Goal: Task Accomplishment & Management: Manage account settings

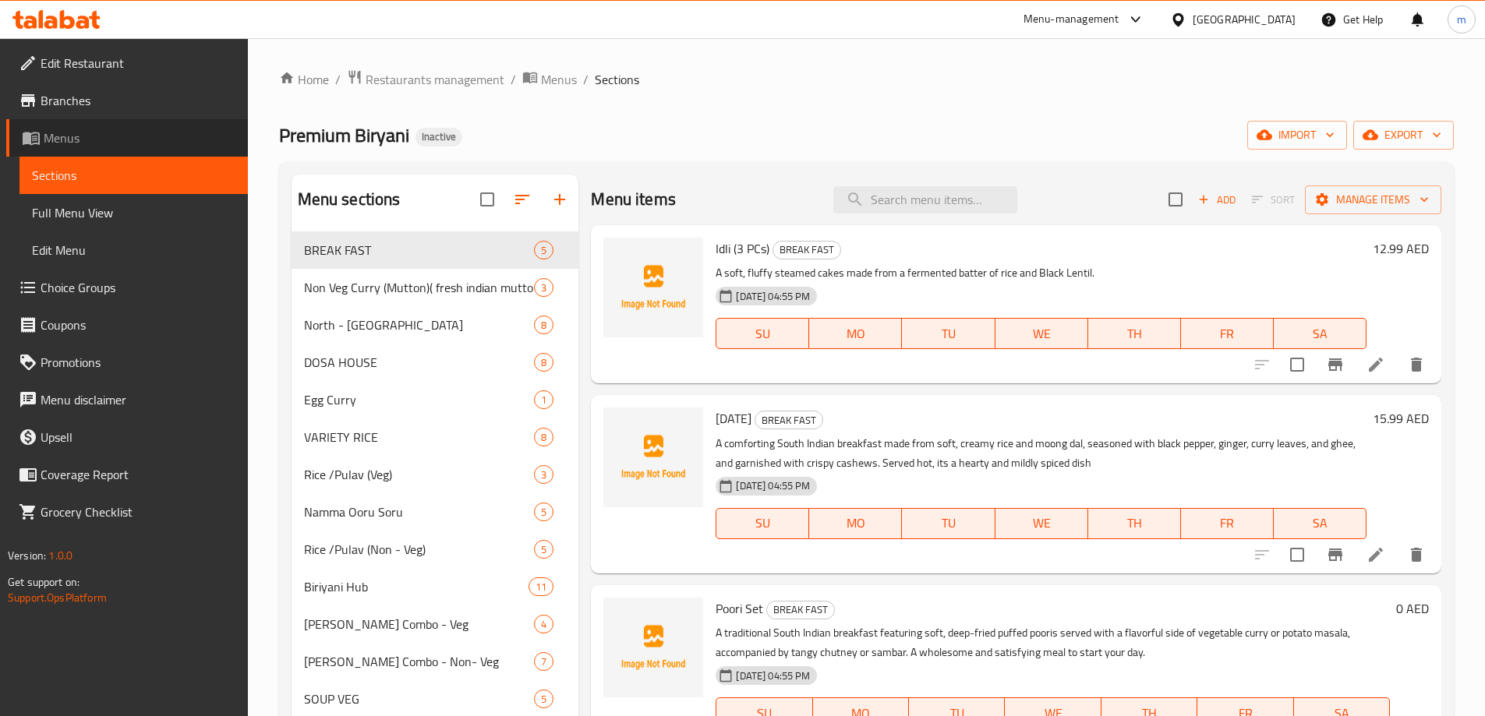
click at [63, 141] on span "Menus" at bounding box center [140, 138] width 192 height 19
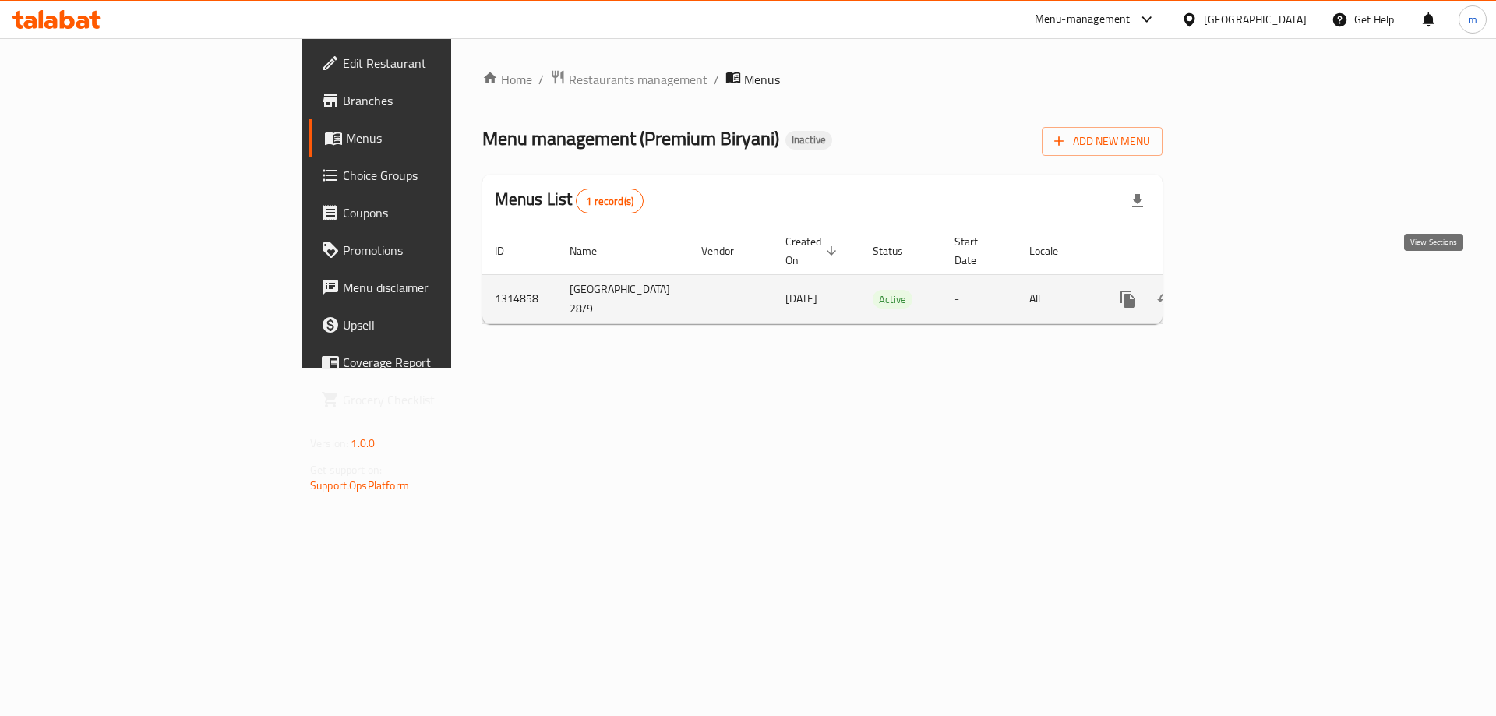
click at [1250, 290] on icon "enhanced table" at bounding box center [1240, 299] width 19 height 19
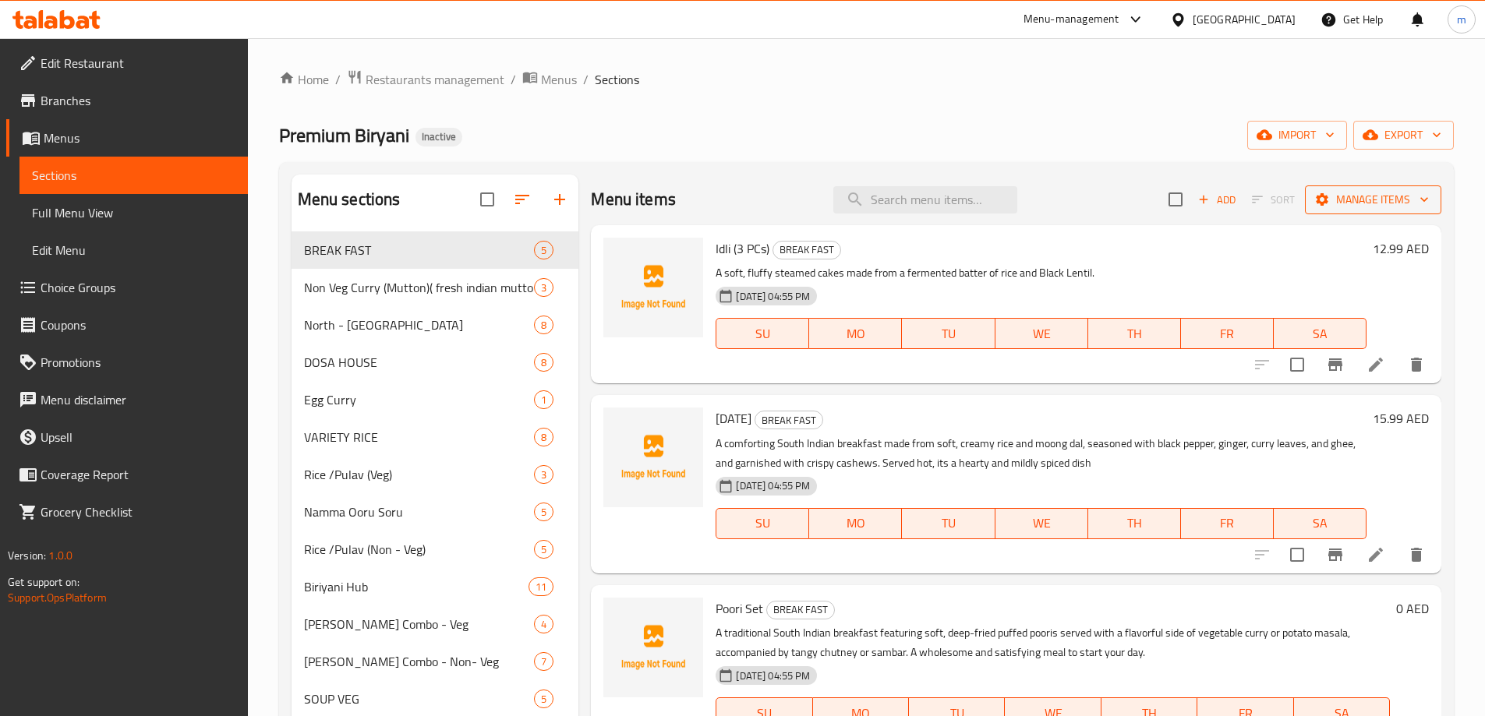
click at [1314, 193] on icon "button" at bounding box center [1322, 200] width 16 height 16
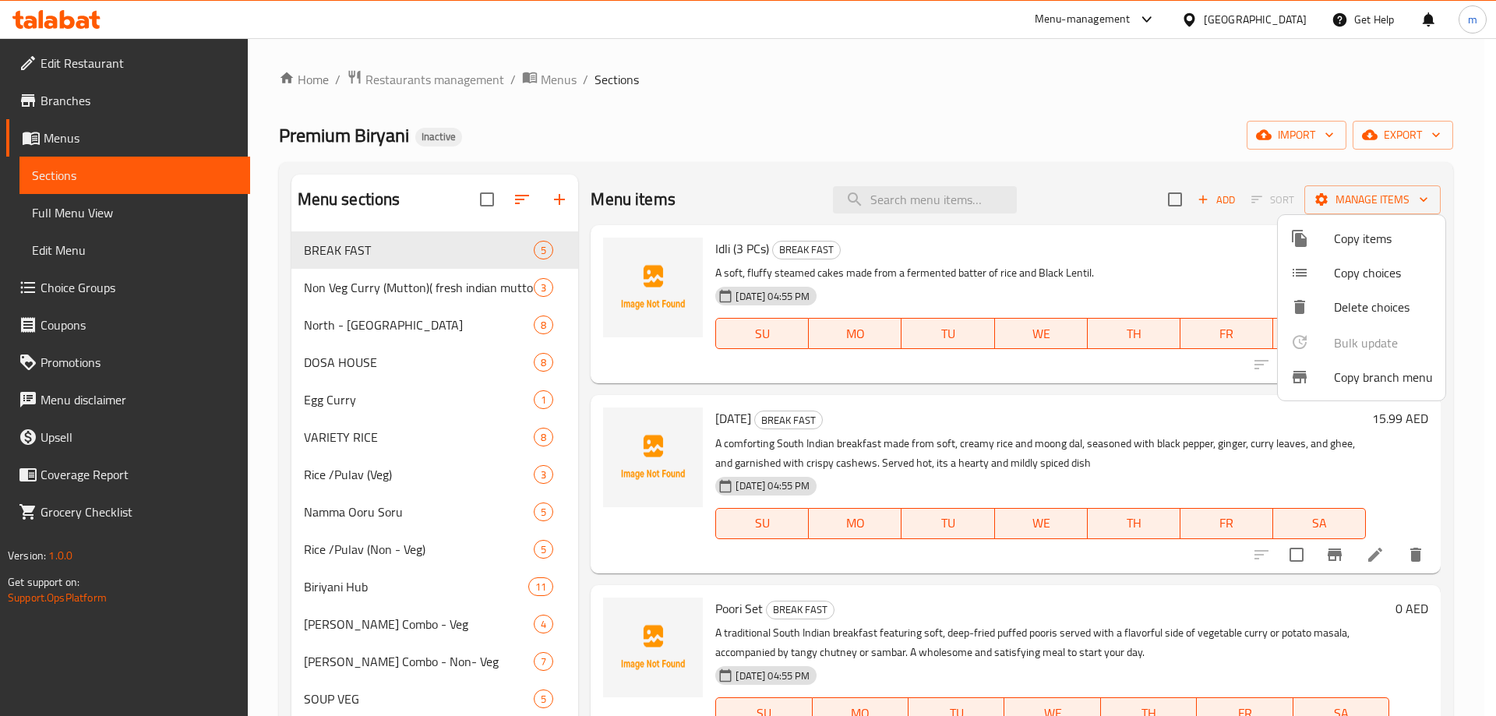
click at [1412, 139] on div at bounding box center [748, 358] width 1496 height 716
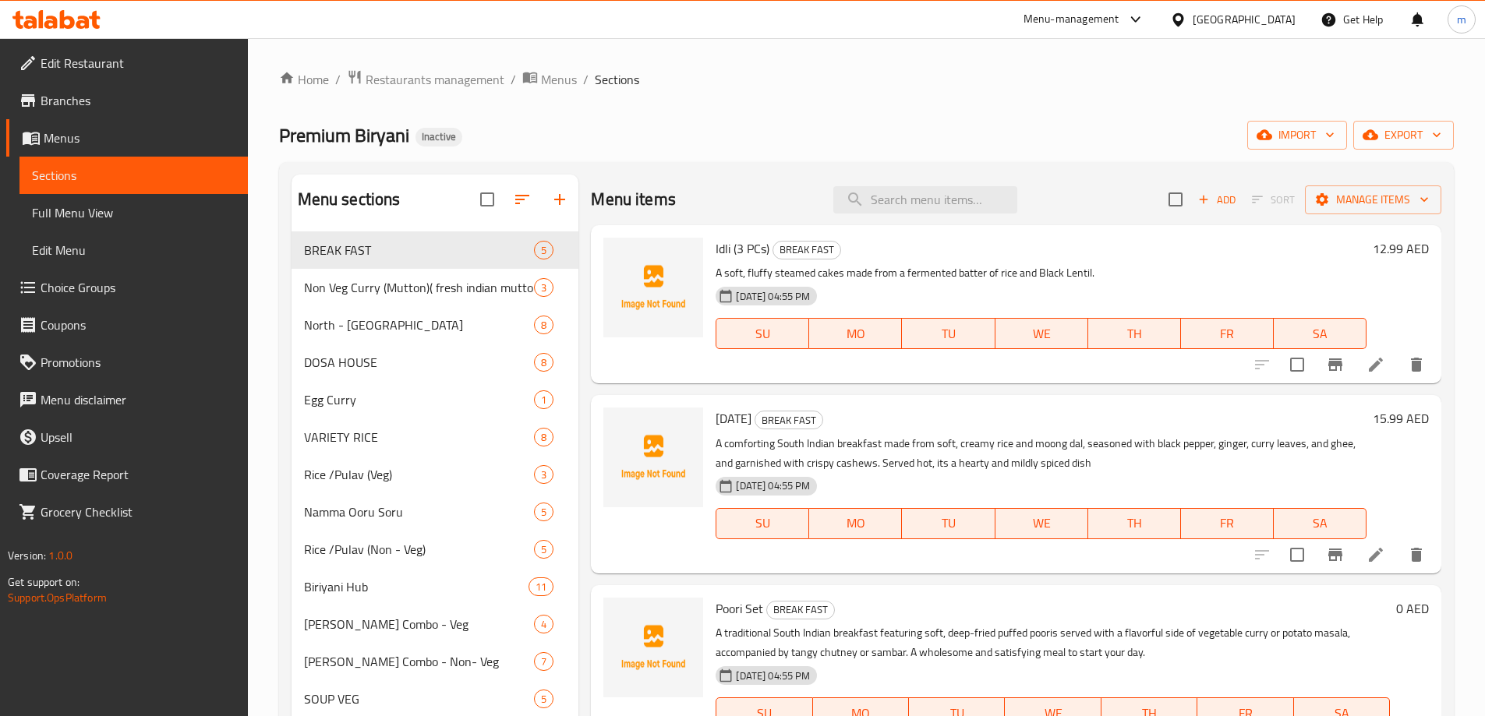
click at [1412, 139] on span "export" at bounding box center [1403, 134] width 76 height 19
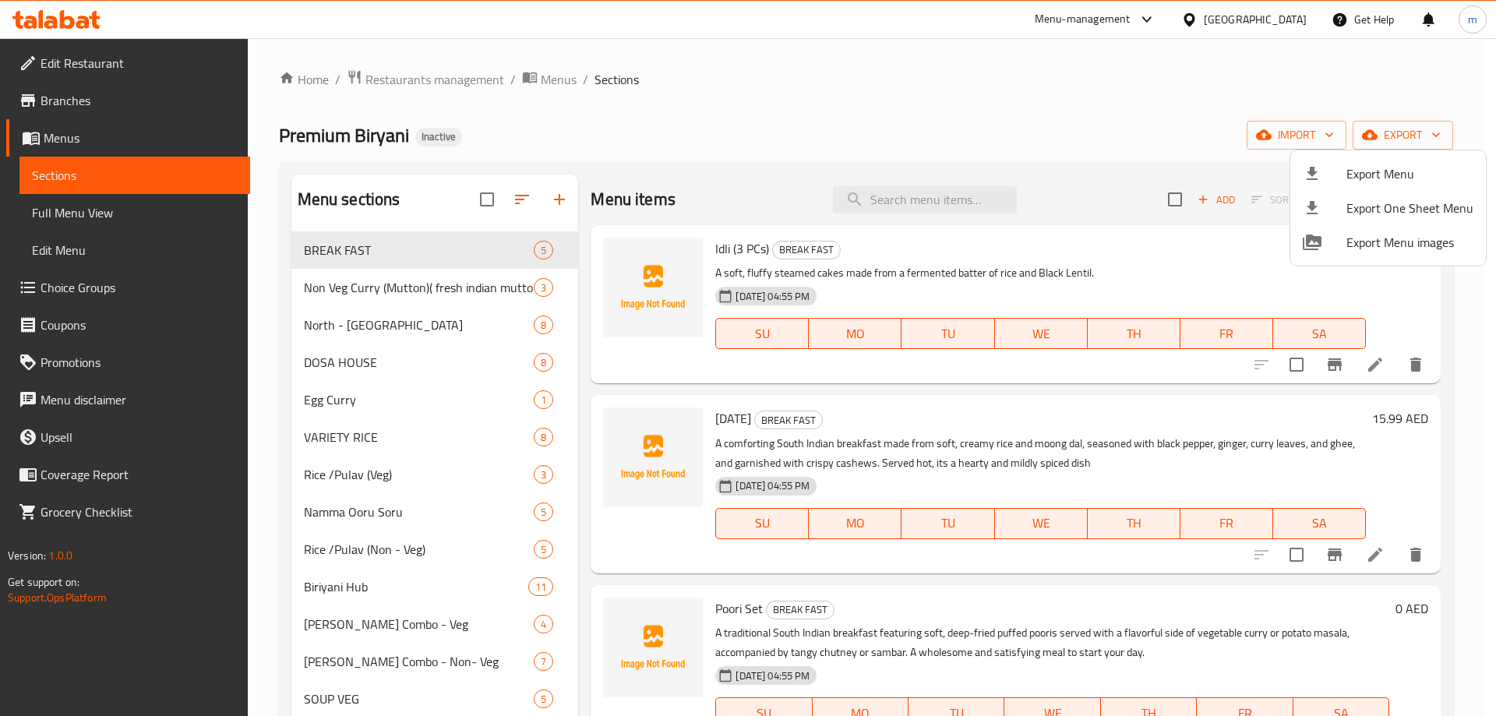
click at [1280, 125] on div at bounding box center [748, 358] width 1496 height 716
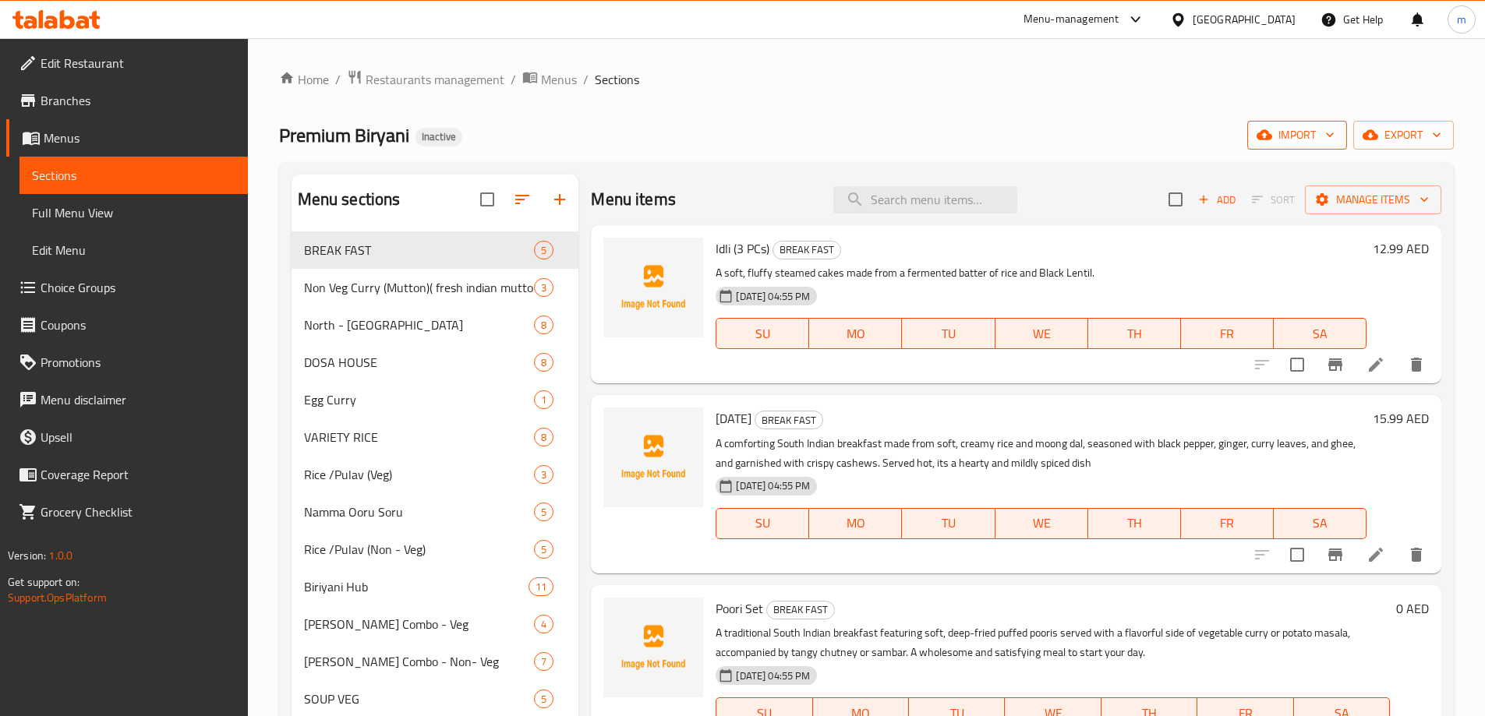
click at [1278, 125] on span "import" at bounding box center [1296, 134] width 75 height 19
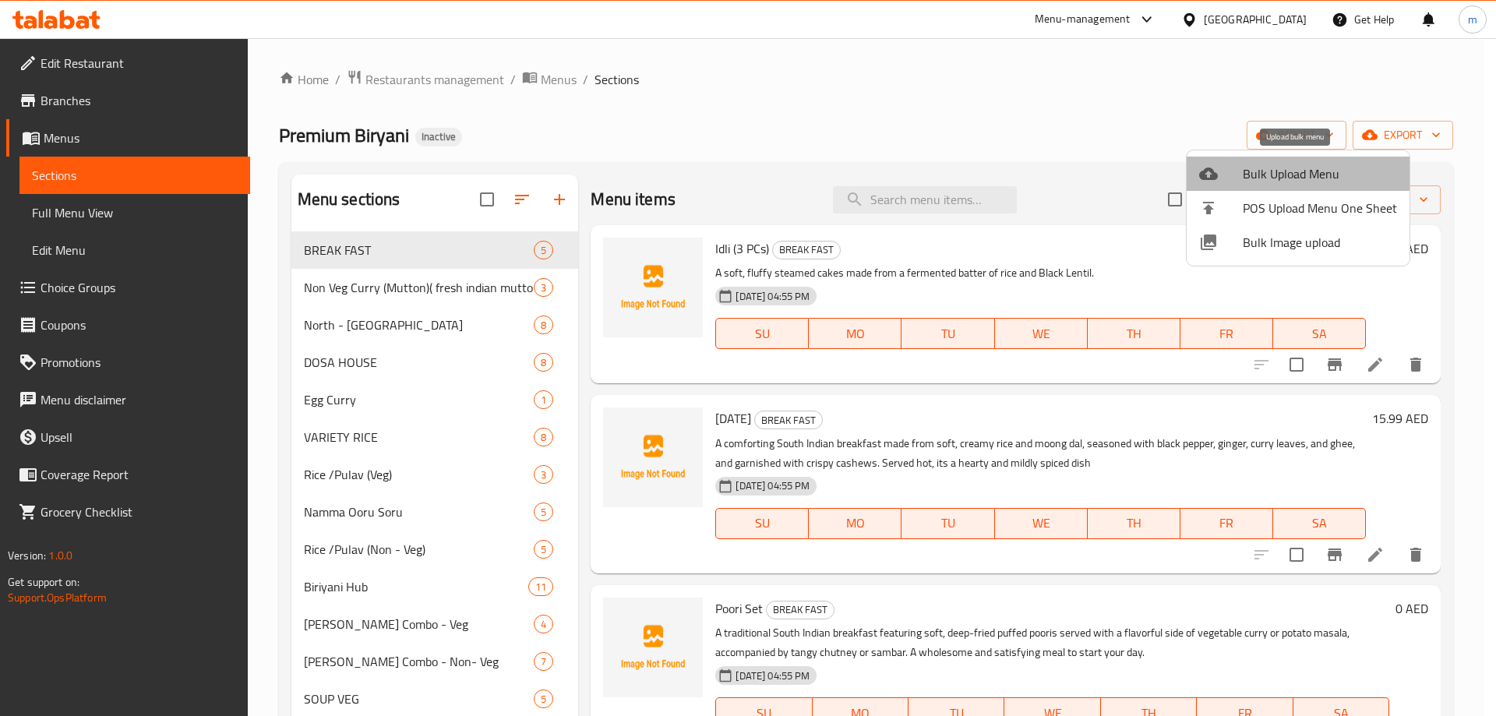
click at [1323, 171] on span "Bulk Upload Menu" at bounding box center [1320, 173] width 154 height 19
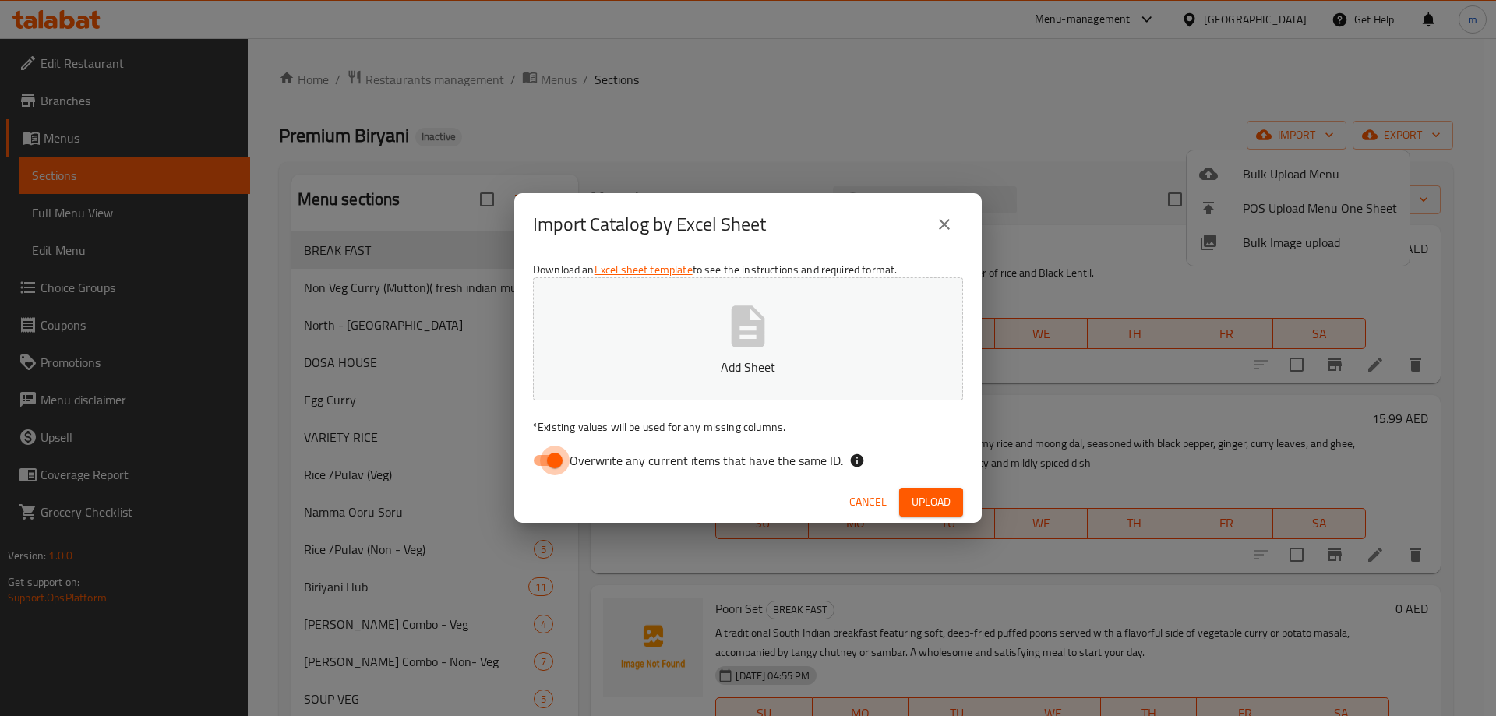
click at [544, 459] on input "Overwrite any current items that have the same ID." at bounding box center [554, 461] width 89 height 30
checkbox input "false"
click at [931, 495] on span "Upload" at bounding box center [931, 502] width 39 height 19
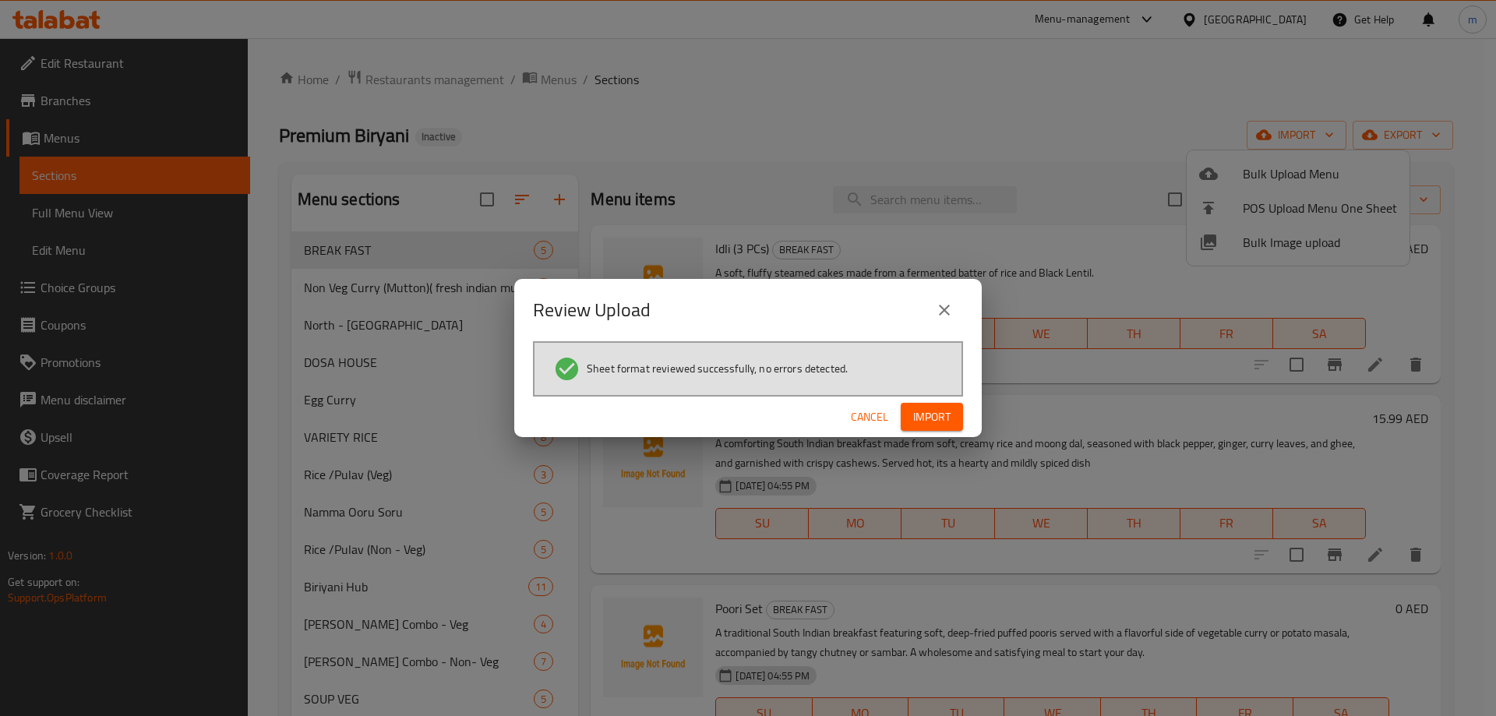
click at [943, 416] on span "Import" at bounding box center [931, 417] width 37 height 19
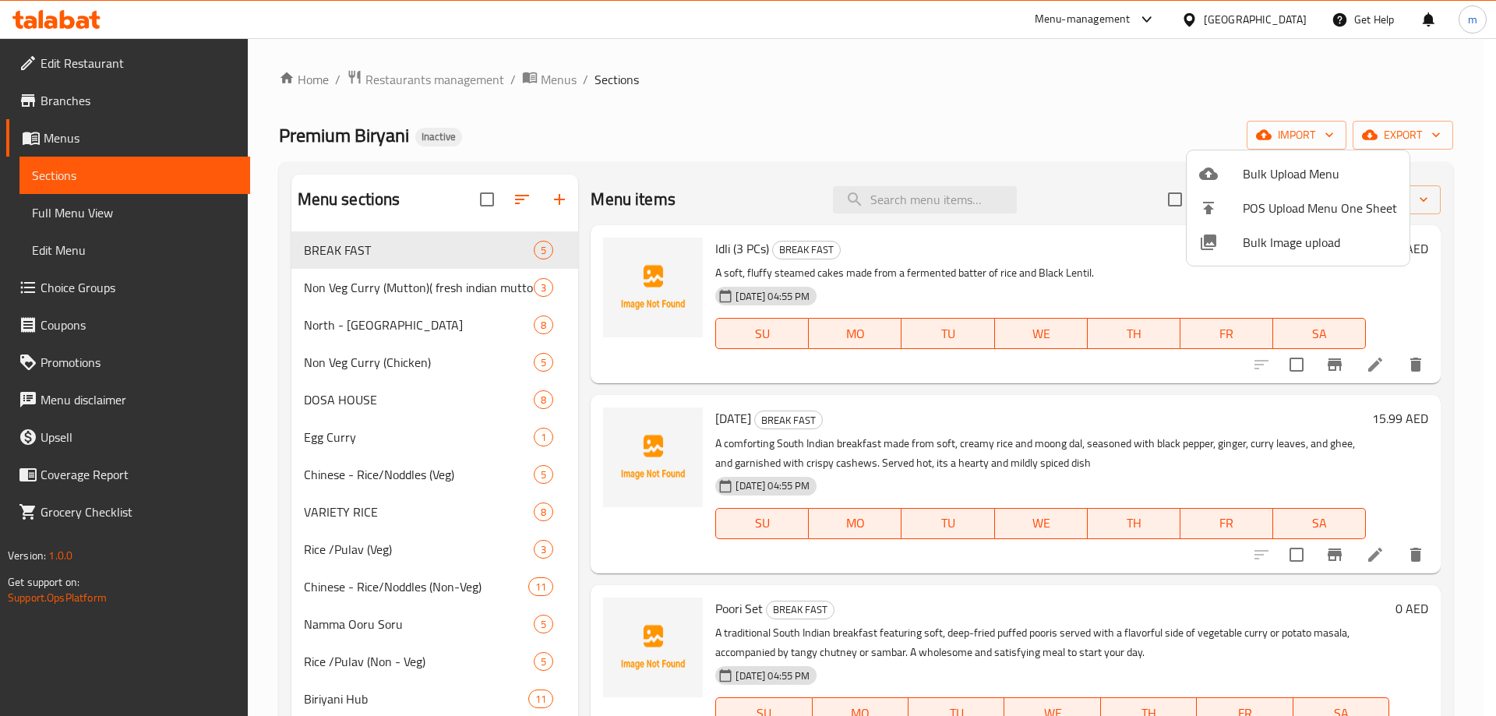
click at [93, 196] on div at bounding box center [748, 358] width 1496 height 716
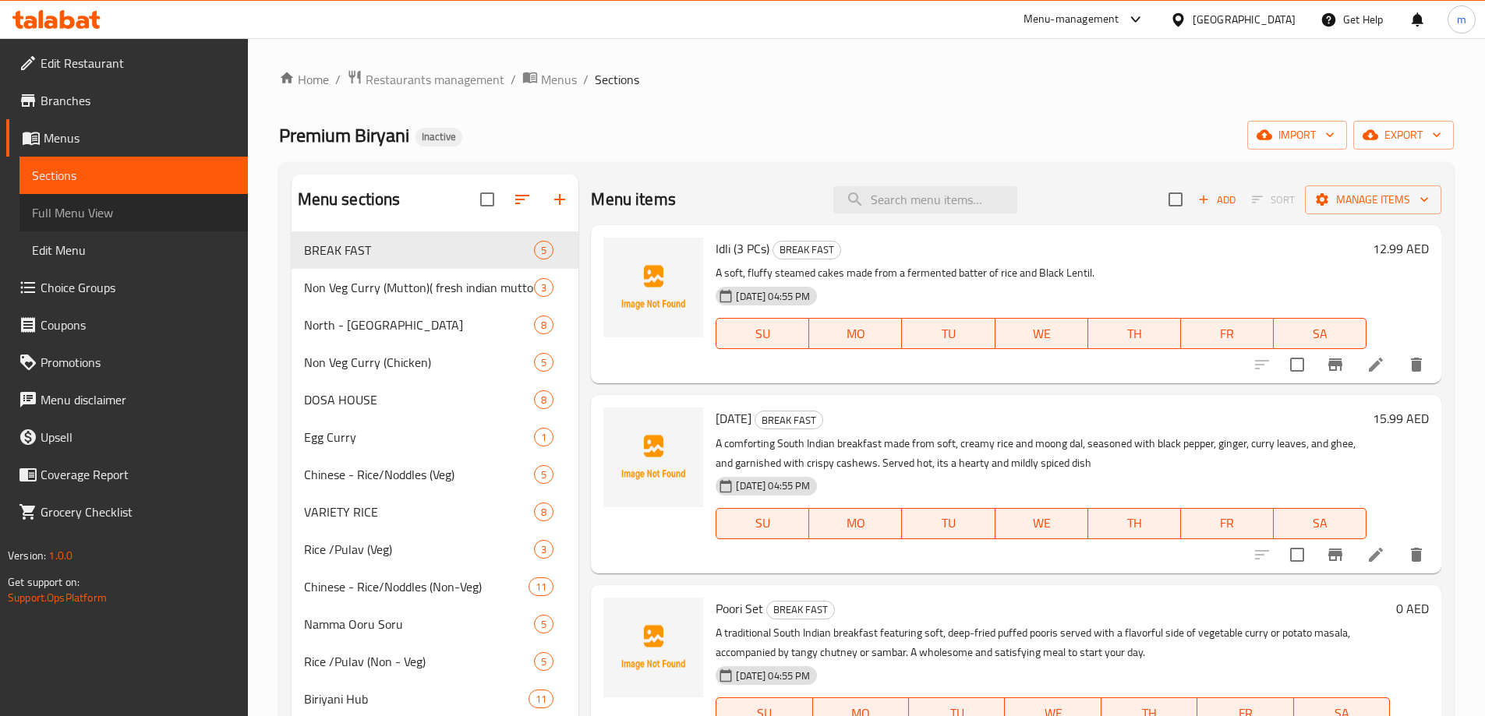
click at [109, 214] on span "Full Menu View" at bounding box center [133, 212] width 203 height 19
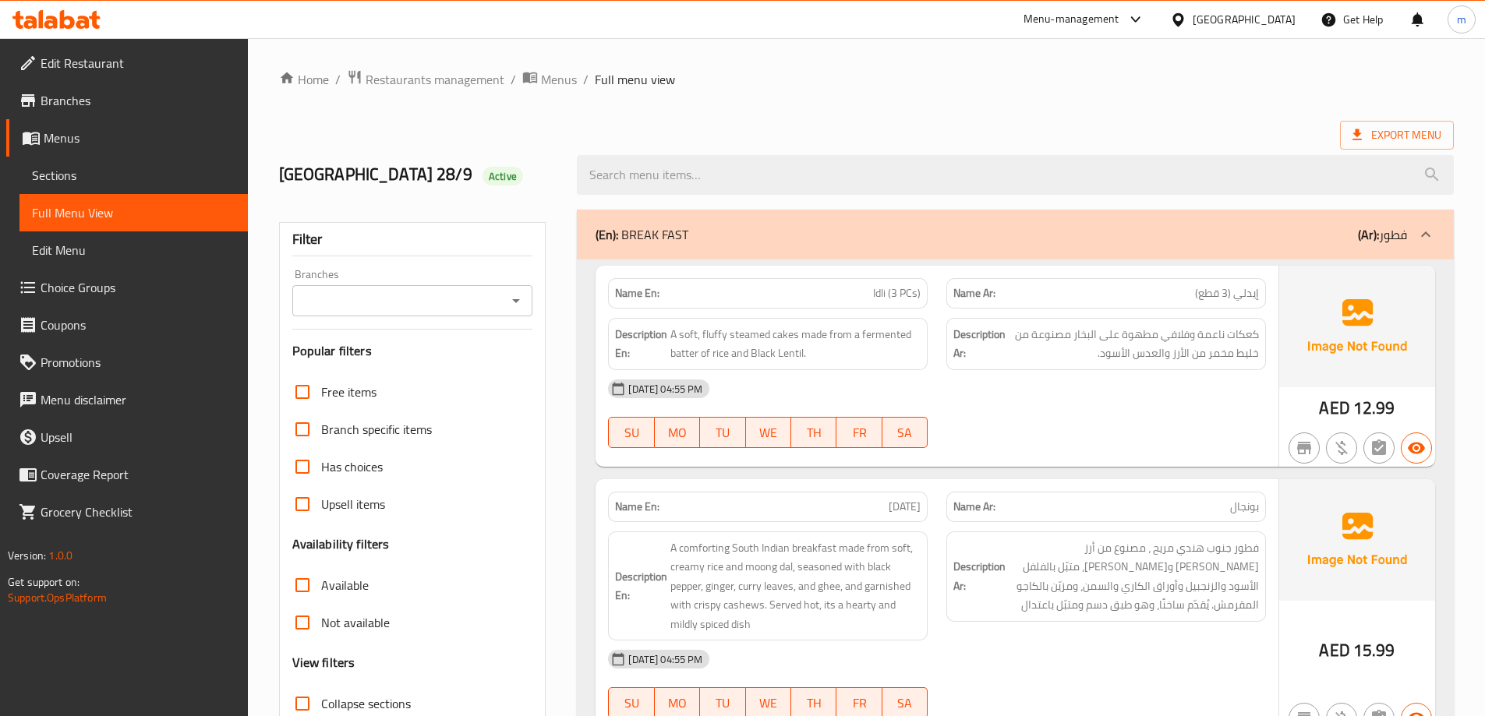
click at [761, 231] on div "(En): BREAK FAST (Ar): فطور" at bounding box center [1000, 234] width 811 height 19
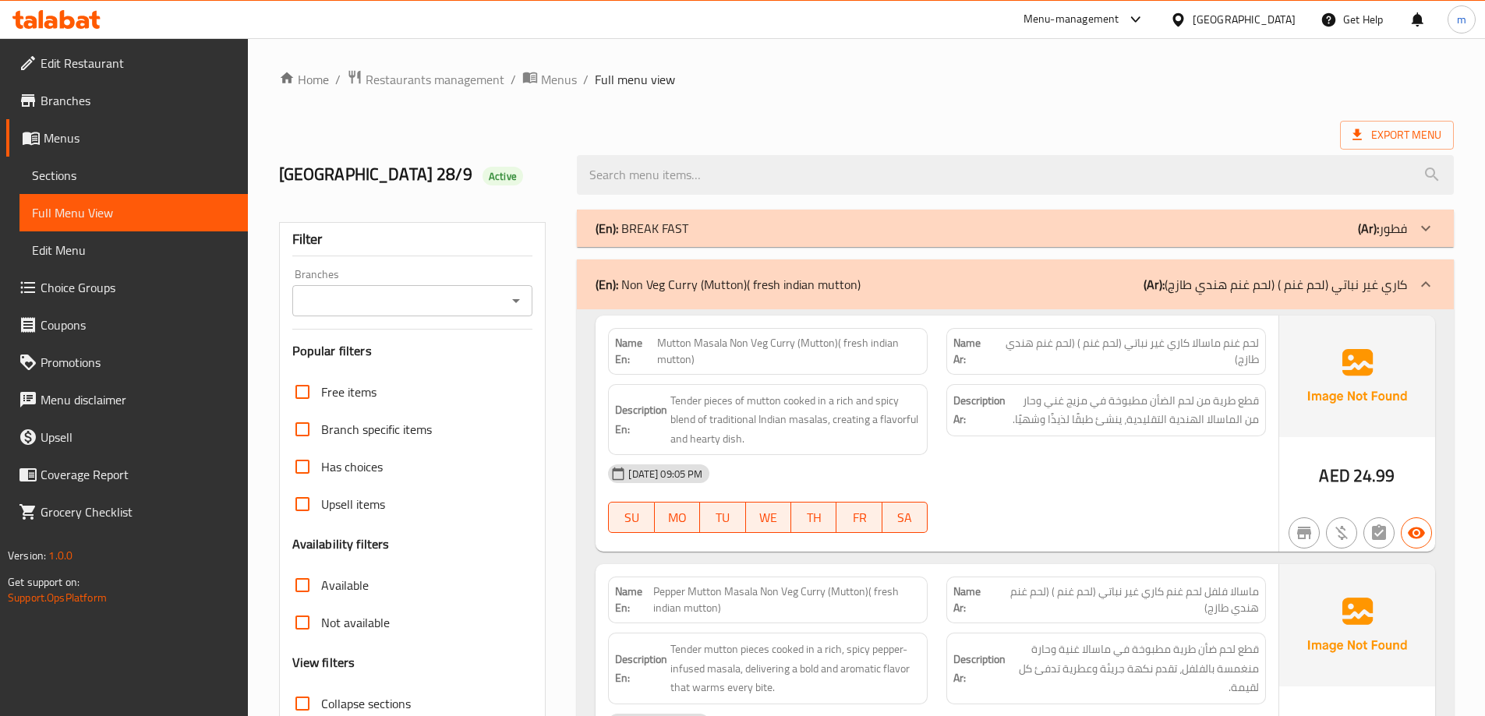
click at [786, 275] on p "(En): Non Veg Curry (Mutton)( fresh indian mutton)" at bounding box center [727, 284] width 265 height 19
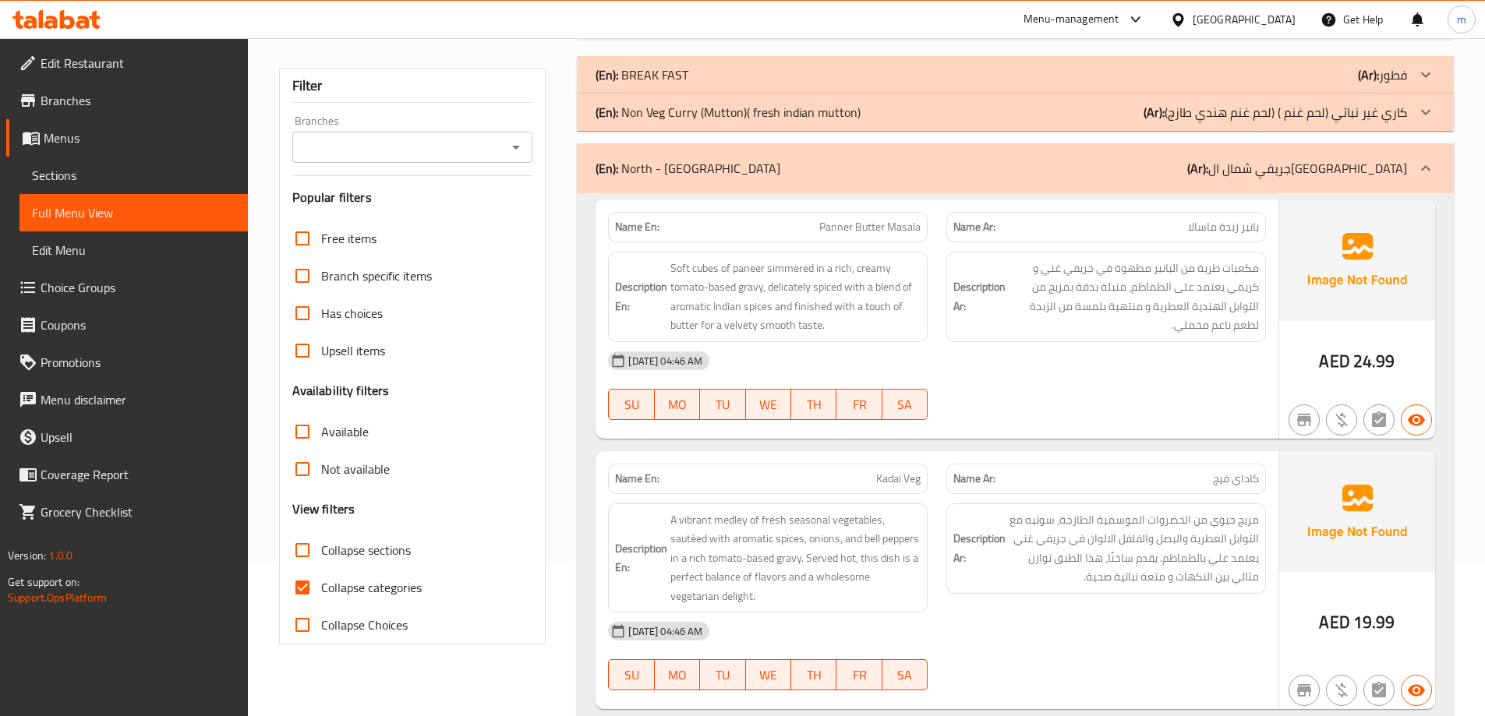
scroll to position [156, 0]
click at [715, 175] on p "(En): North - Indian Gravy" at bounding box center [687, 166] width 185 height 19
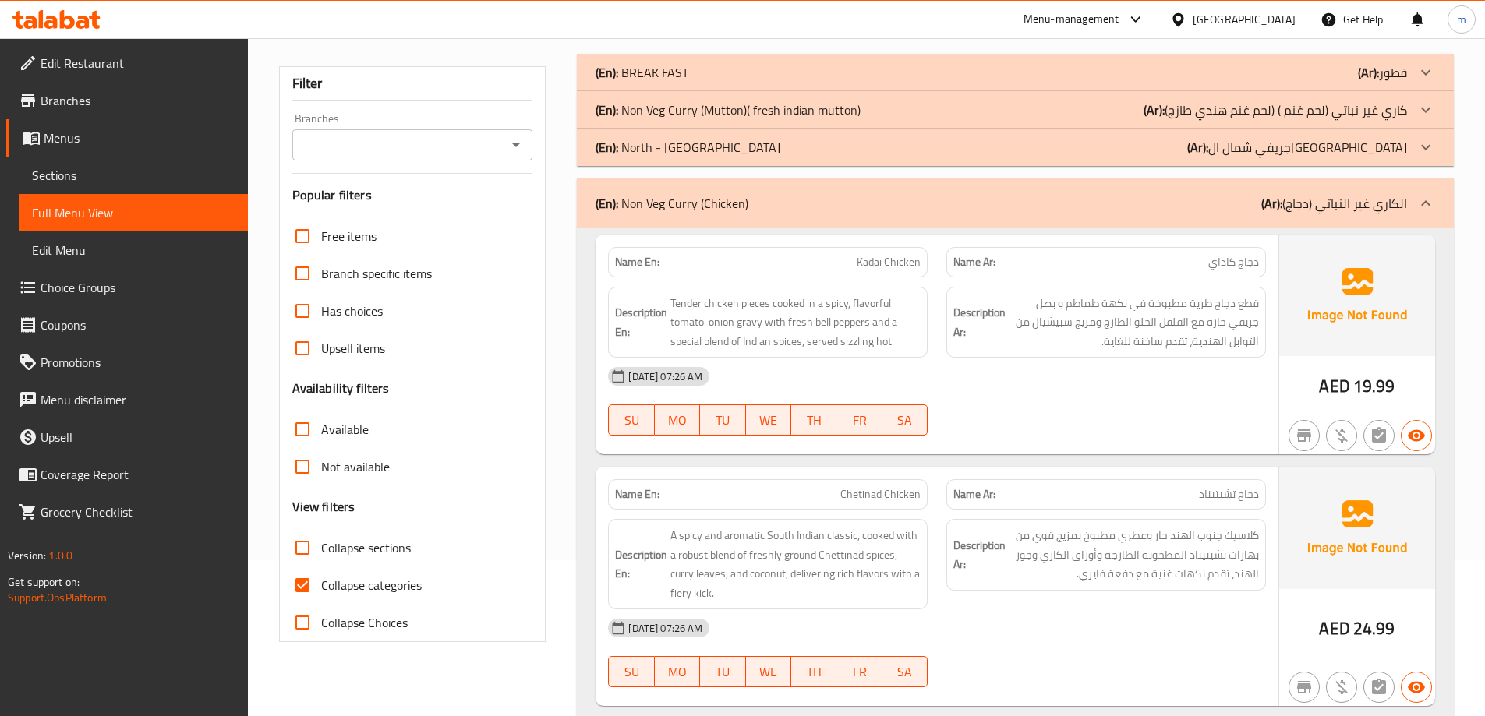
click at [686, 210] on p "(En): Non Veg Curry (Chicken)" at bounding box center [671, 203] width 153 height 19
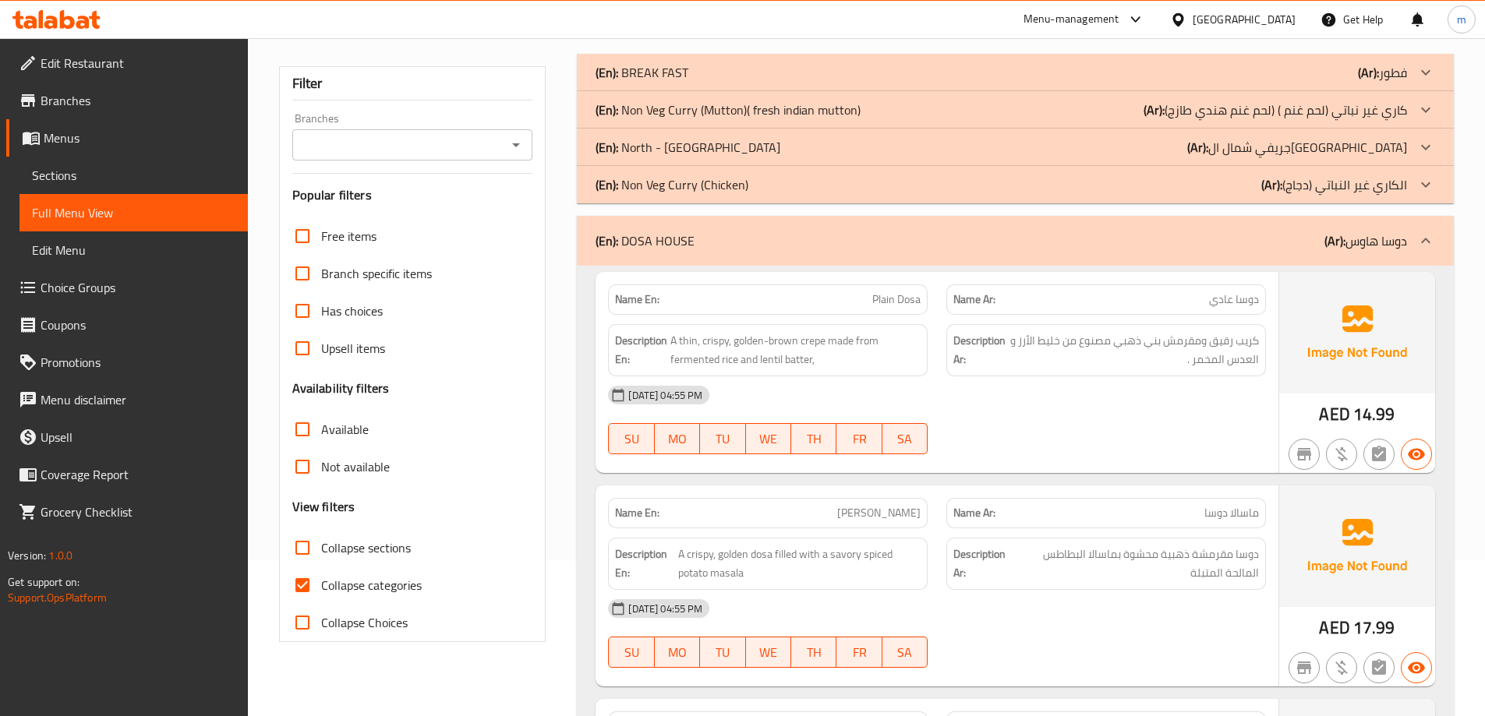
click at [689, 253] on div "(En): DOSA HOUSE (Ar): دوسا هاوس" at bounding box center [1015, 241] width 877 height 50
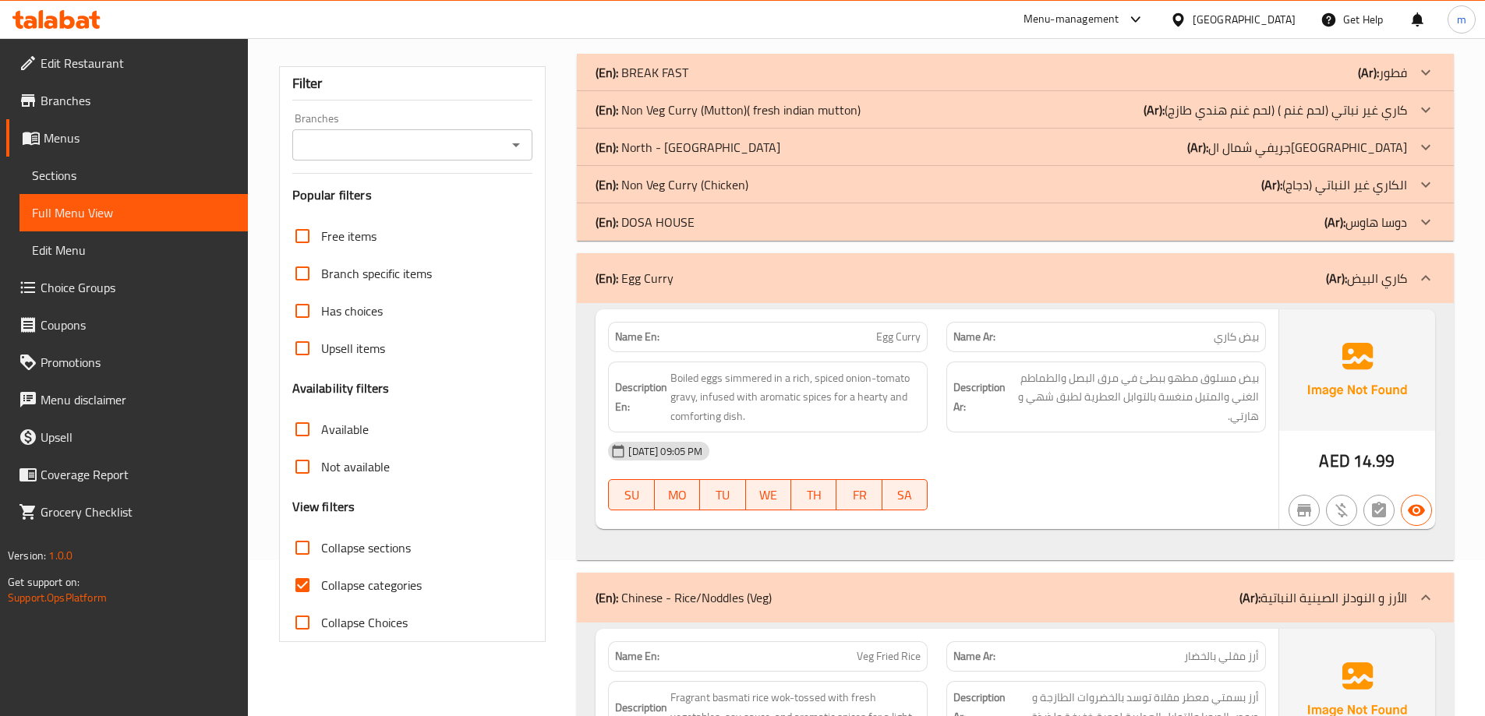
click at [686, 291] on div "(En): Egg Curry (Ar): كاري البيض" at bounding box center [1015, 278] width 877 height 50
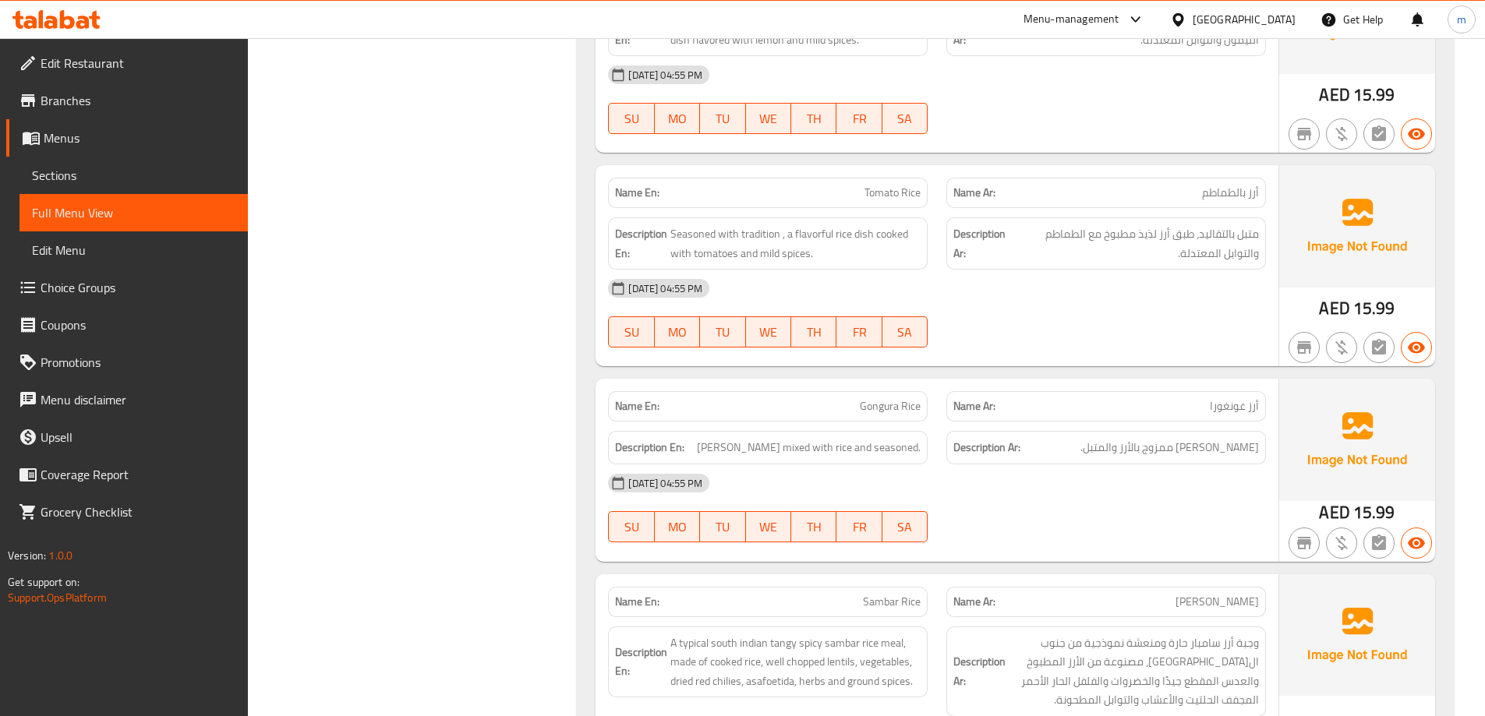
scroll to position [1637, 0]
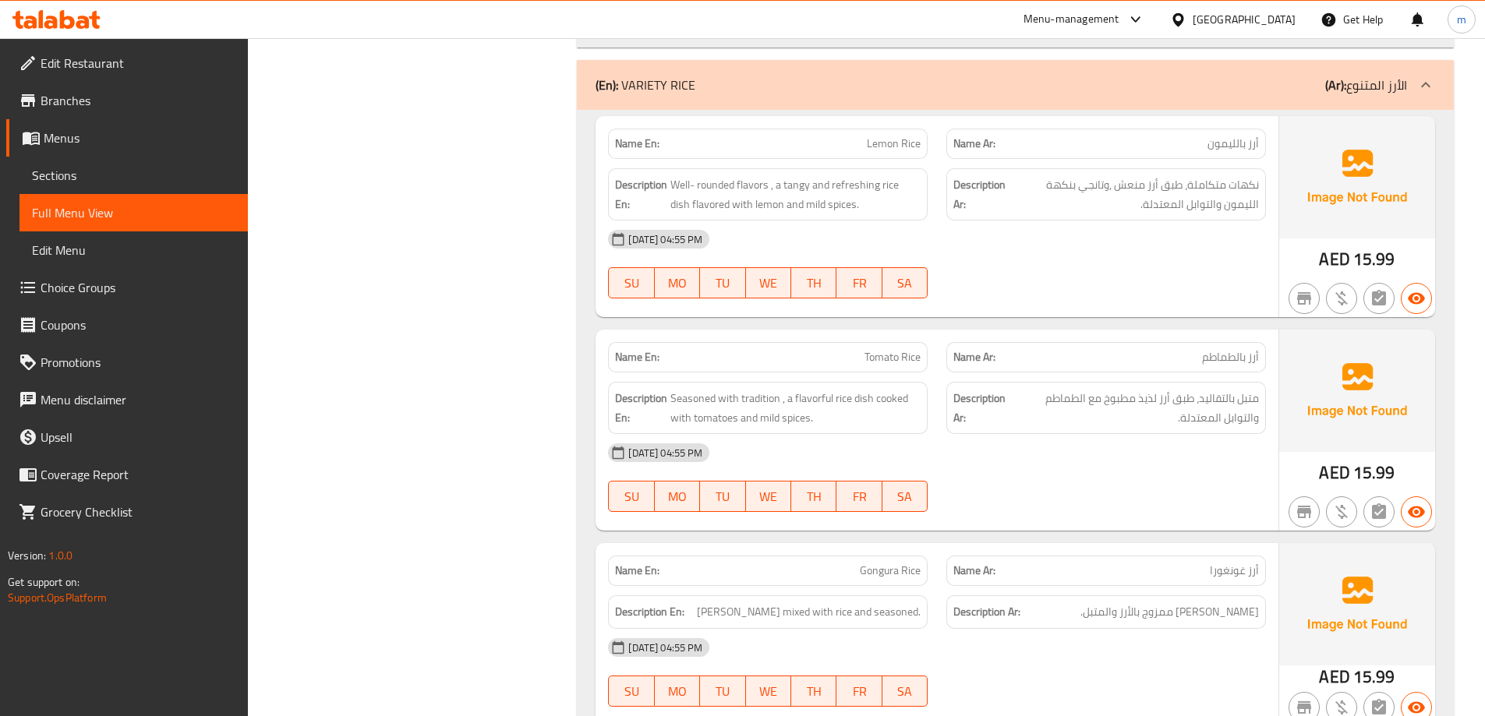
click at [698, 84] on div "(En): VARIETY RICE (Ar): الأرز المتنوع" at bounding box center [1000, 85] width 811 height 19
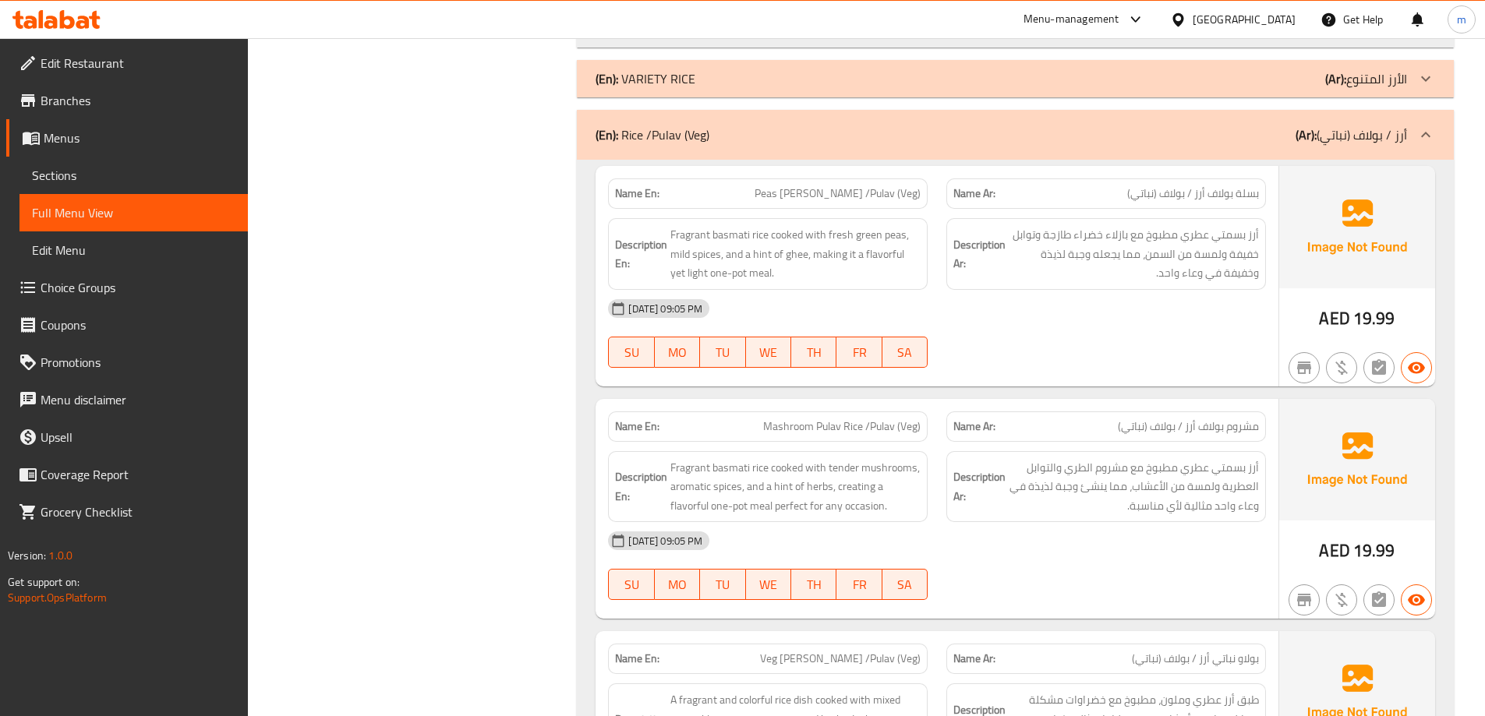
click at [698, 141] on p "(En): Rice /Pulav (Veg)" at bounding box center [652, 134] width 114 height 19
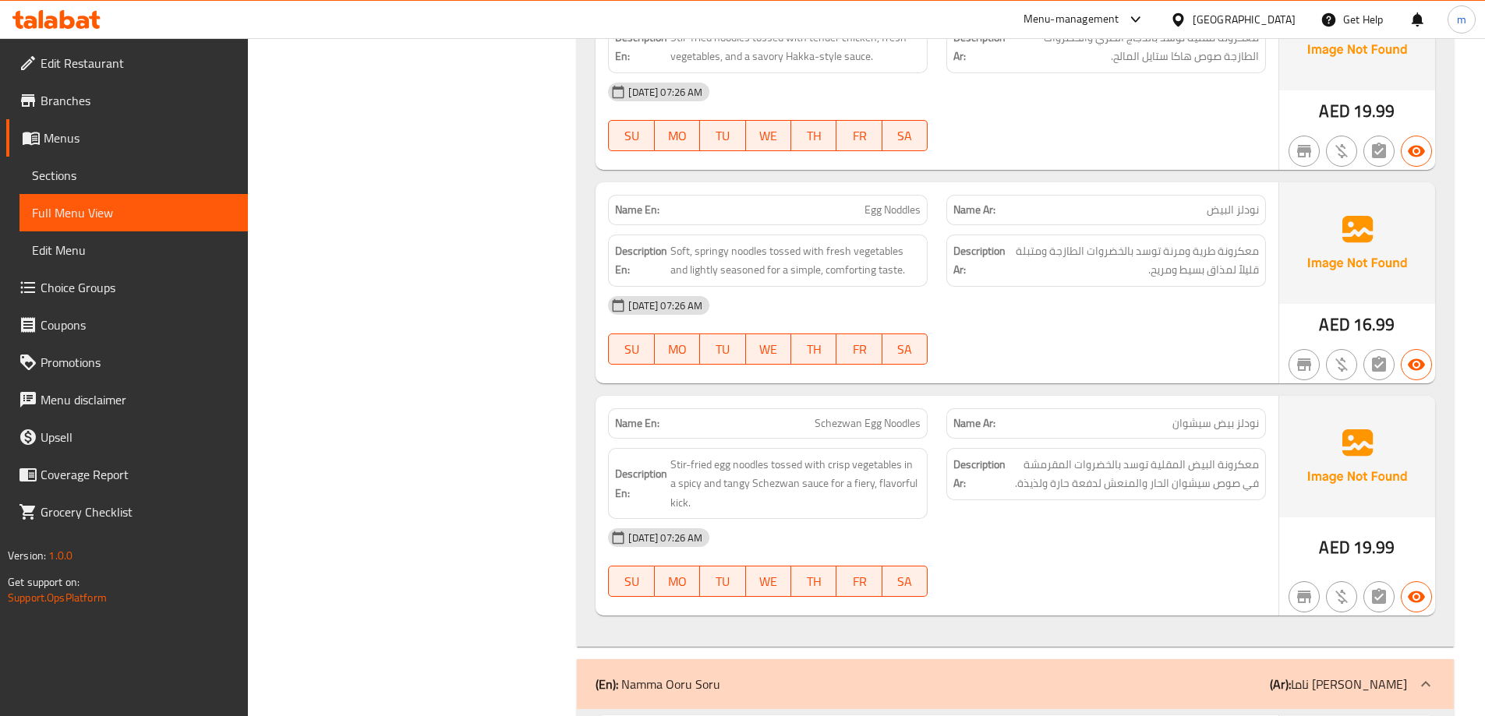
scroll to position [4052, 0]
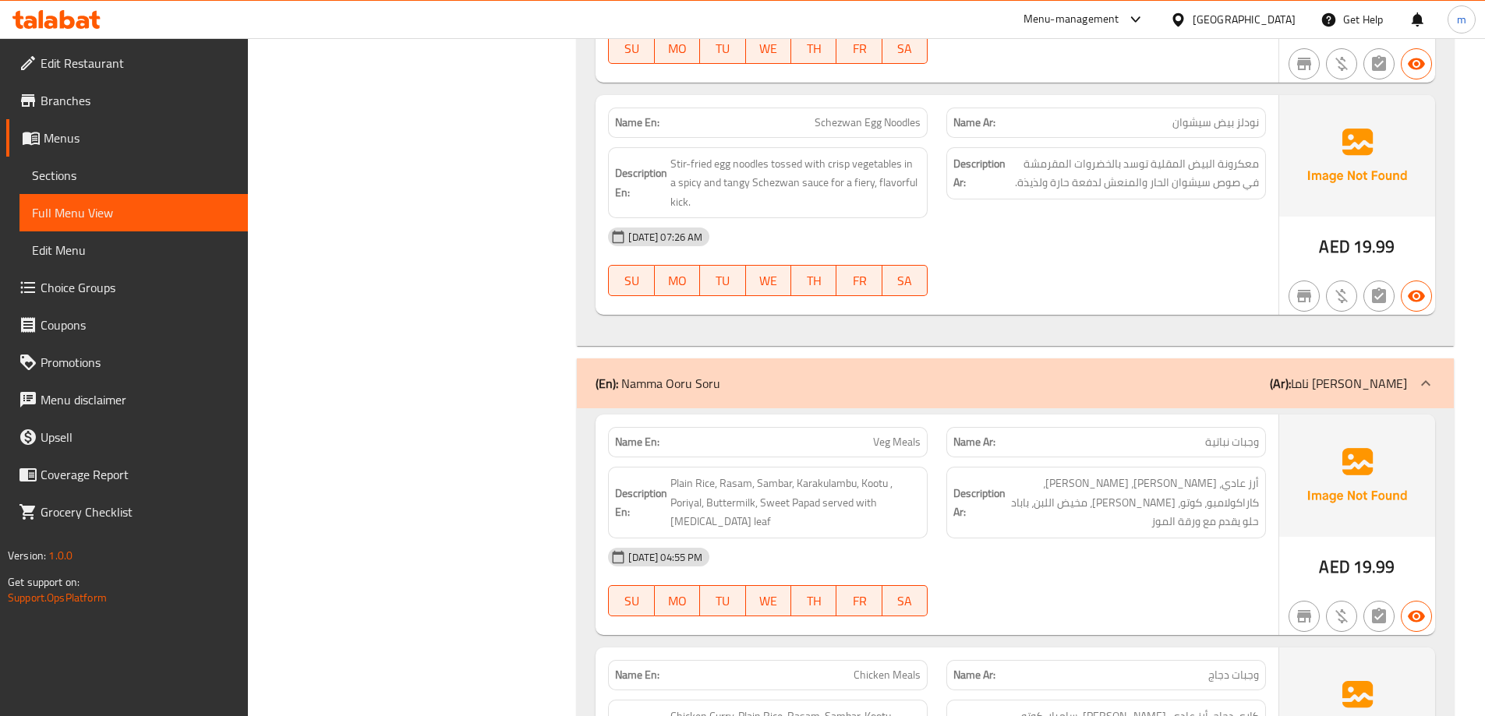
click at [699, 386] on p "(En): Namma Ooru Soru" at bounding box center [657, 383] width 125 height 19
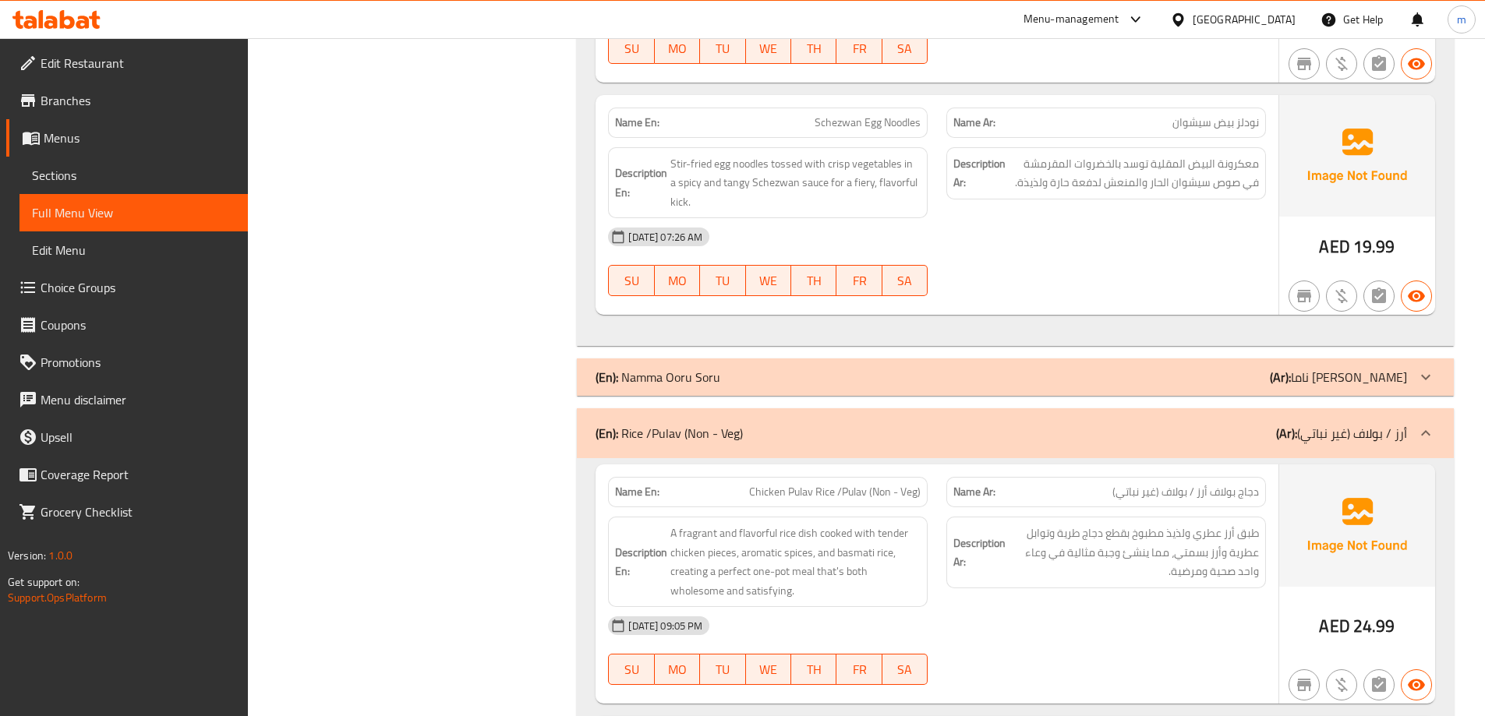
click at [672, 439] on p "(En): Rice /Pulav (Non - Veg)" at bounding box center [668, 433] width 147 height 19
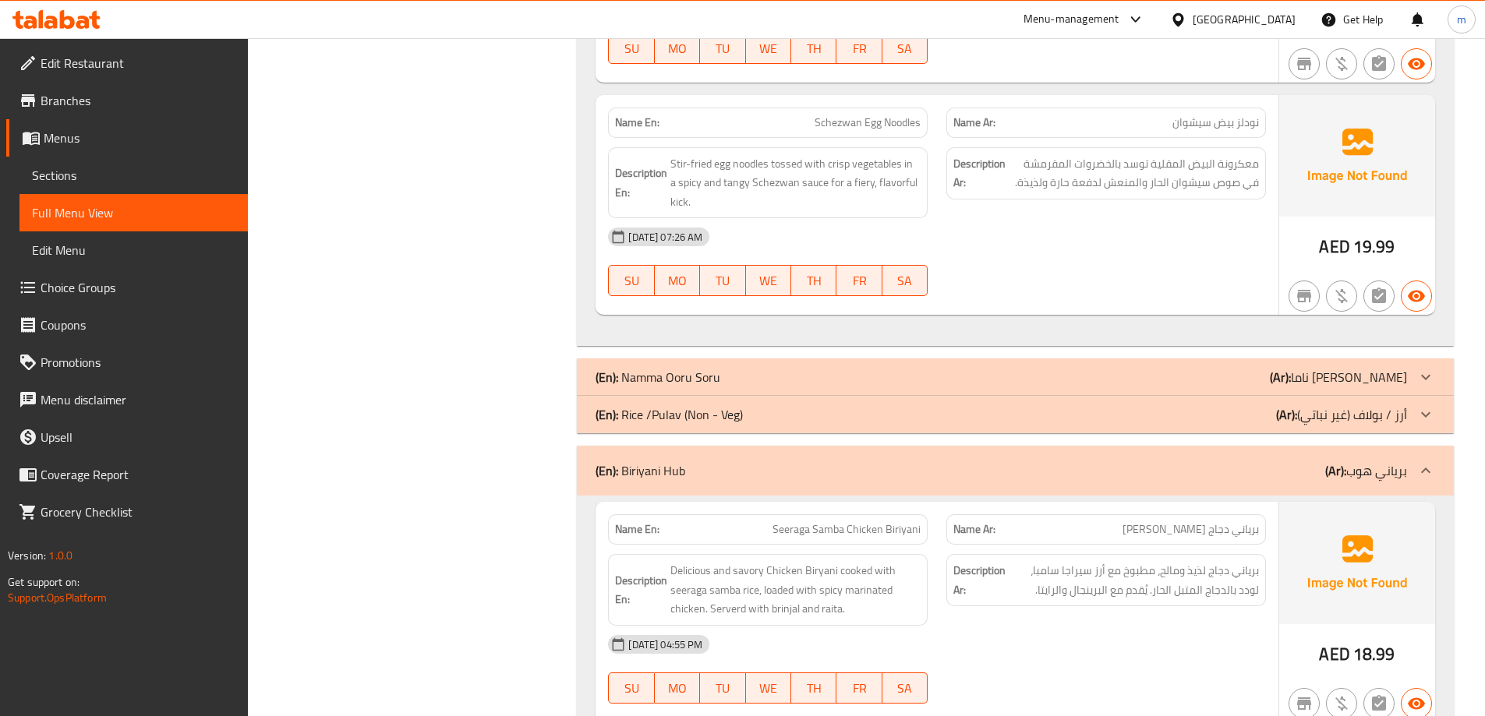
click at [665, 471] on p "(En): Biriyani Hub" at bounding box center [640, 470] width 90 height 19
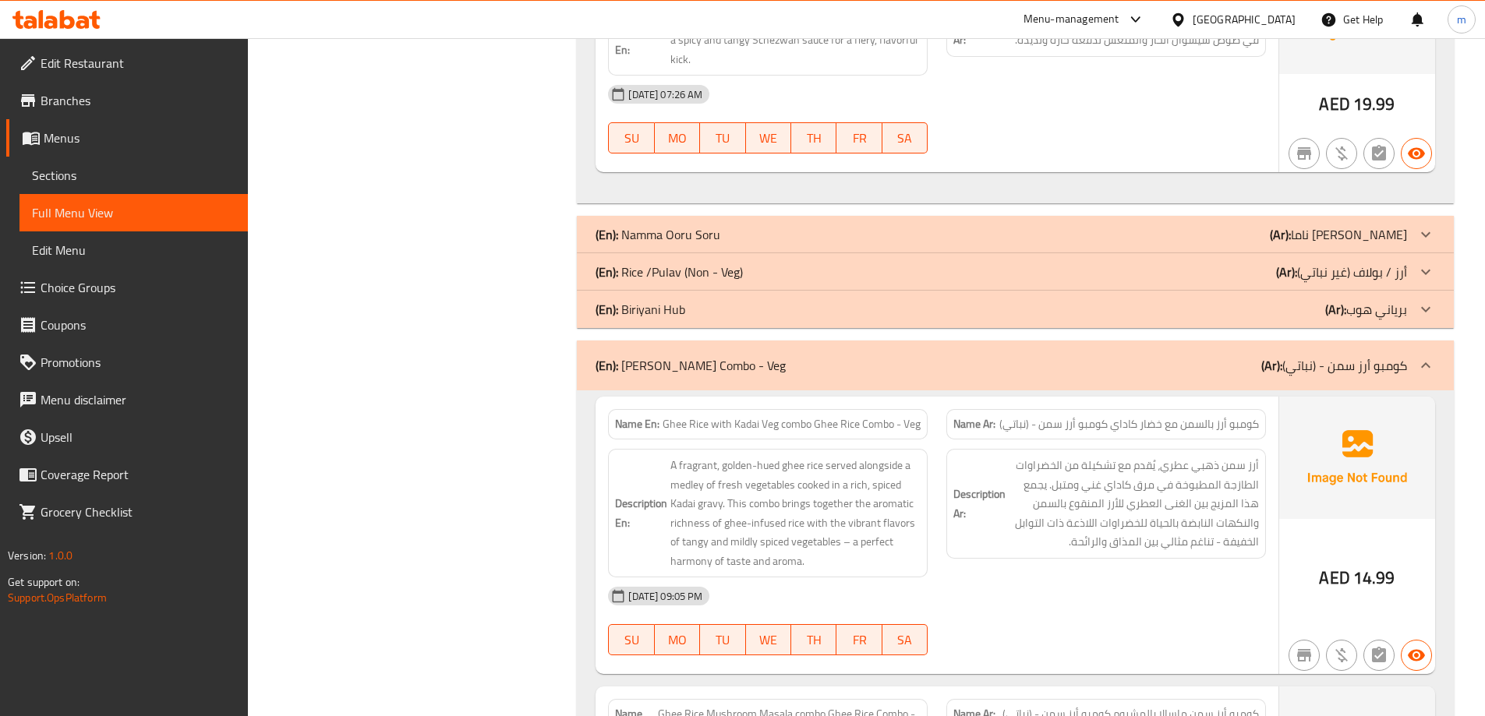
scroll to position [4208, 0]
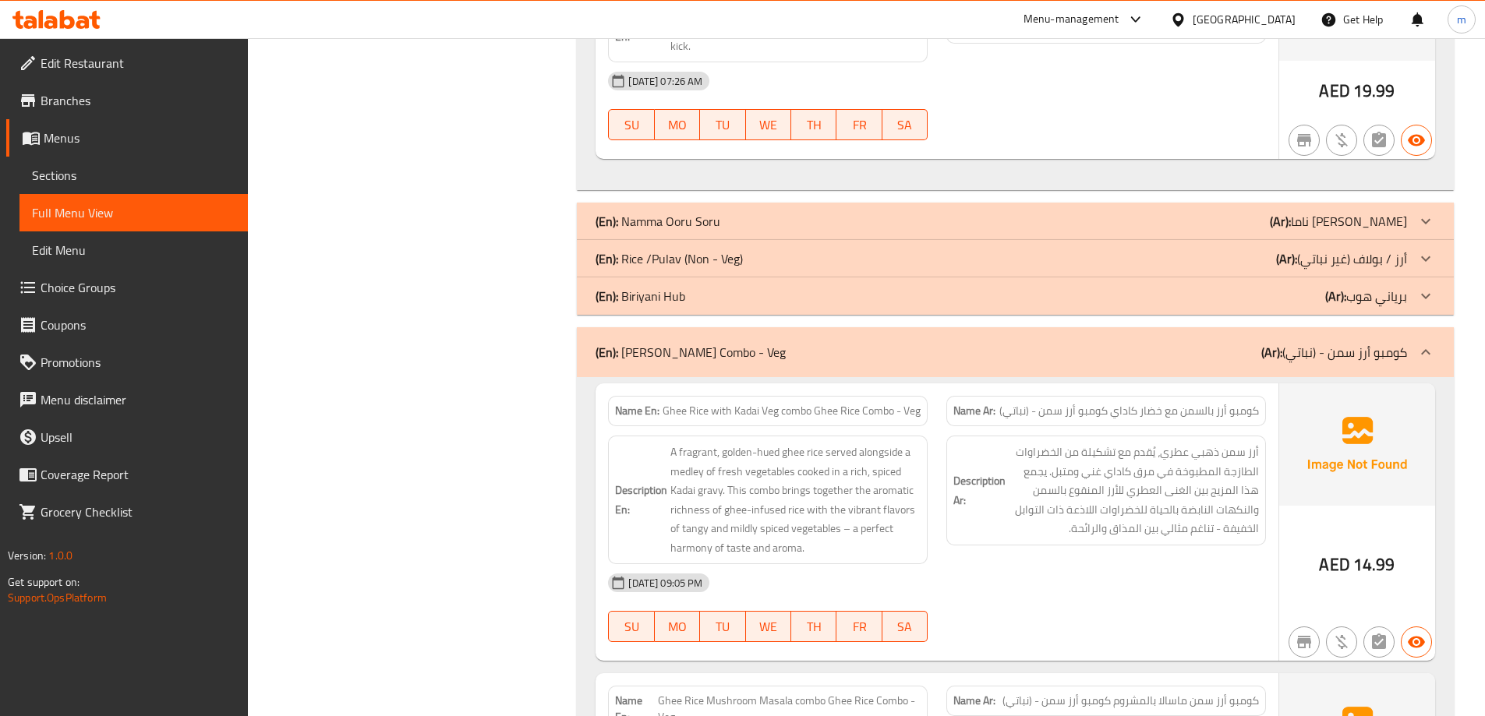
click at [698, 357] on p "(En): Ghee Rice Combo - Veg" at bounding box center [690, 352] width 190 height 19
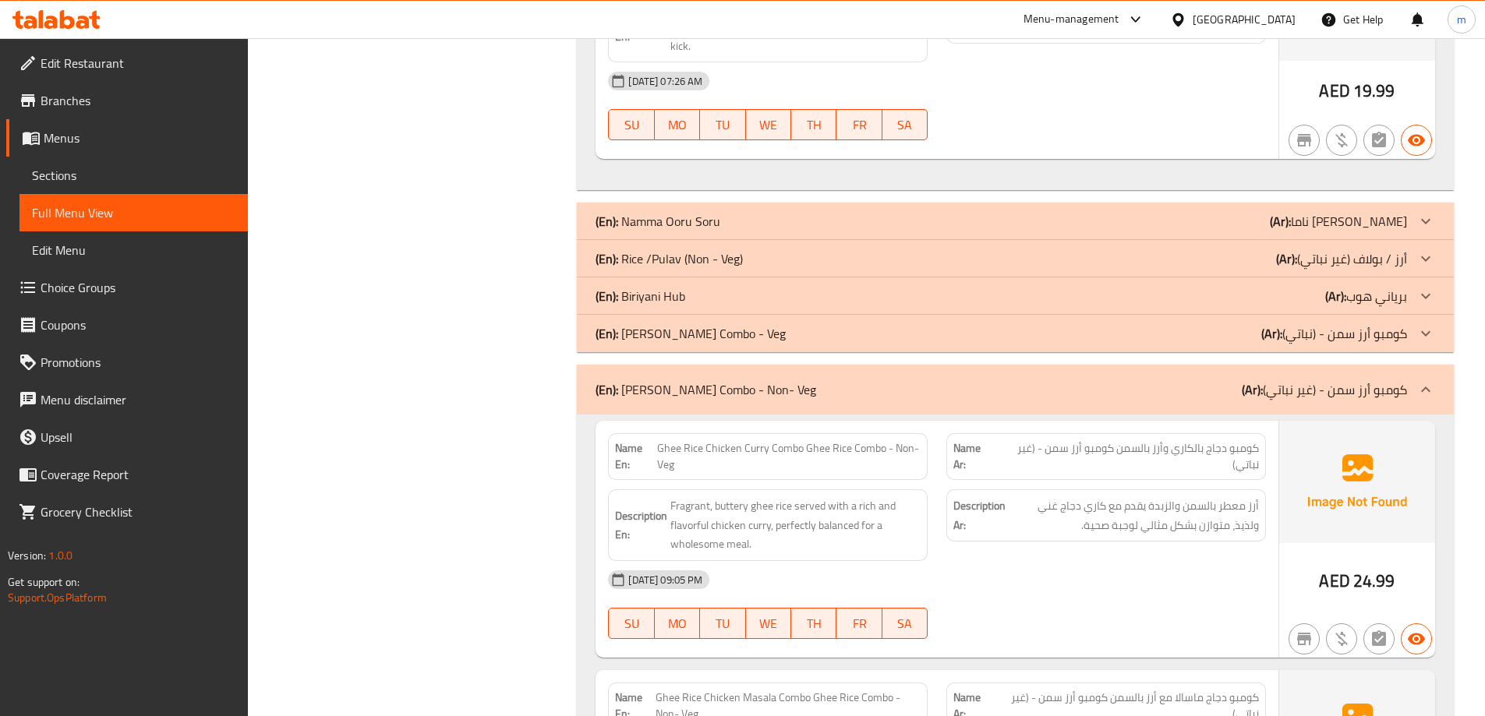
click at [671, 393] on p "(En): Ghee Rice Combo - Non- Veg" at bounding box center [705, 389] width 221 height 19
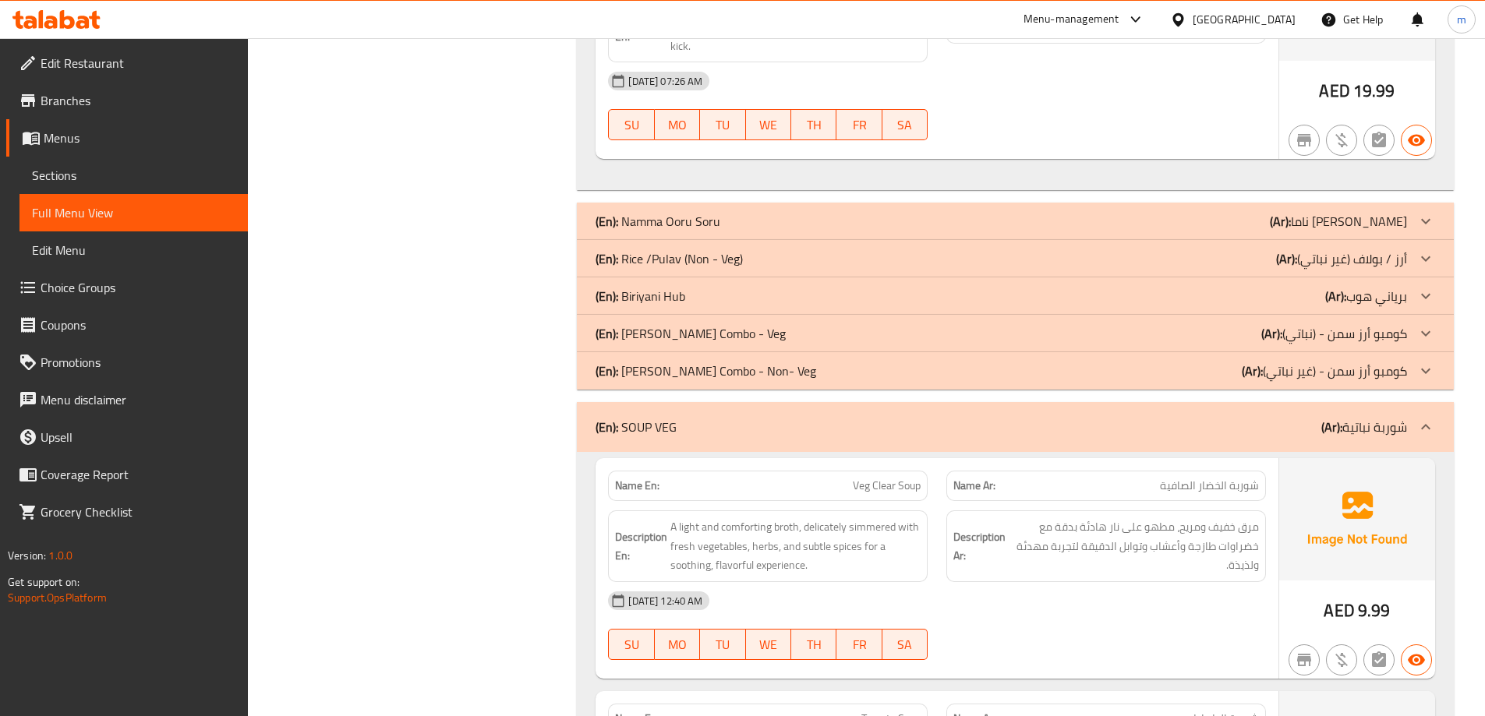
click at [655, 434] on p "(En): SOUP VEG" at bounding box center [635, 427] width 81 height 19
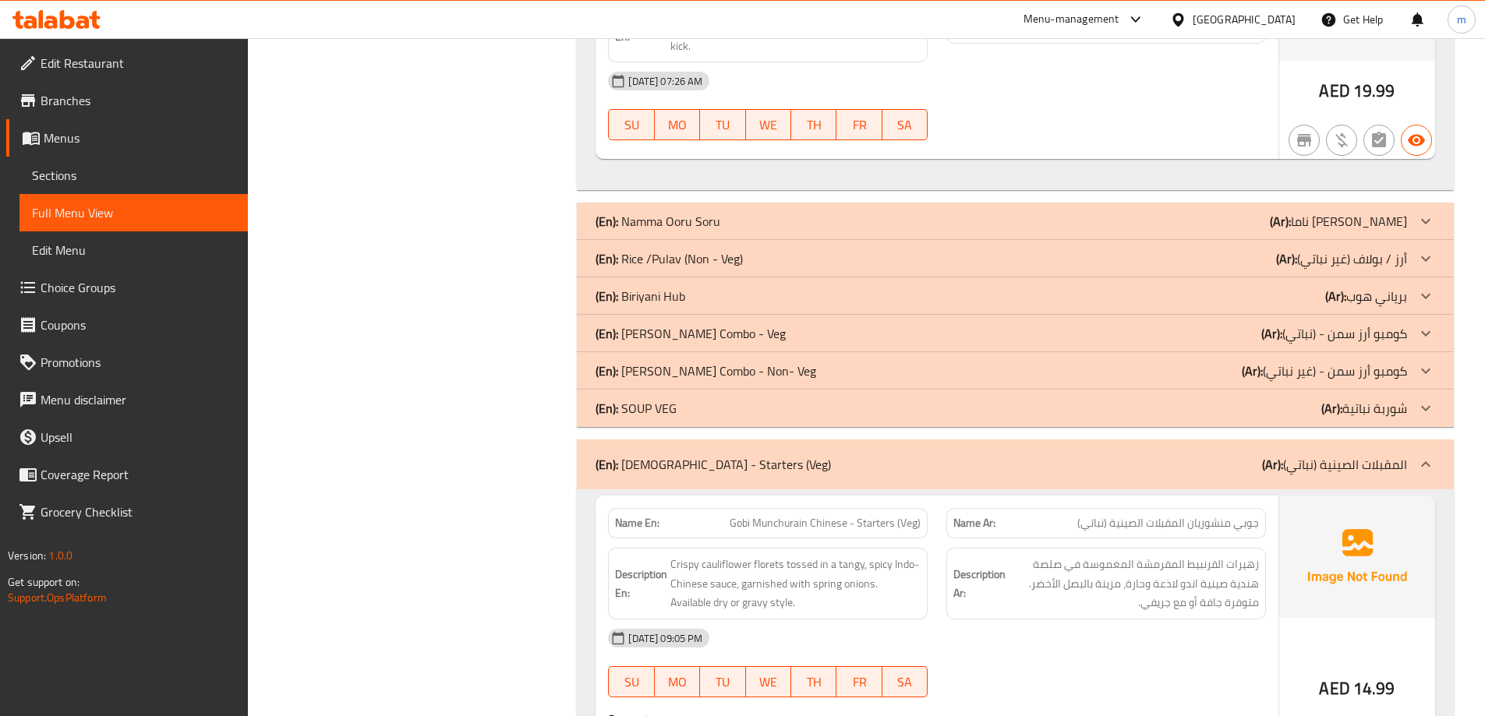
click at [636, 464] on p "(En): Chinese - Starters (Veg)" at bounding box center [712, 464] width 235 height 19
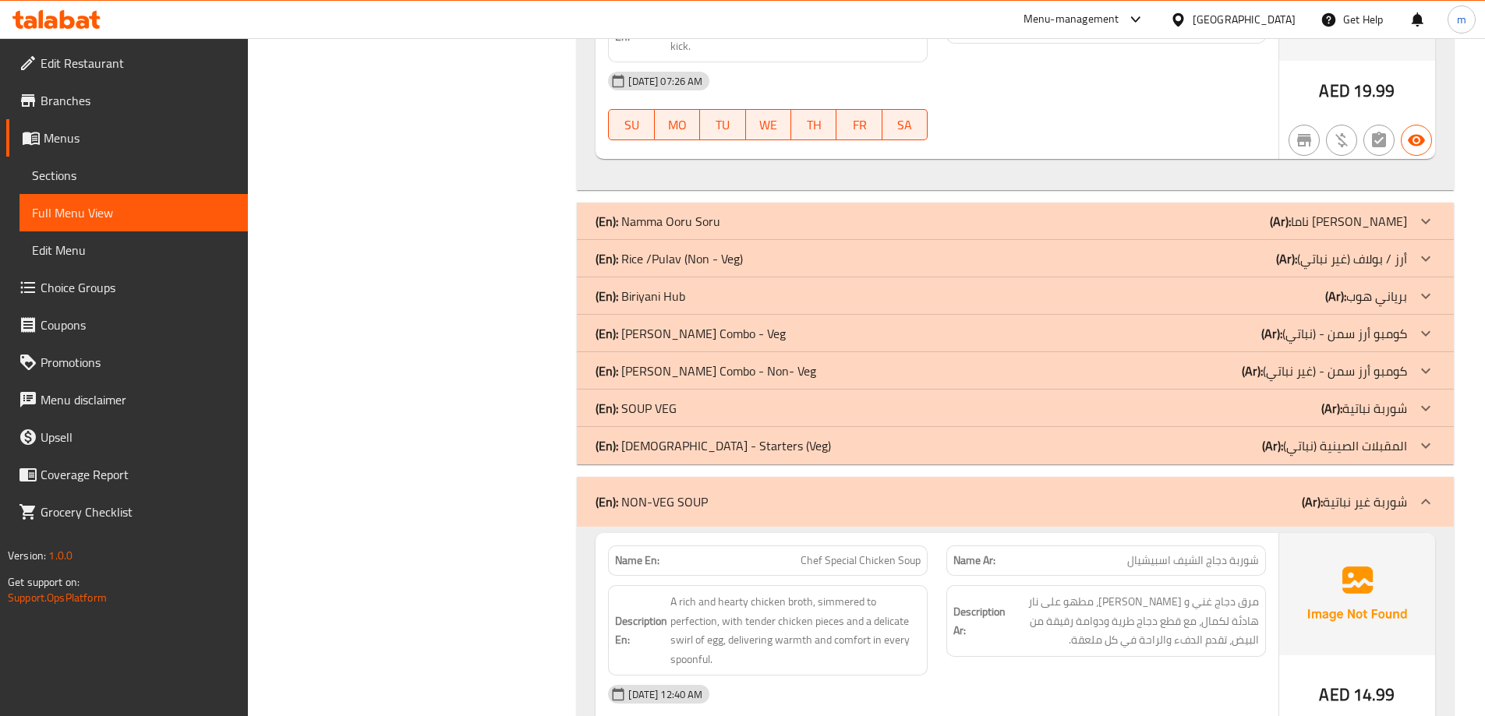
click at [722, 507] on div "(En): NON-VEG SOUP (Ar): شوربة غير نباتية" at bounding box center [1000, 502] width 811 height 19
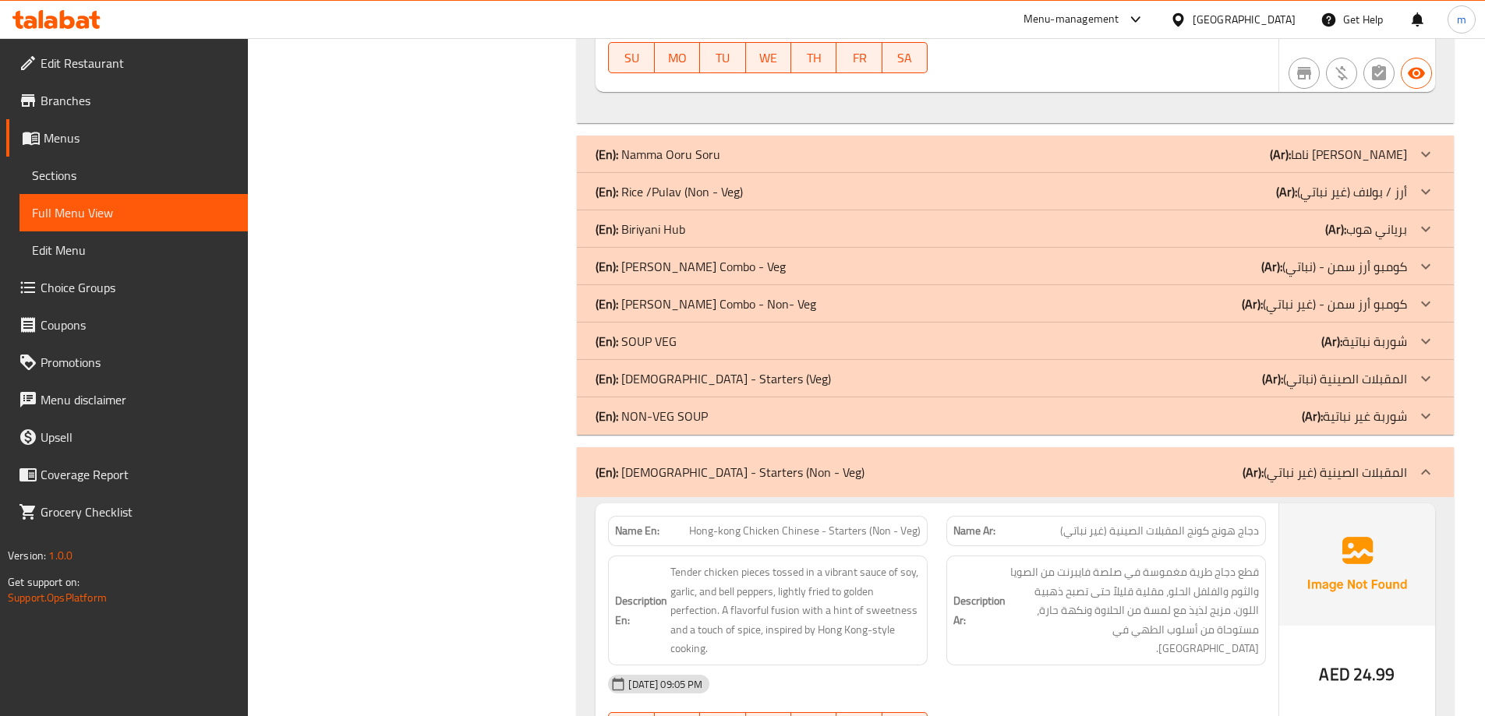
scroll to position [4364, 0]
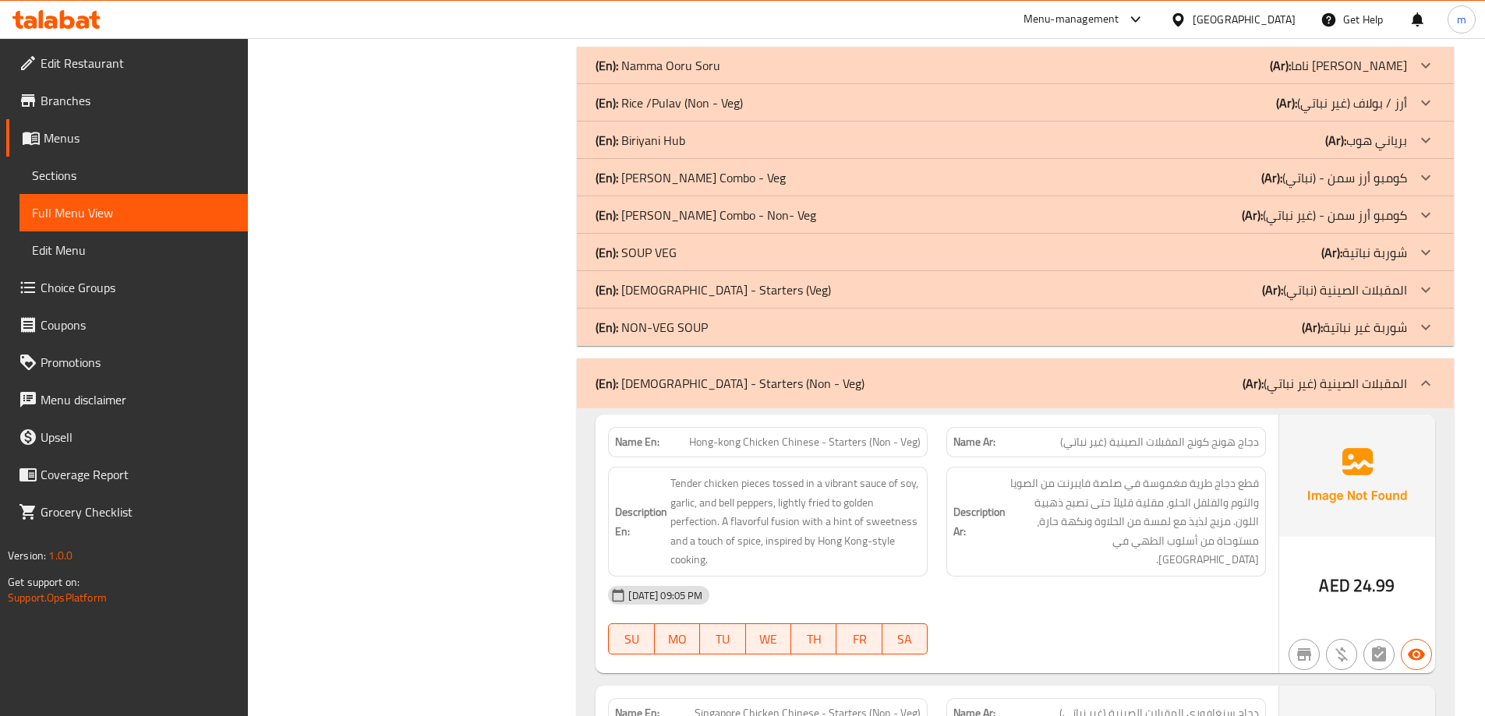
click at [729, 388] on p "(En): Chinese - Starters (Non - Veg)" at bounding box center [729, 383] width 269 height 19
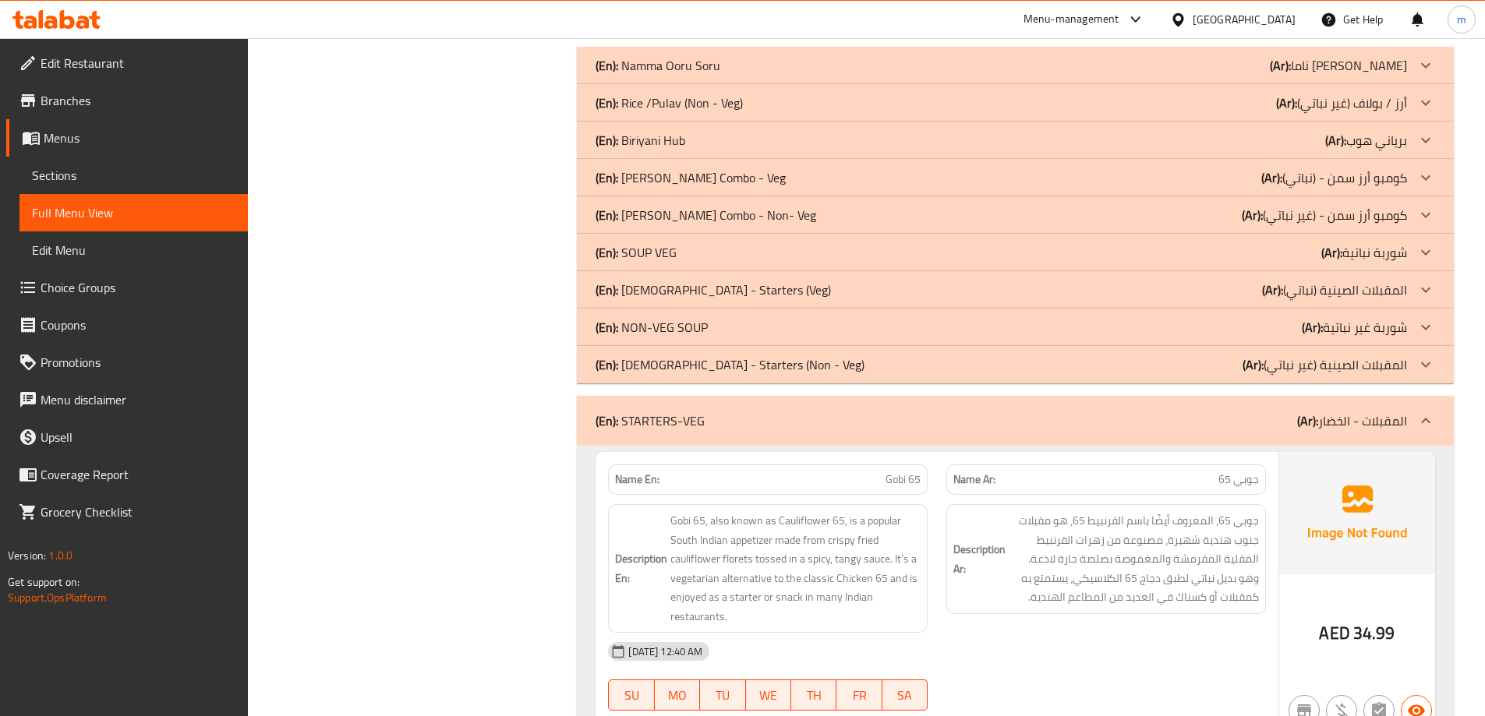
click at [687, 418] on p "(En): STARTERS-VEG" at bounding box center [649, 420] width 109 height 19
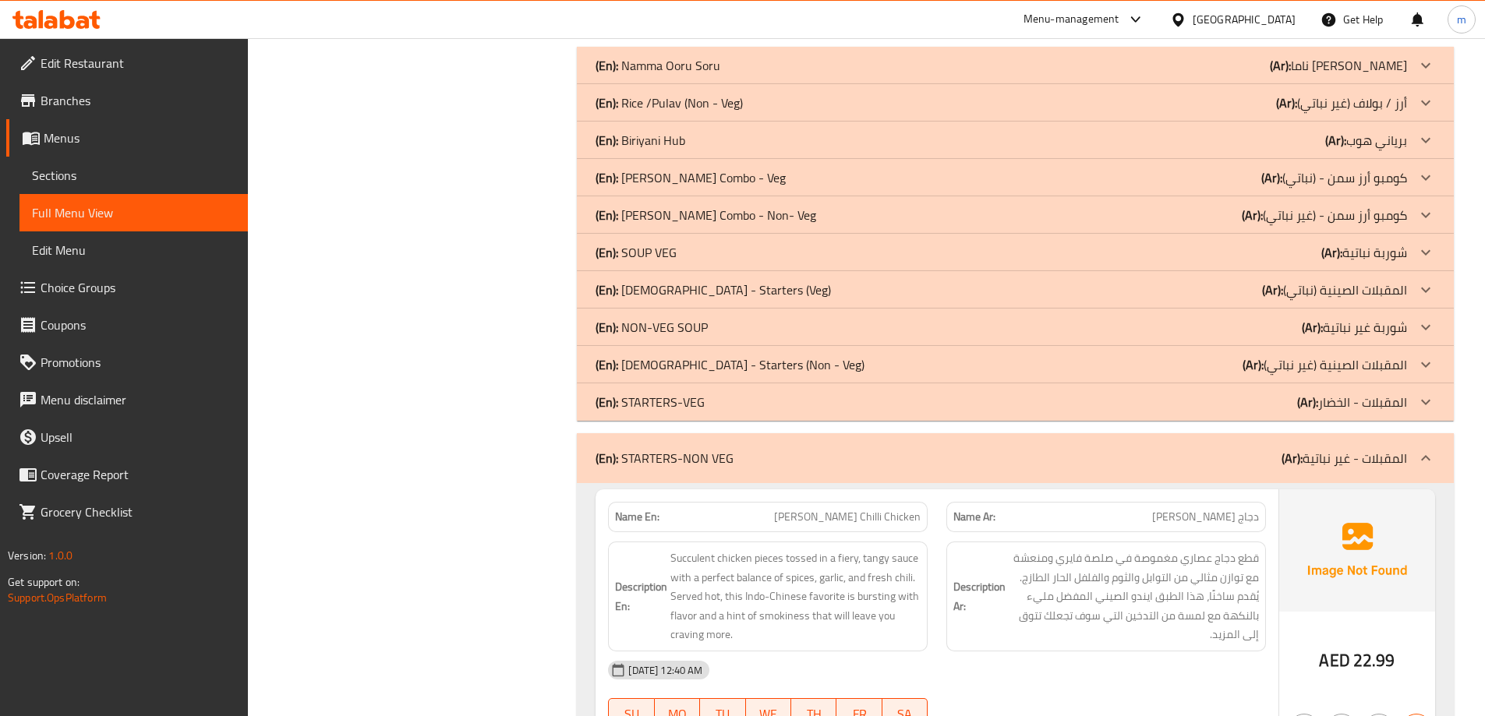
click at [688, 463] on p "(En): STARTERS-NON VEG" at bounding box center [664, 458] width 138 height 19
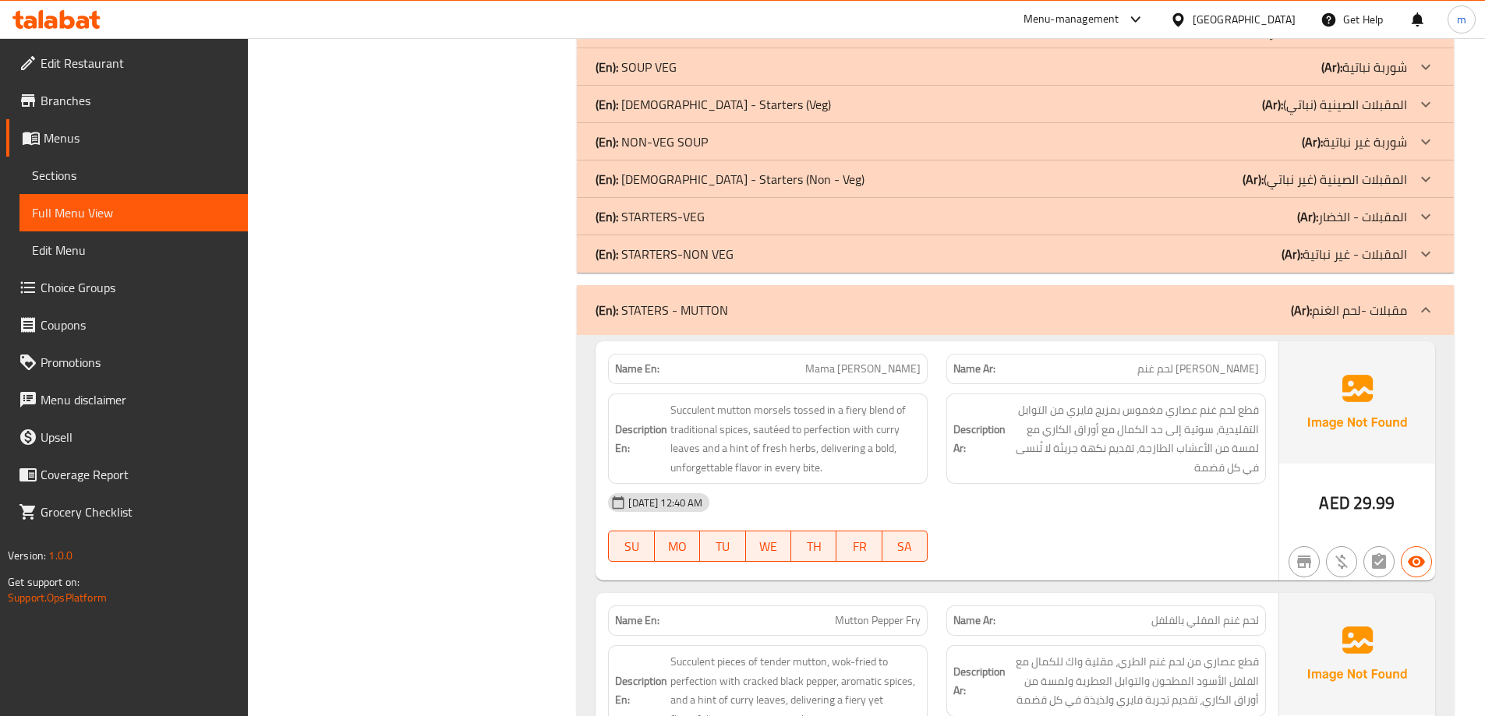
scroll to position [4598, 0]
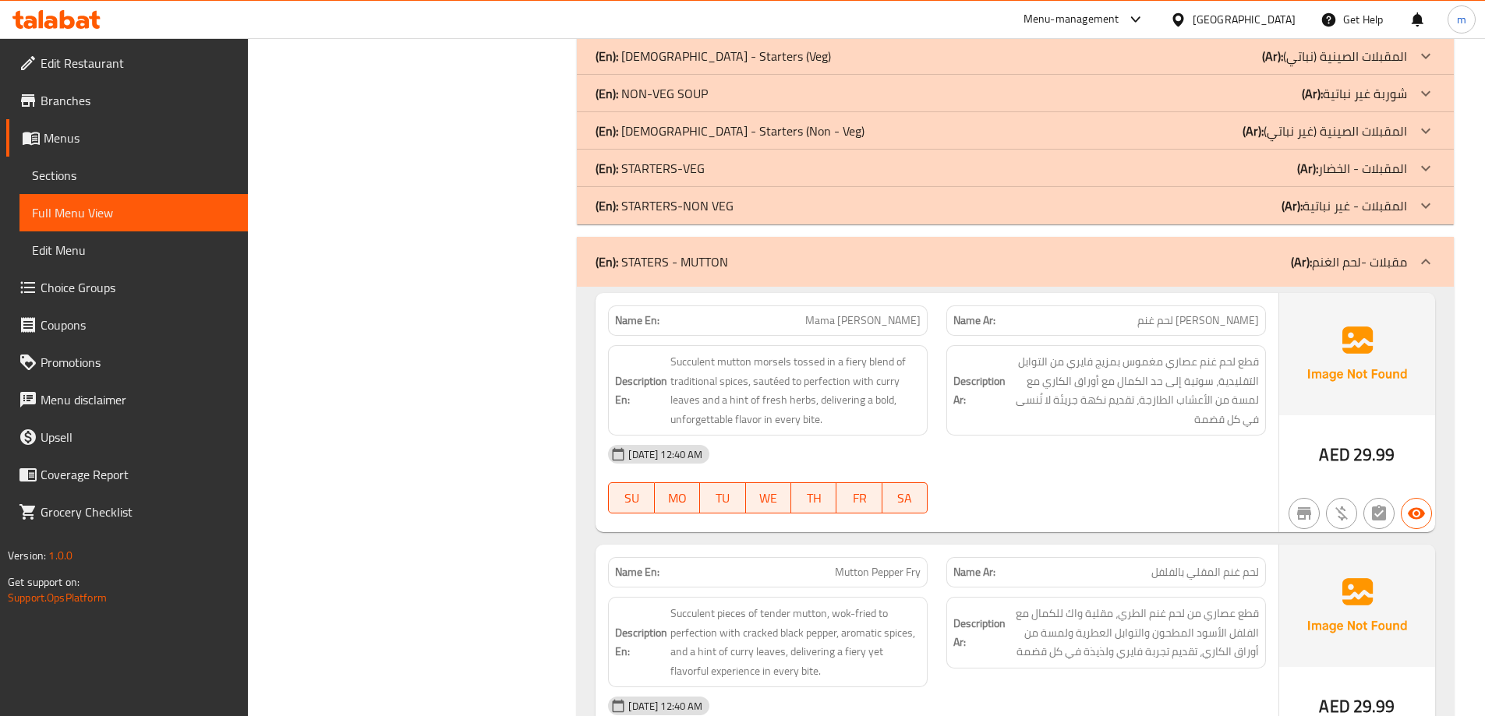
click at [623, 253] on p "(En): STATERS - MUTTON" at bounding box center [661, 261] width 132 height 19
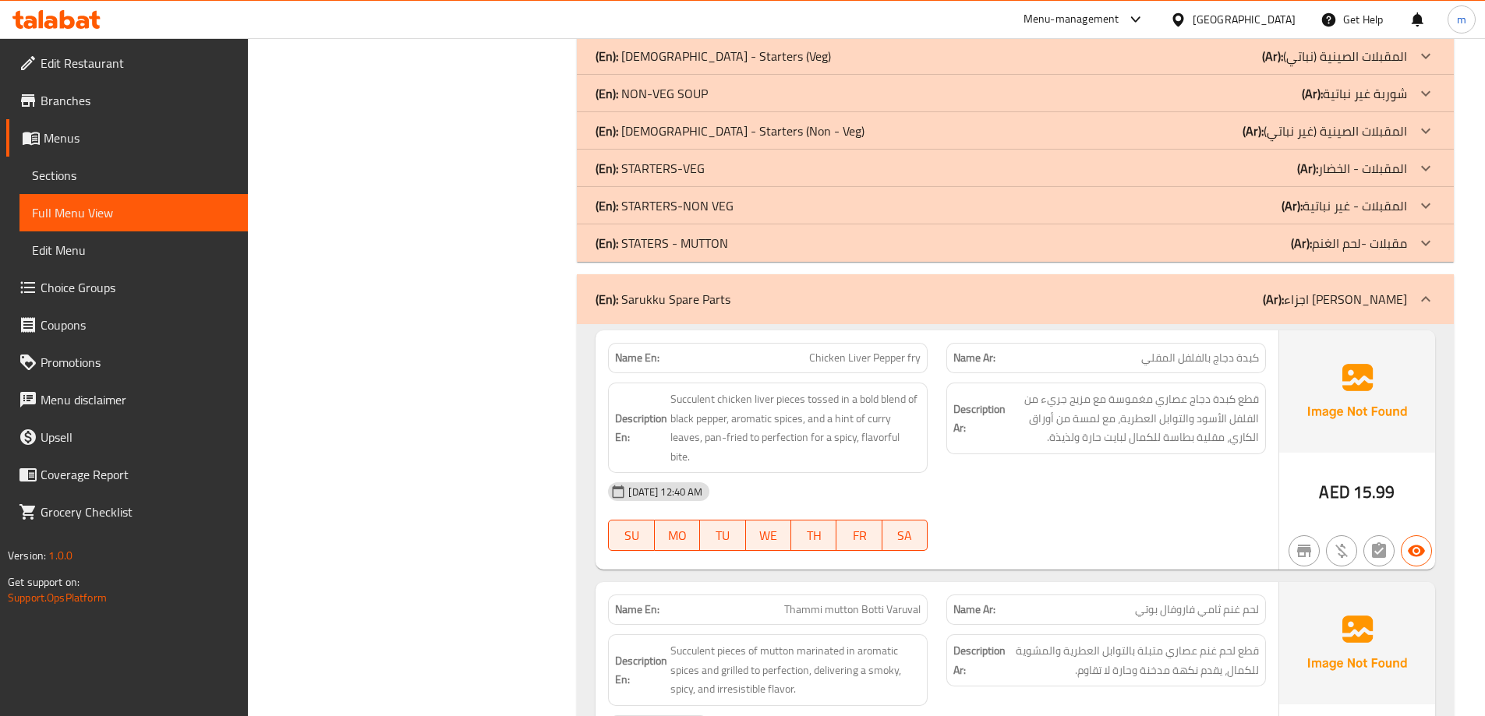
click at [706, 305] on p "(En): Sarukku Spare Parts" at bounding box center [662, 299] width 135 height 19
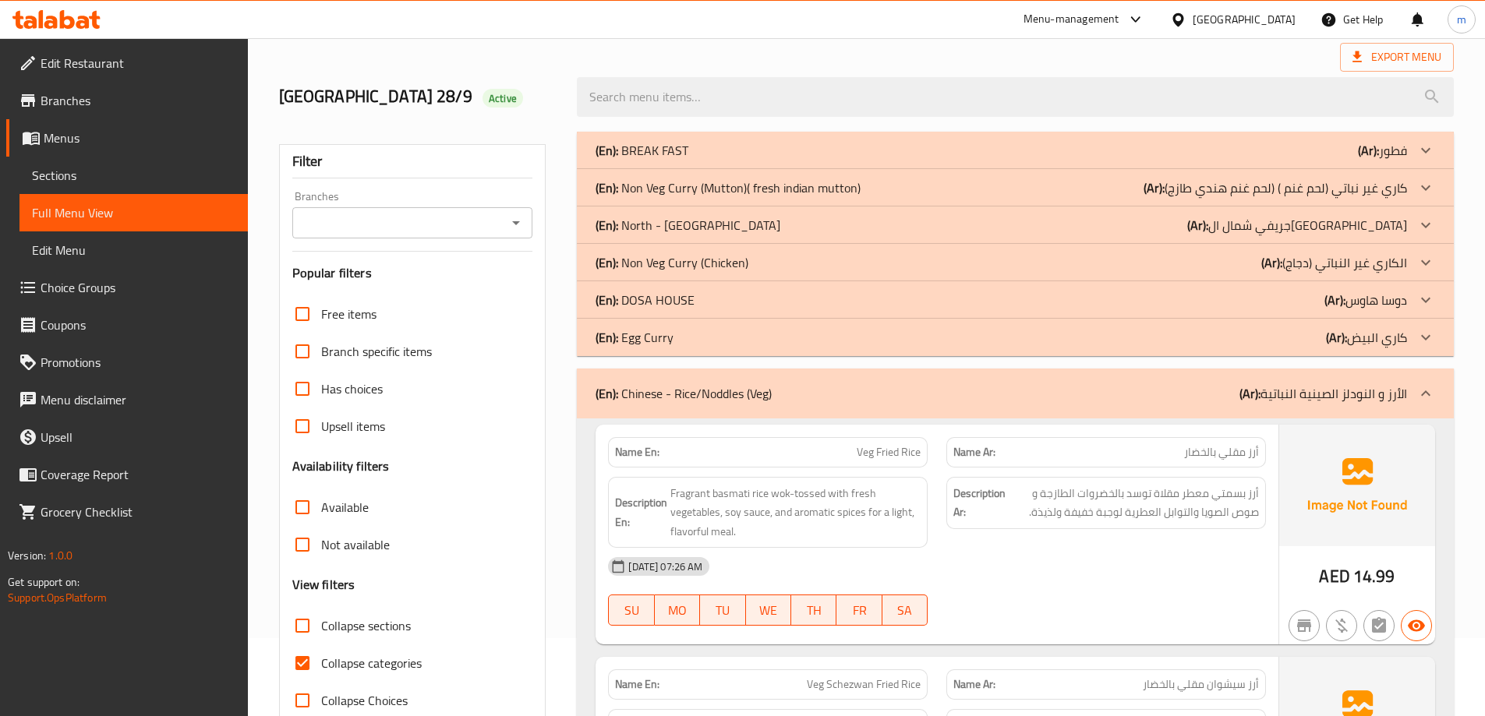
scroll to position [0, 0]
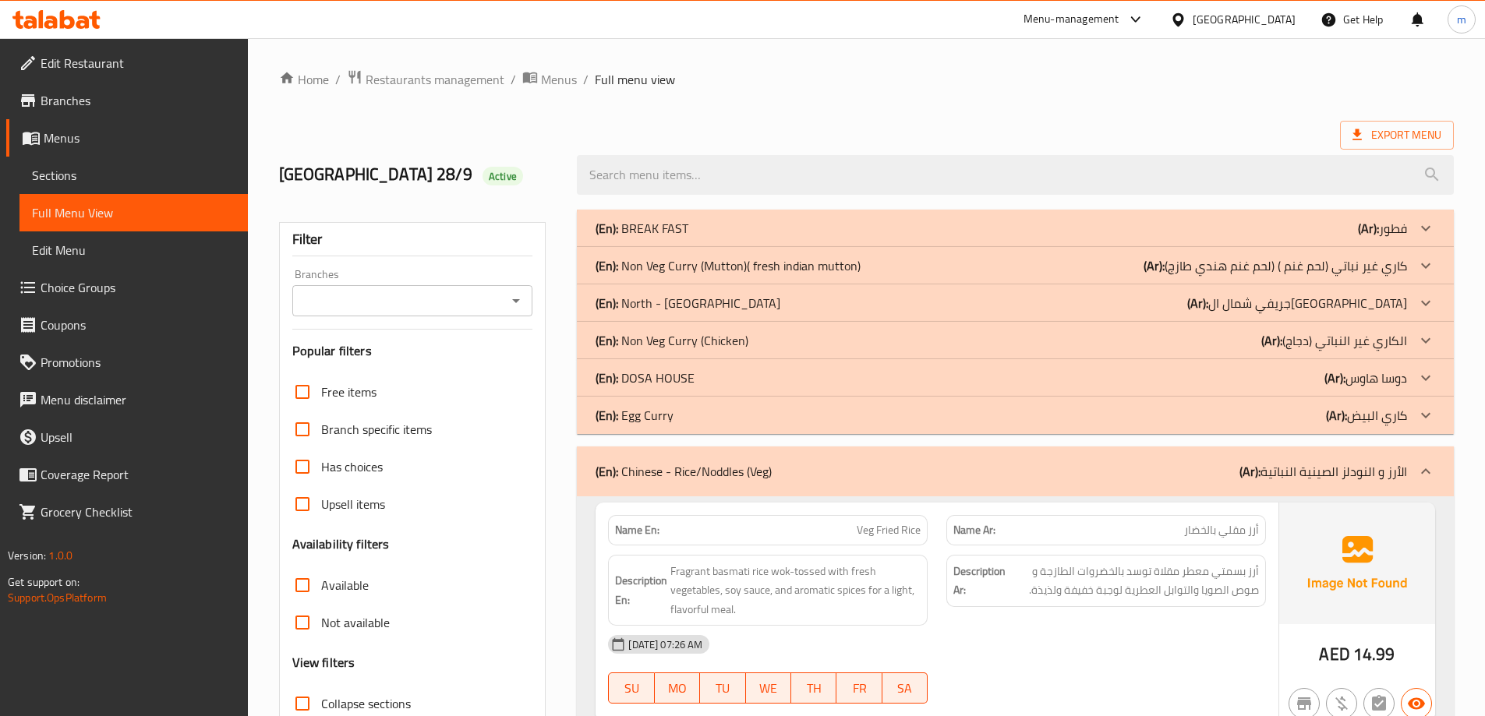
click at [1194, 88] on ol "Home / Restaurants management / Menus / Full menu view" at bounding box center [866, 79] width 1174 height 20
click at [766, 340] on div "(En): Non Veg Curry (Chicken) (Ar): الكاري غير النباتي (دجاج)" at bounding box center [1000, 340] width 811 height 19
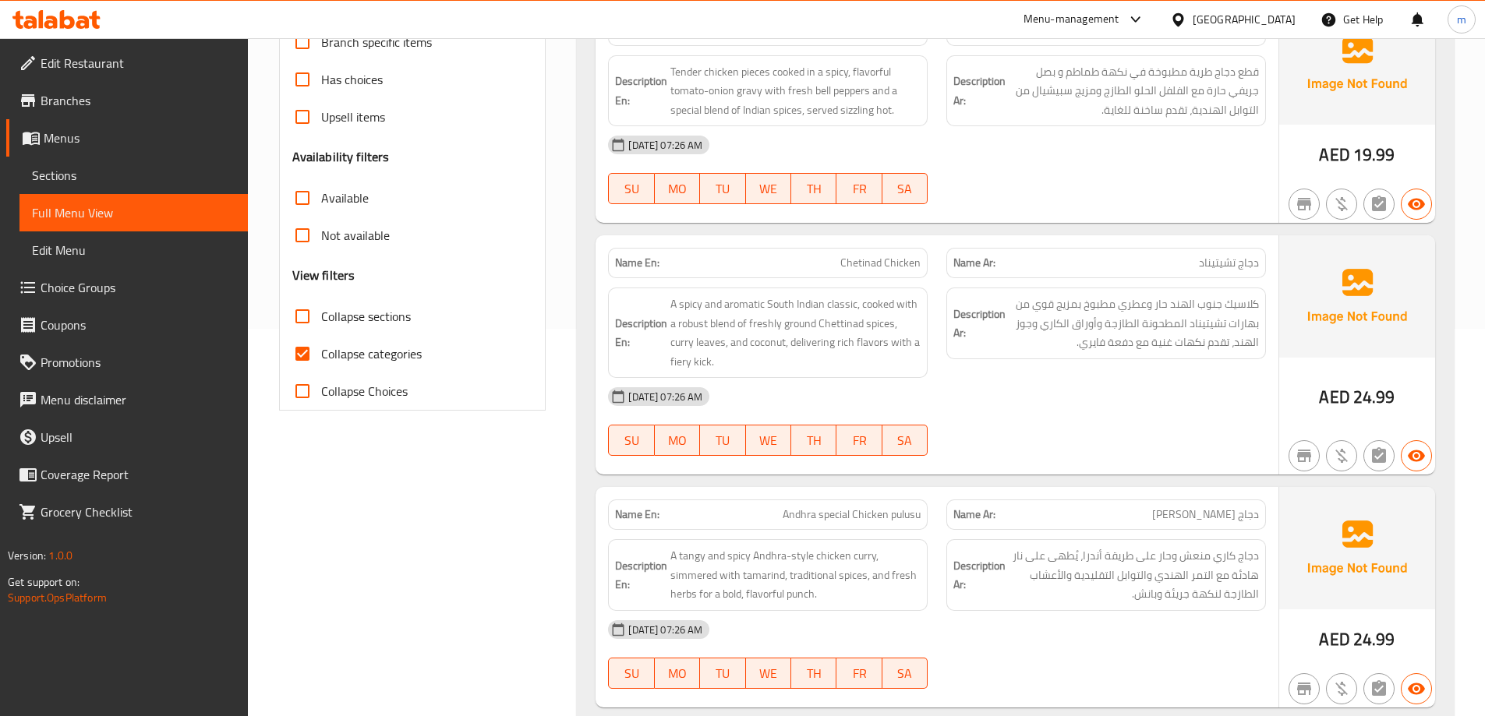
scroll to position [234, 0]
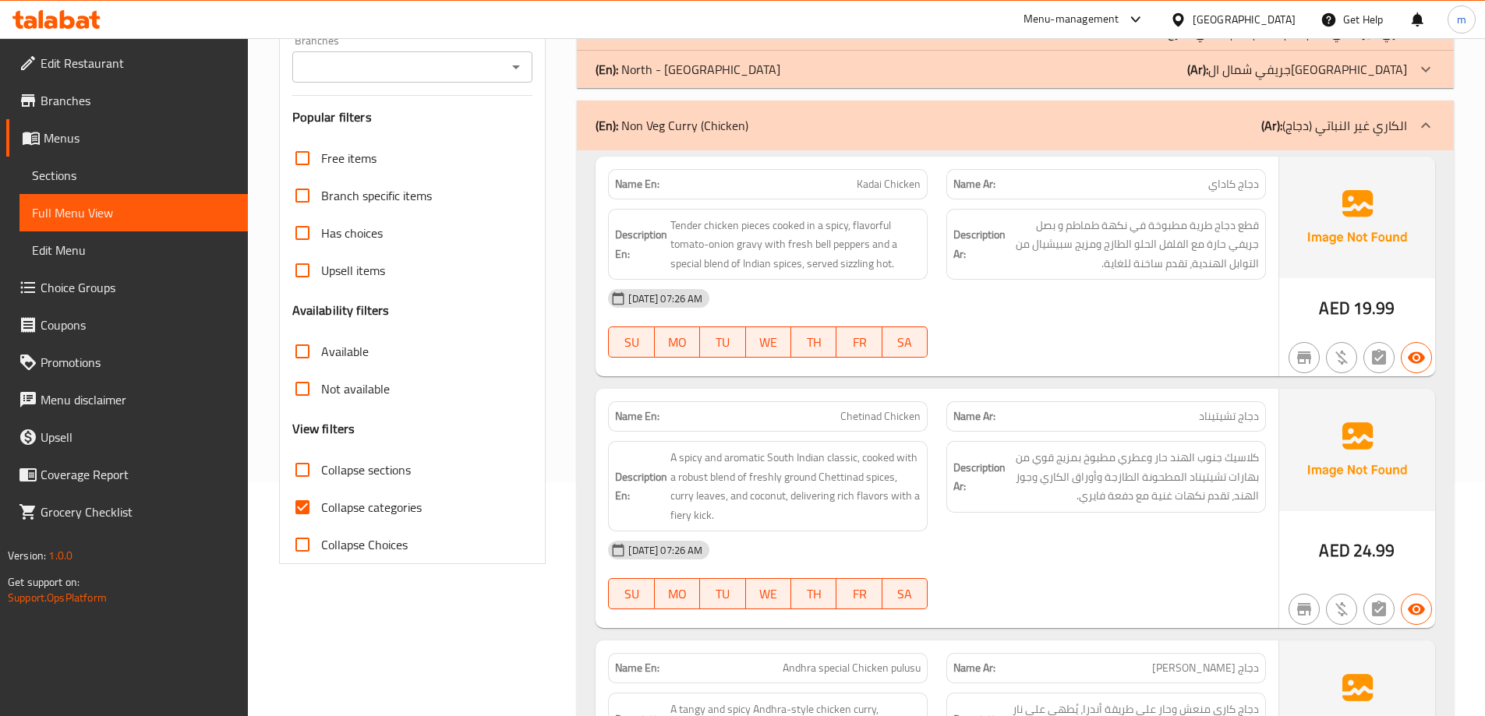
click at [338, 510] on span "Collapse categories" at bounding box center [371, 507] width 101 height 19
click at [321, 510] on input "Collapse categories" at bounding box center [302, 507] width 37 height 37
checkbox input "false"
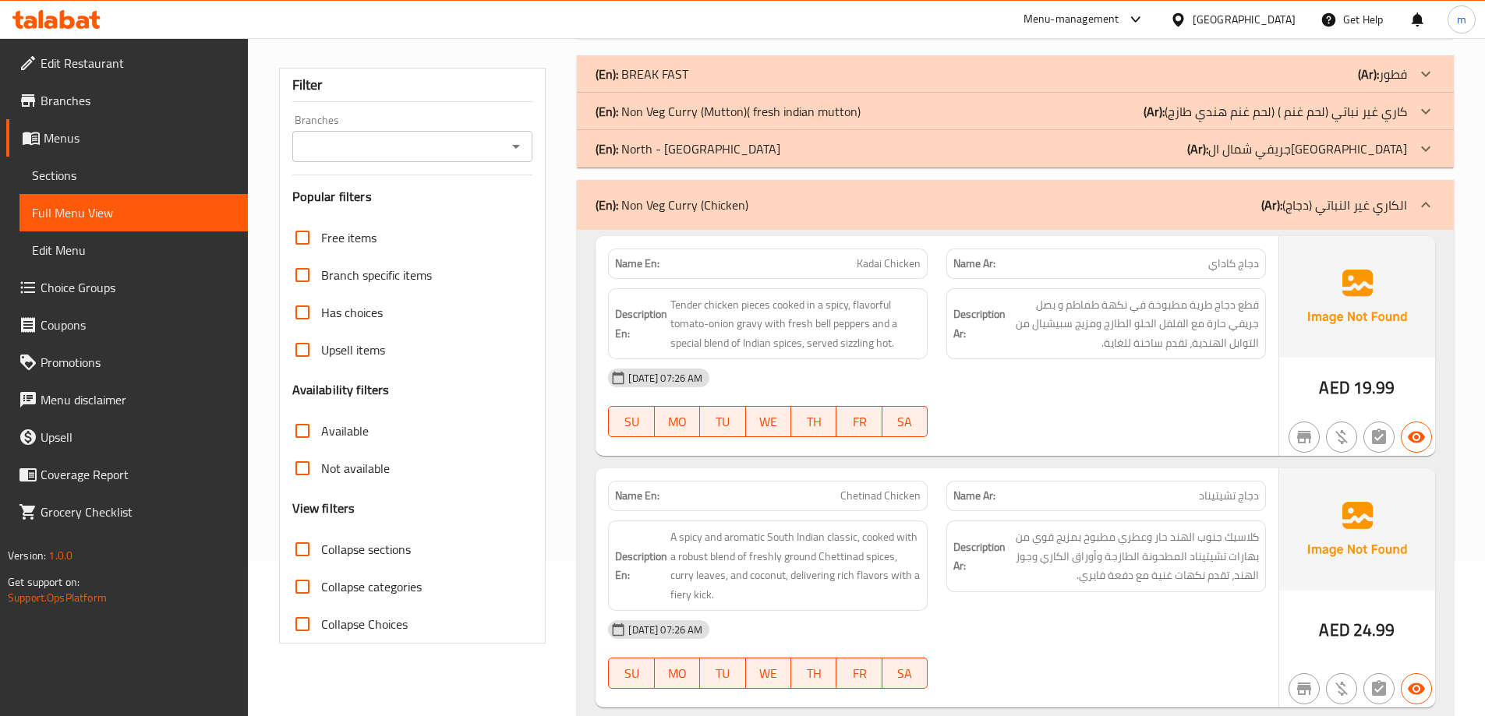
scroll to position [156, 0]
drag, startPoint x: 759, startPoint y: 207, endPoint x: 644, endPoint y: 195, distance: 115.9
click at [644, 195] on div "(En): Non Veg Curry (Chicken) (Ar): الكاري غير النباتي (دجاج)" at bounding box center [1000, 203] width 811 height 19
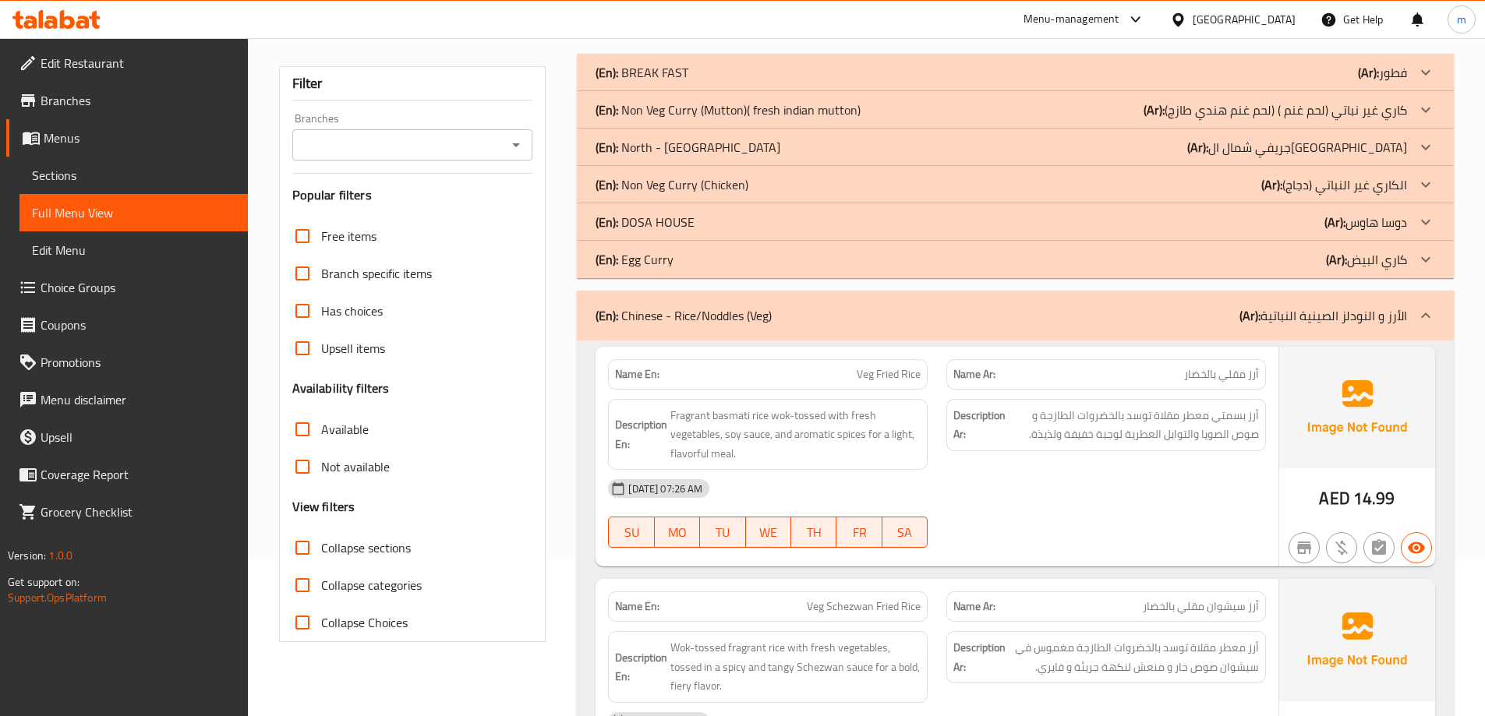
click at [716, 185] on p "(En): Non Veg Curry (Chicken)" at bounding box center [671, 184] width 153 height 19
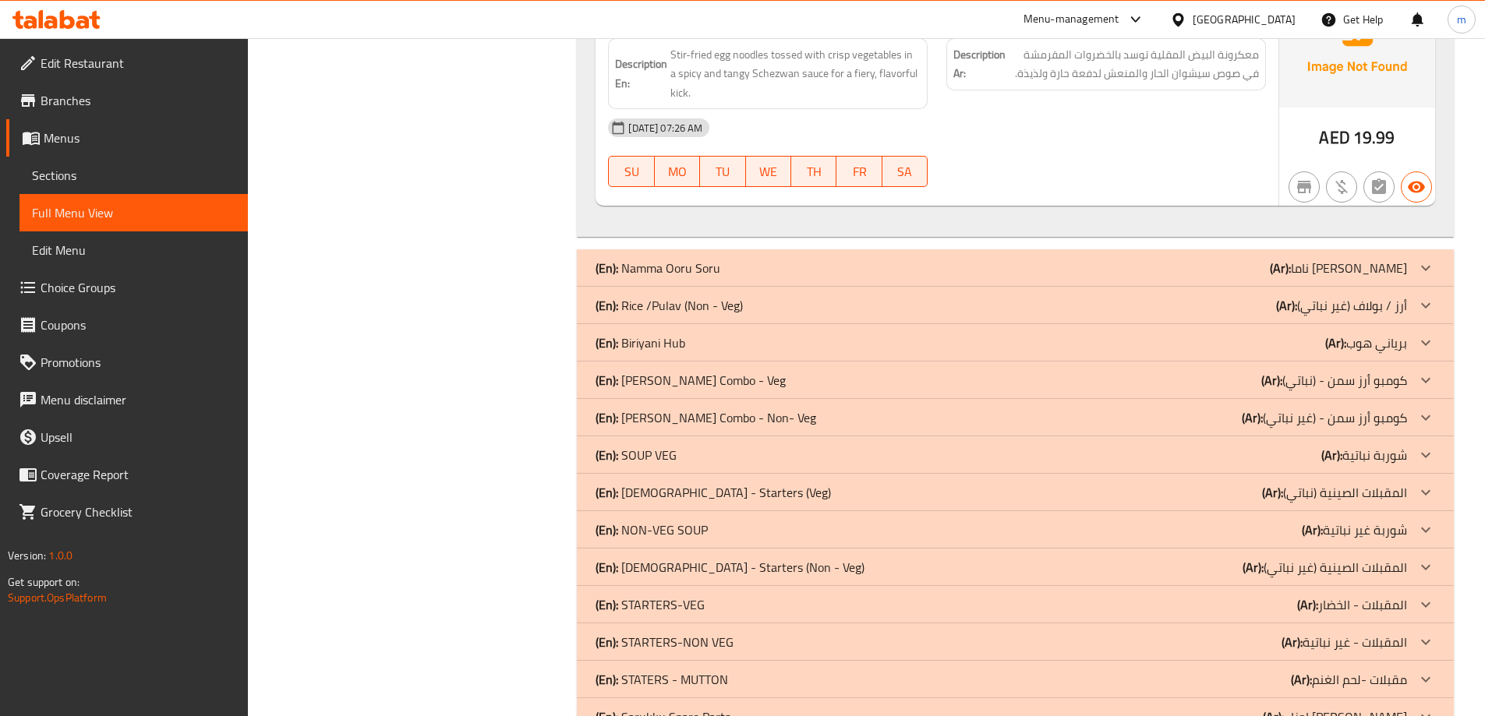
scroll to position [5379, 0]
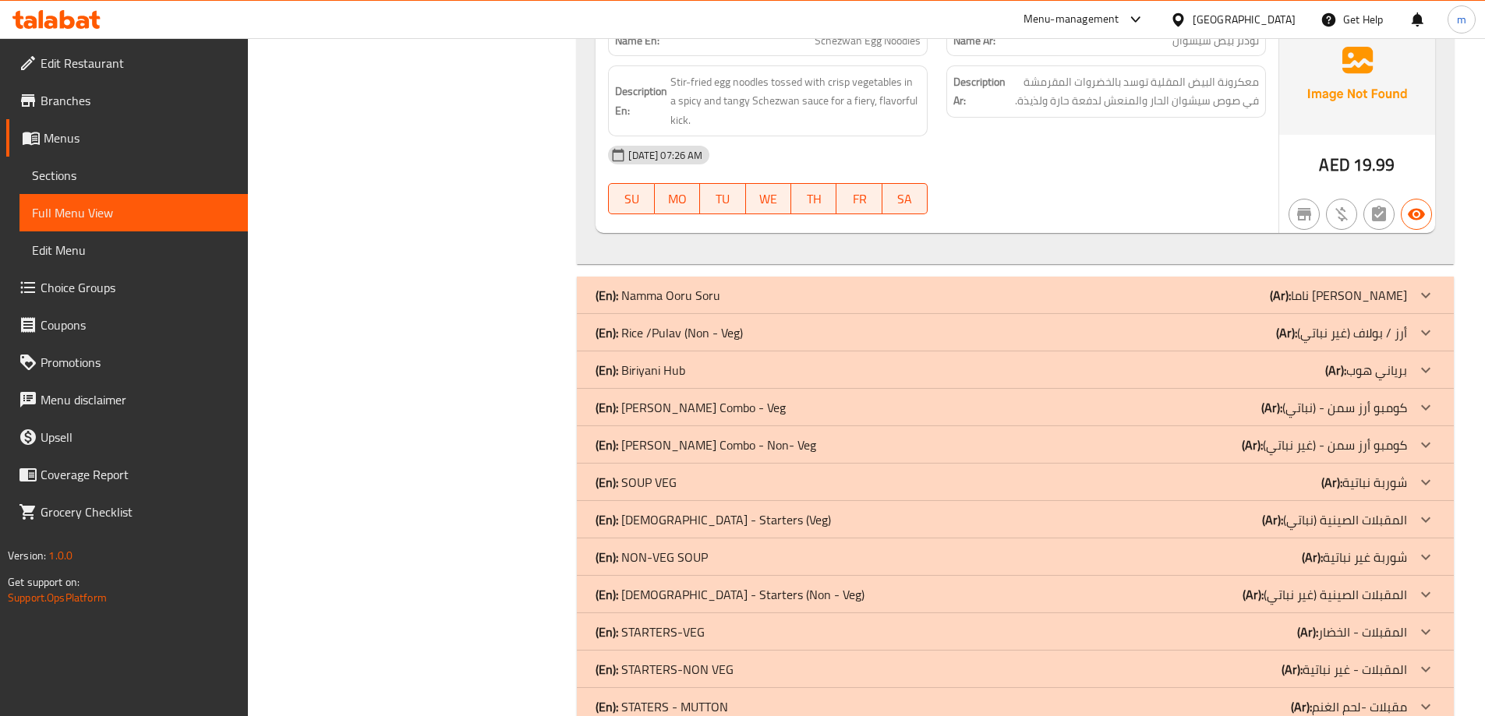
click at [94, 12] on icon at bounding box center [94, 20] width 11 height 18
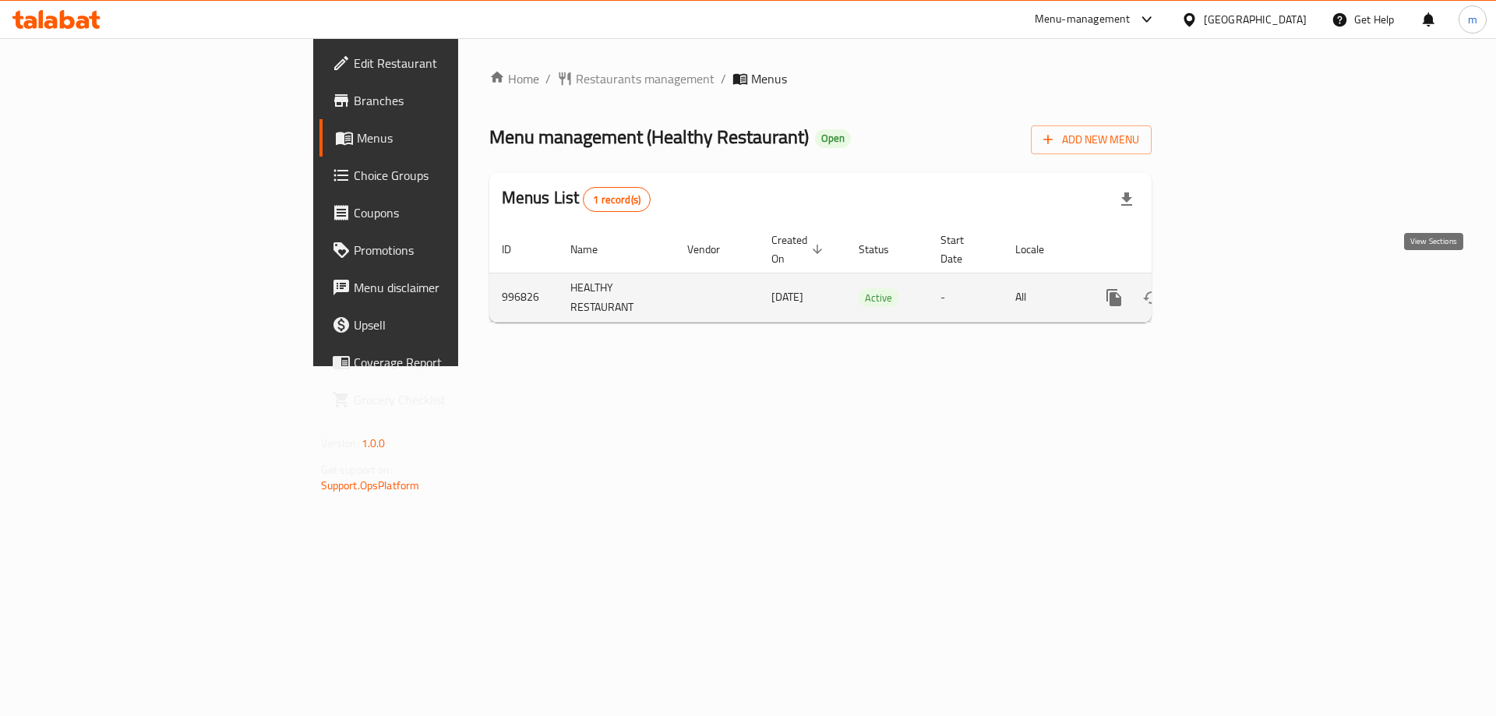
click at [1234, 291] on icon "enhanced table" at bounding box center [1227, 298] width 14 height 14
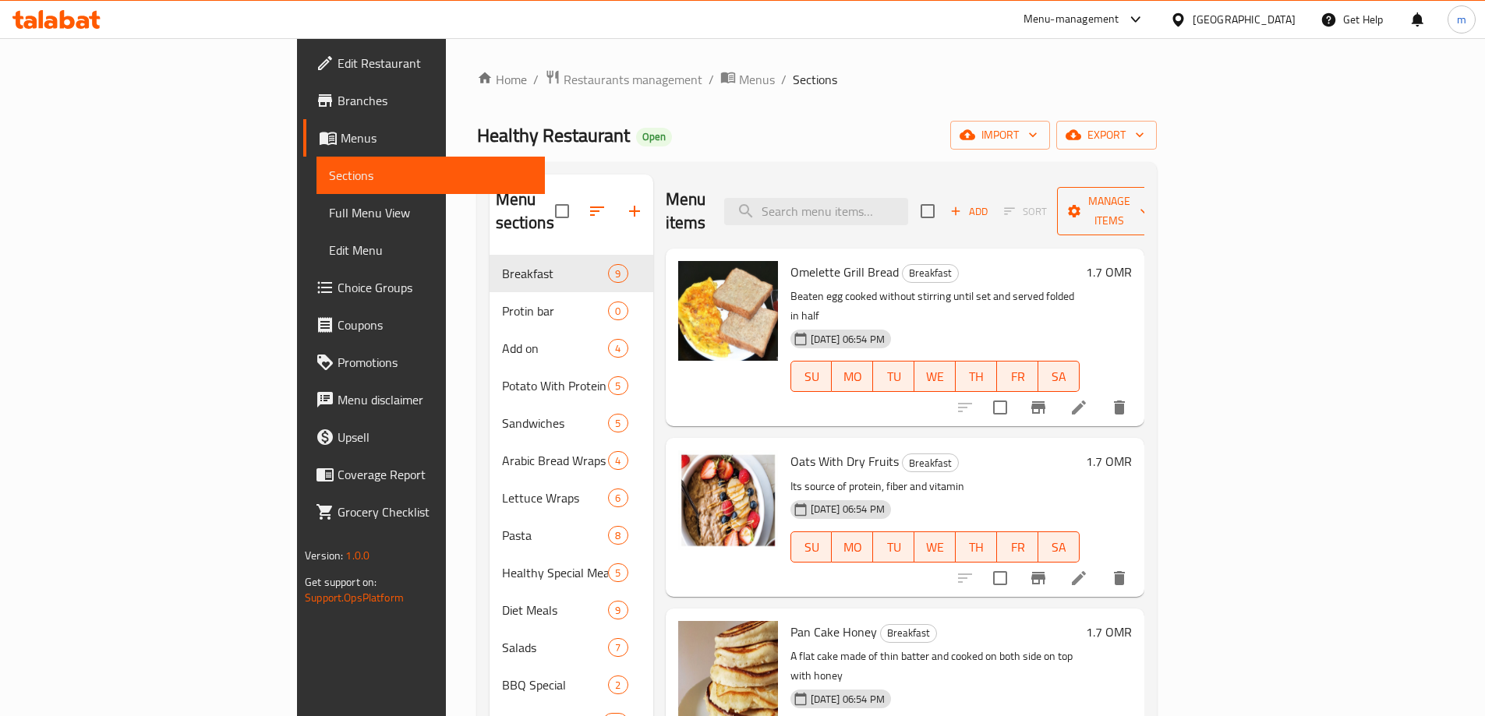
click at [1149, 201] on span "Manage items" at bounding box center [1108, 211] width 79 height 39
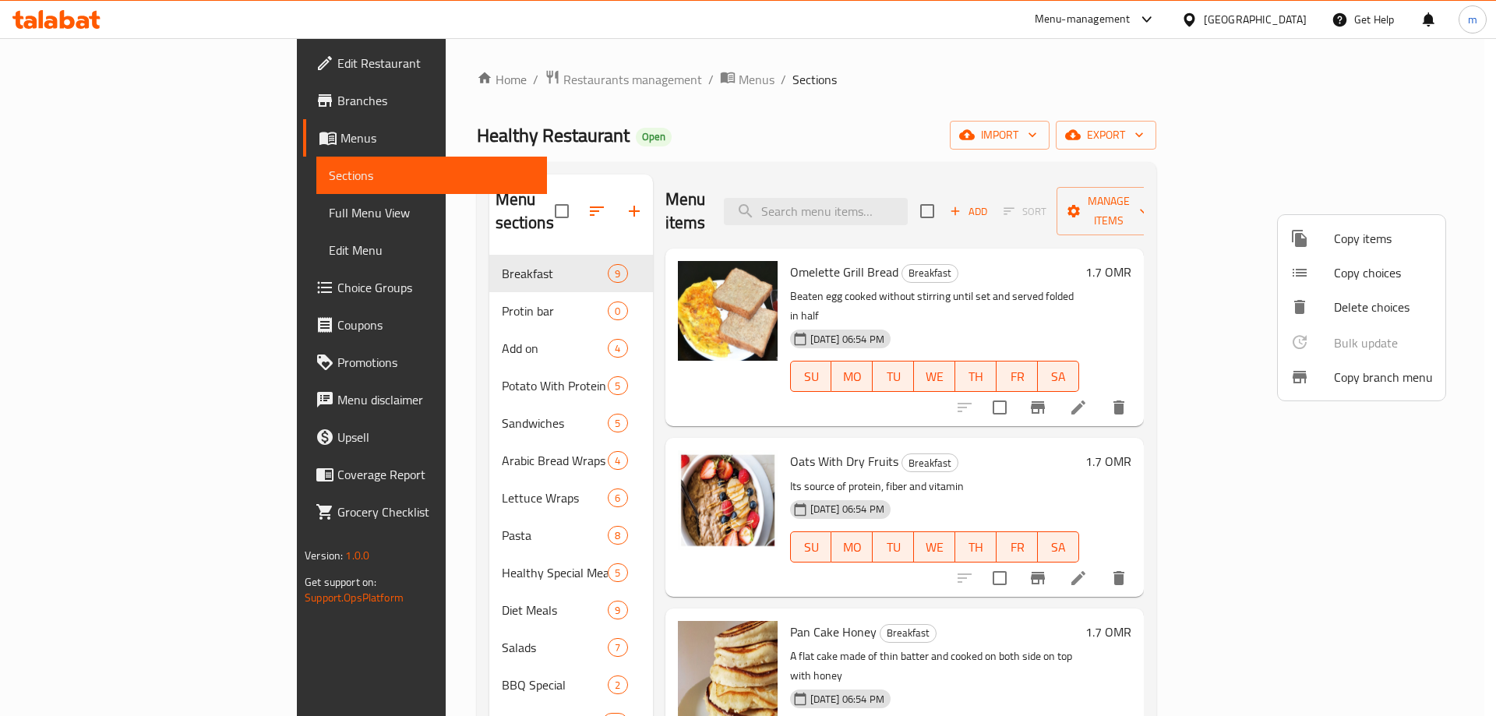
click at [1379, 374] on span "Copy branch menu" at bounding box center [1383, 377] width 99 height 19
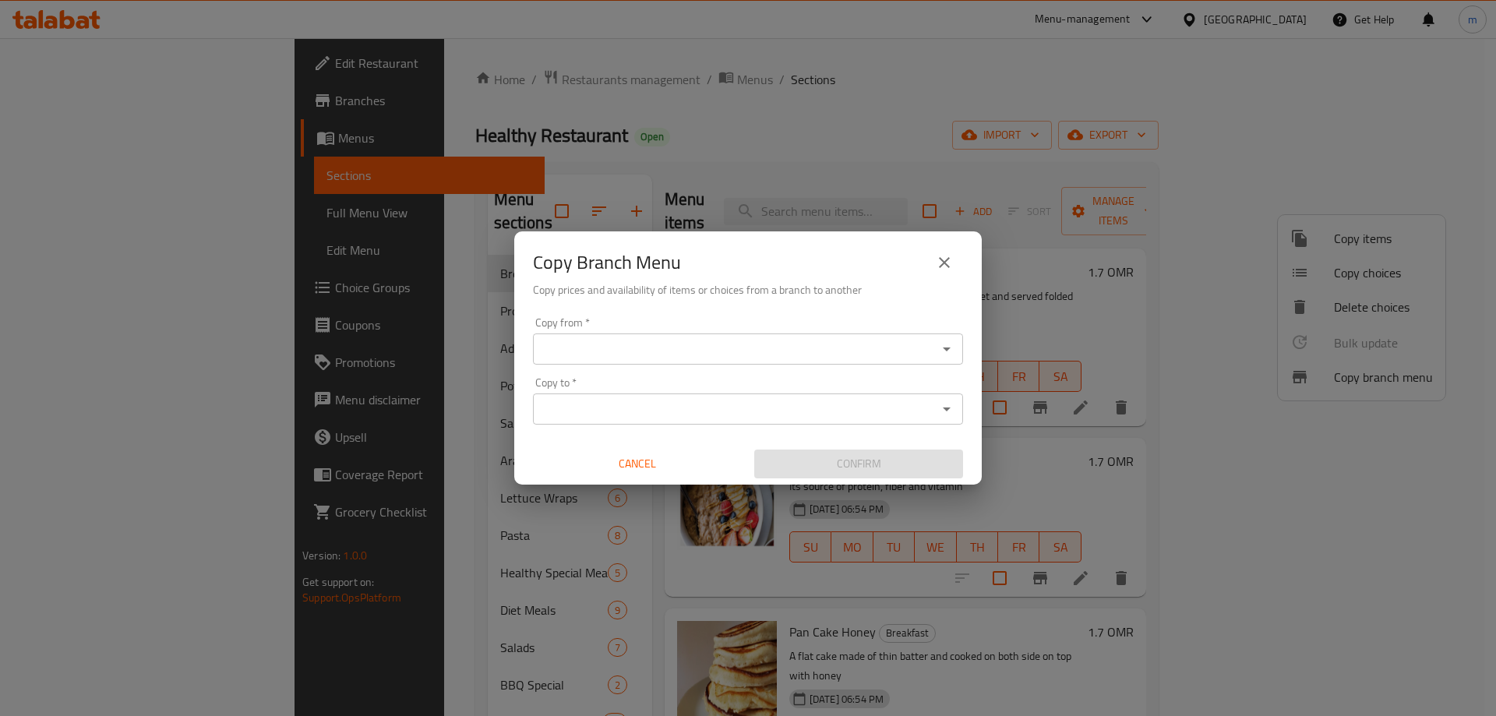
click at [806, 360] on div "Copy from *" at bounding box center [748, 349] width 430 height 31
click at [945, 351] on icon "Open" at bounding box center [947, 349] width 19 height 19
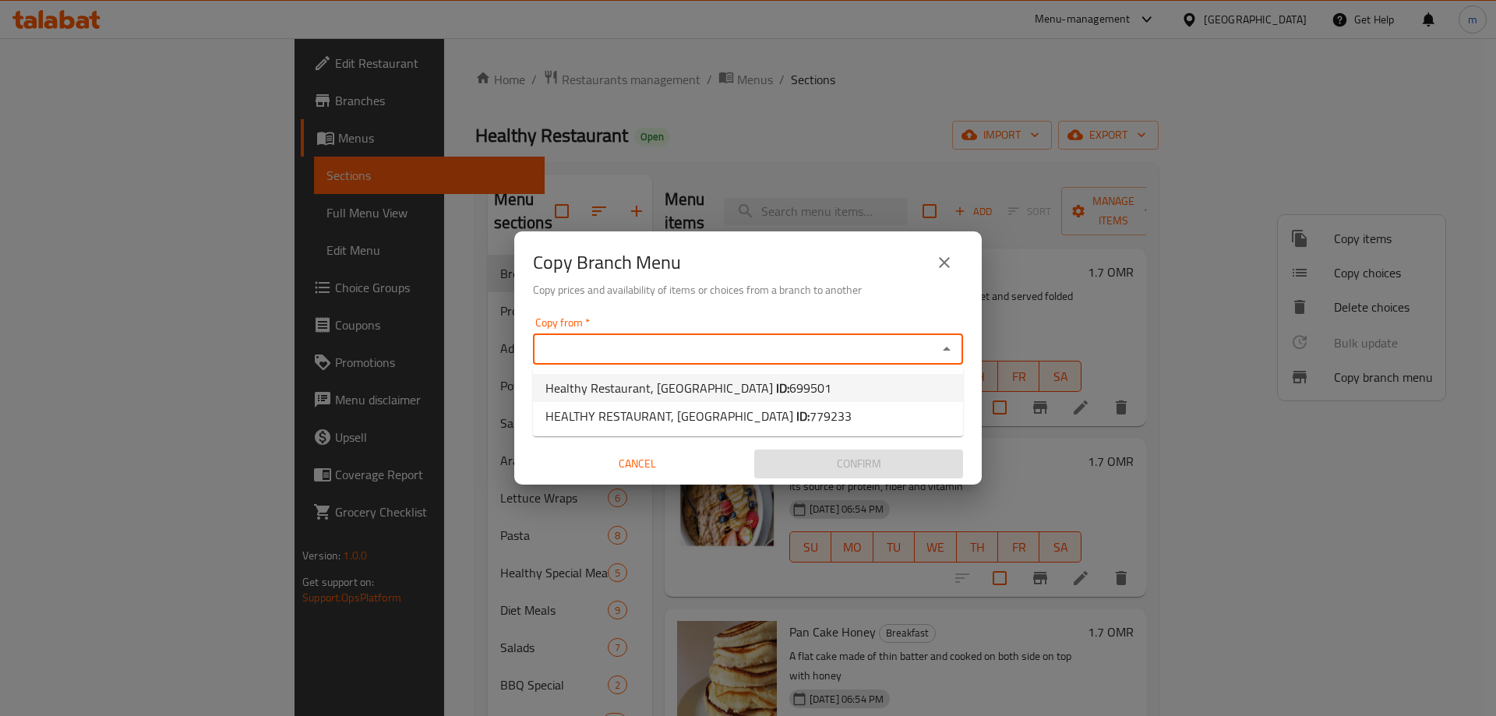
click at [789, 389] on span "699501" at bounding box center [810, 387] width 42 height 23
type input "Healthy Restaurant, [GEOGRAPHIC_DATA]"
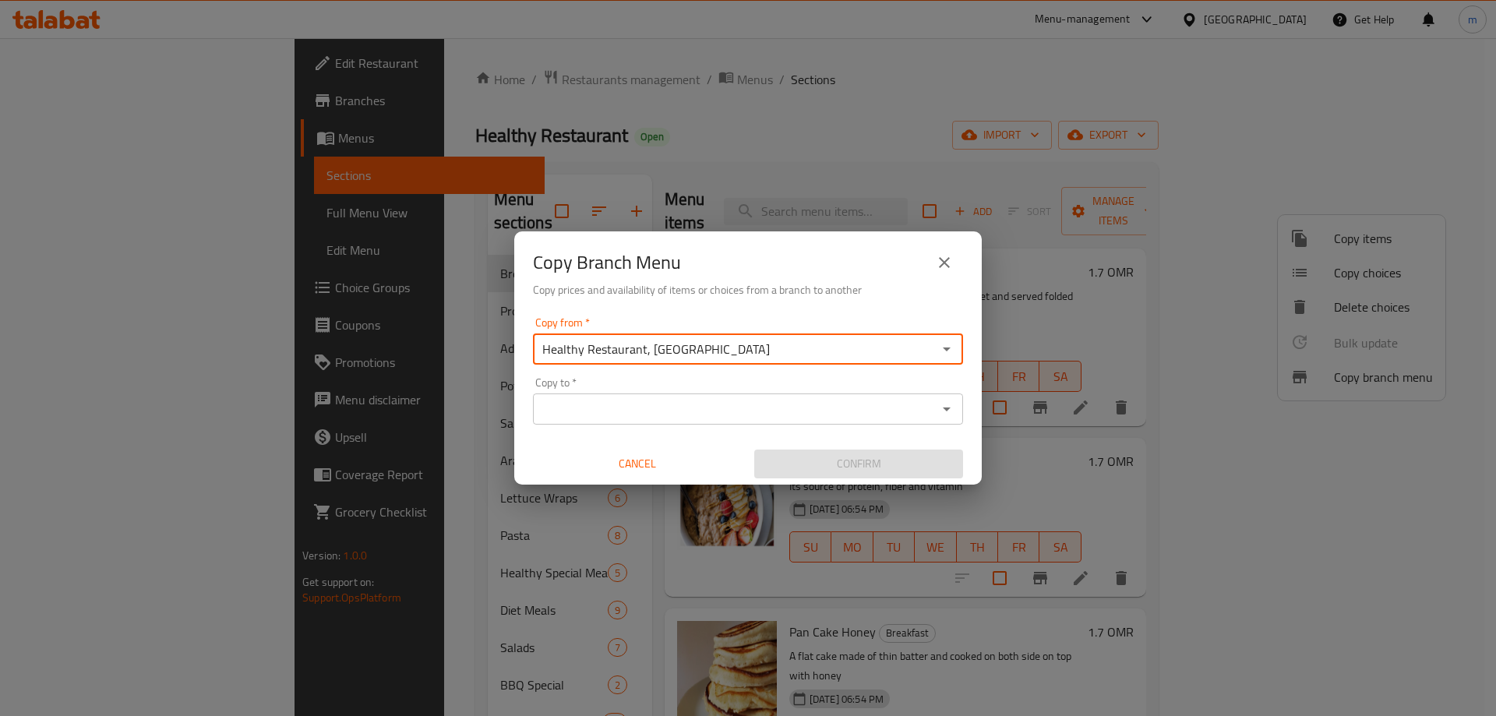
click at [948, 409] on icon "Open" at bounding box center [947, 410] width 8 height 4
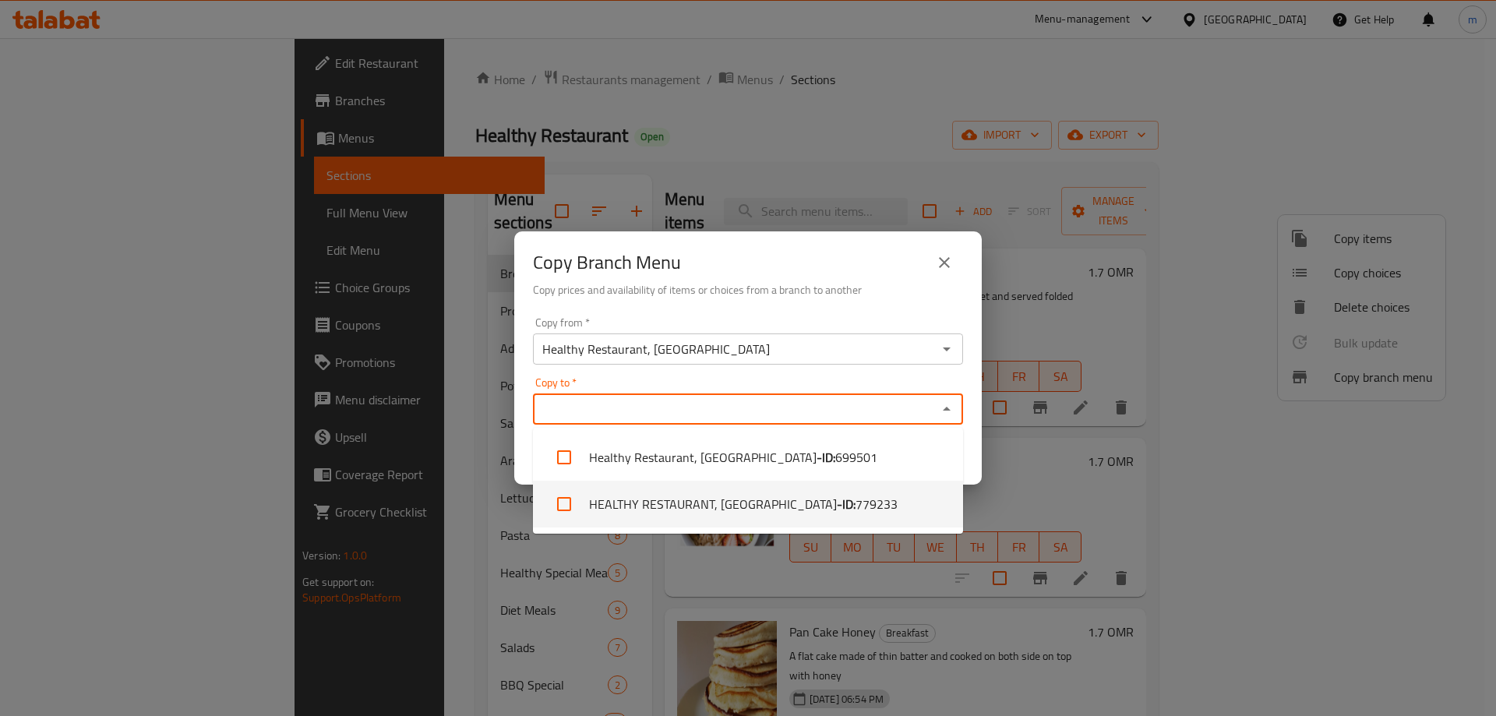
click at [856, 498] on span "779233" at bounding box center [877, 504] width 42 height 19
checkbox input "true"
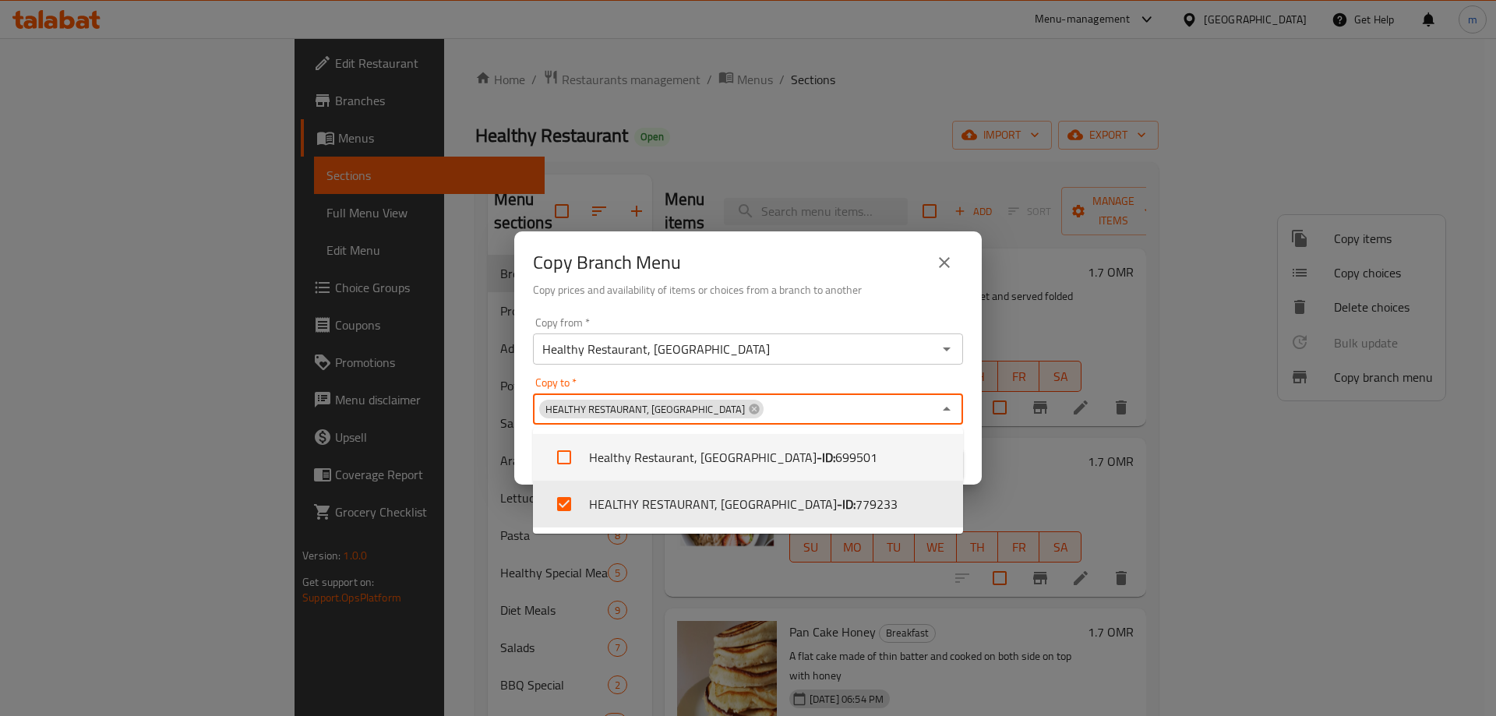
click at [857, 316] on div "Copy from   * Healthy Restaurant, Maabela South Copy from * Copy to   * HEALTHY…" at bounding box center [748, 398] width 468 height 174
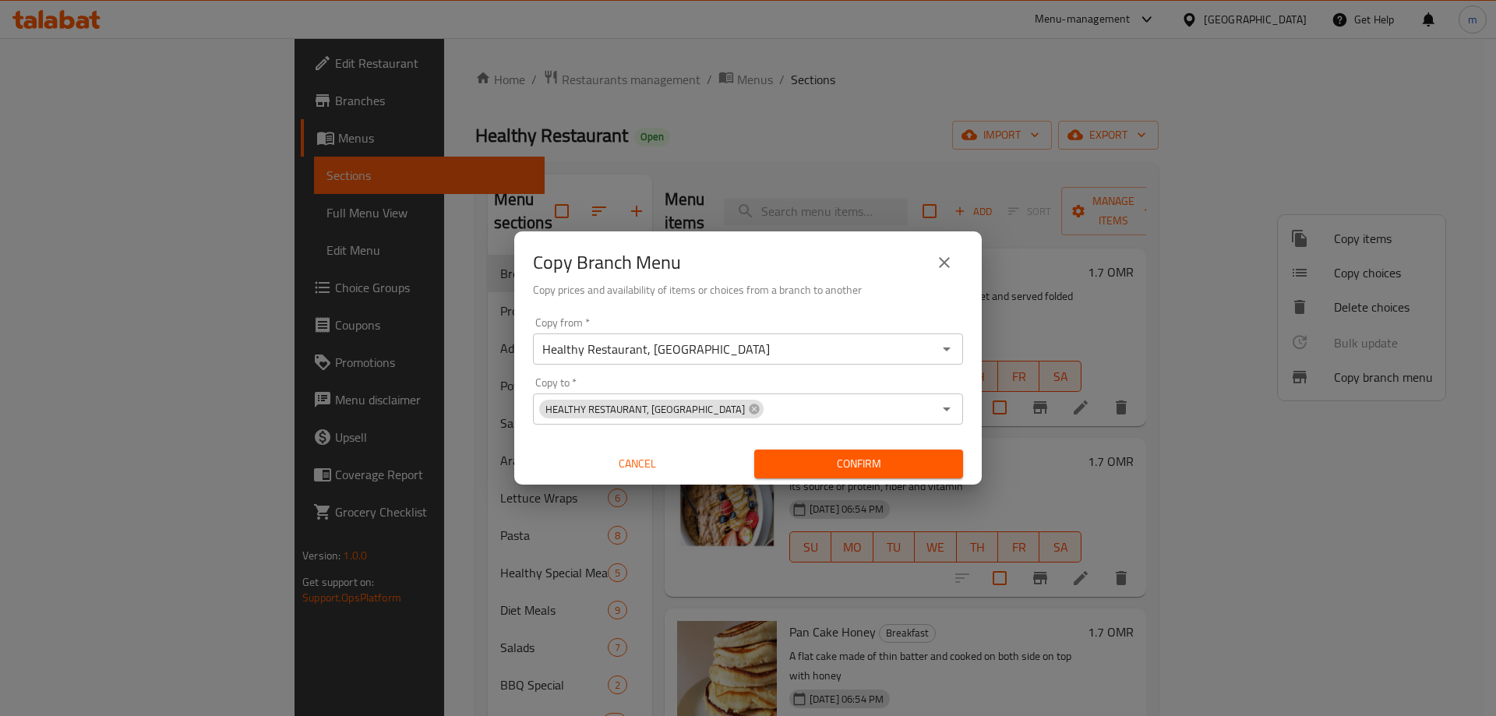
click at [849, 450] on button "Confirm" at bounding box center [858, 464] width 209 height 29
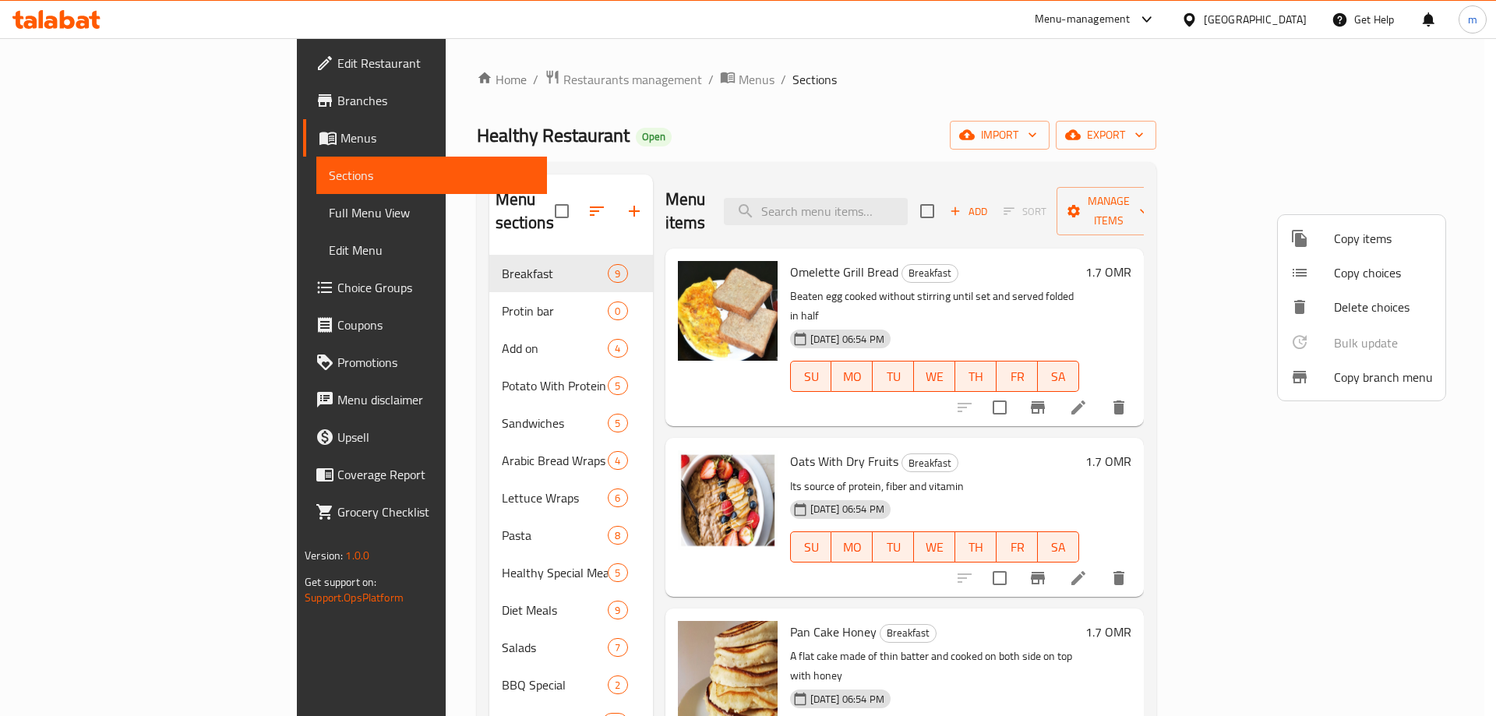
click at [114, 222] on div at bounding box center [748, 358] width 1496 height 716
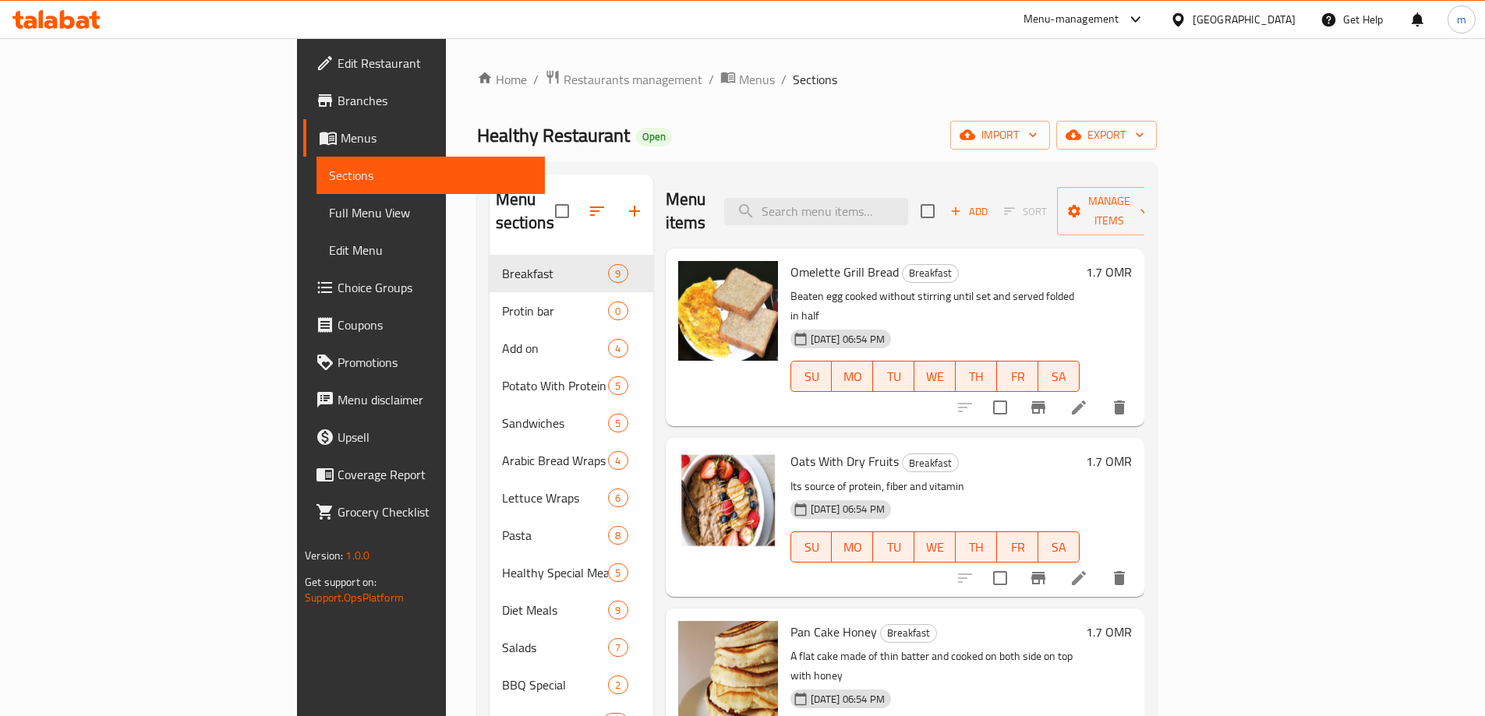
click at [329, 211] on span "Full Menu View" at bounding box center [430, 212] width 203 height 19
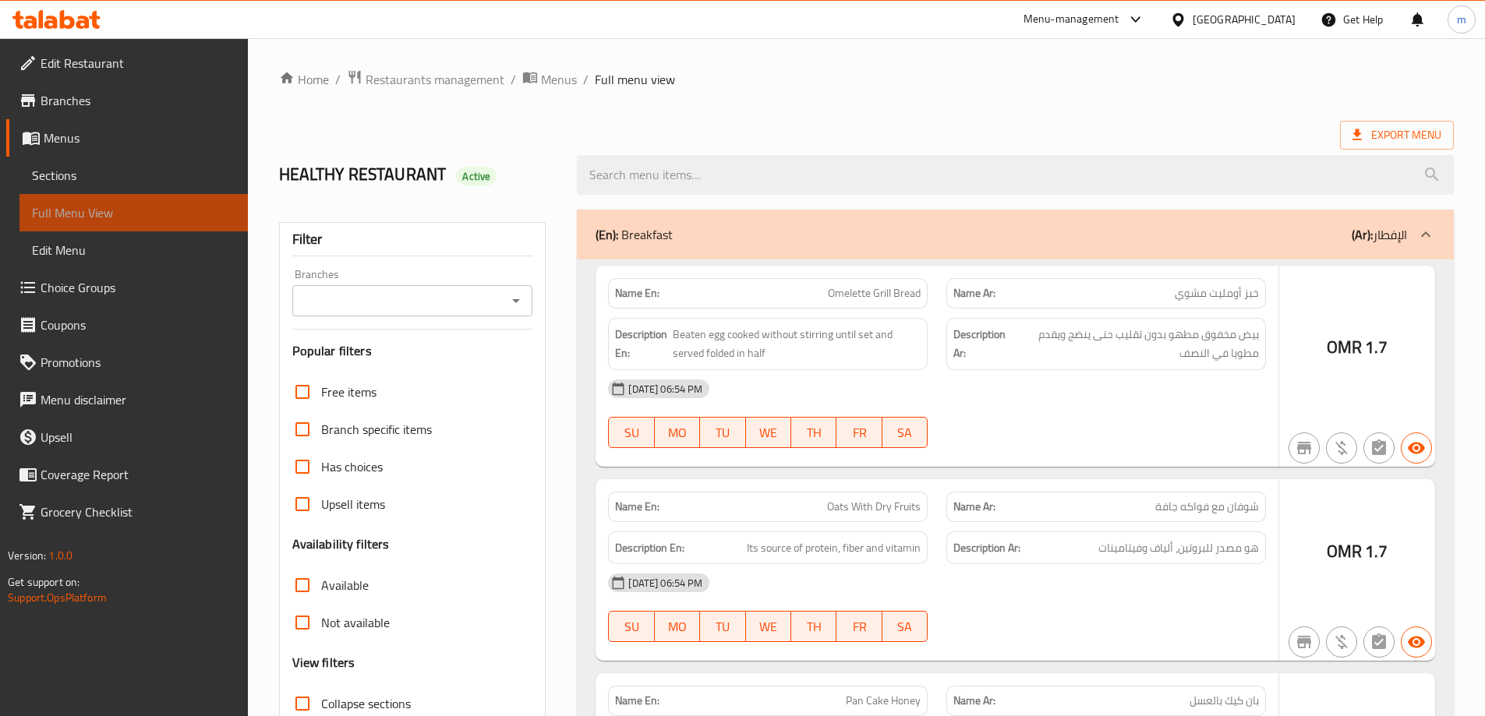
click at [86, 199] on link "Full Menu View" at bounding box center [133, 212] width 228 height 37
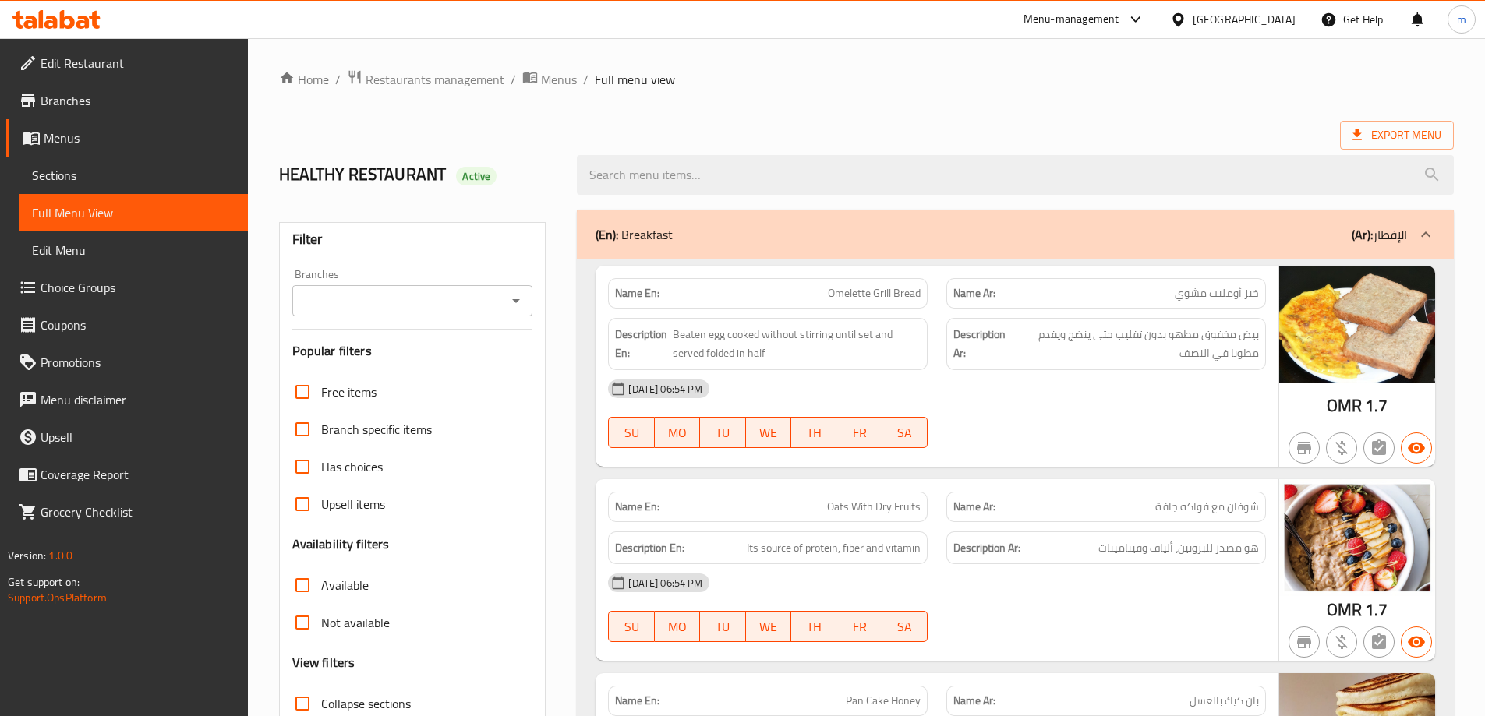
click at [508, 304] on icon "Open" at bounding box center [516, 300] width 19 height 19
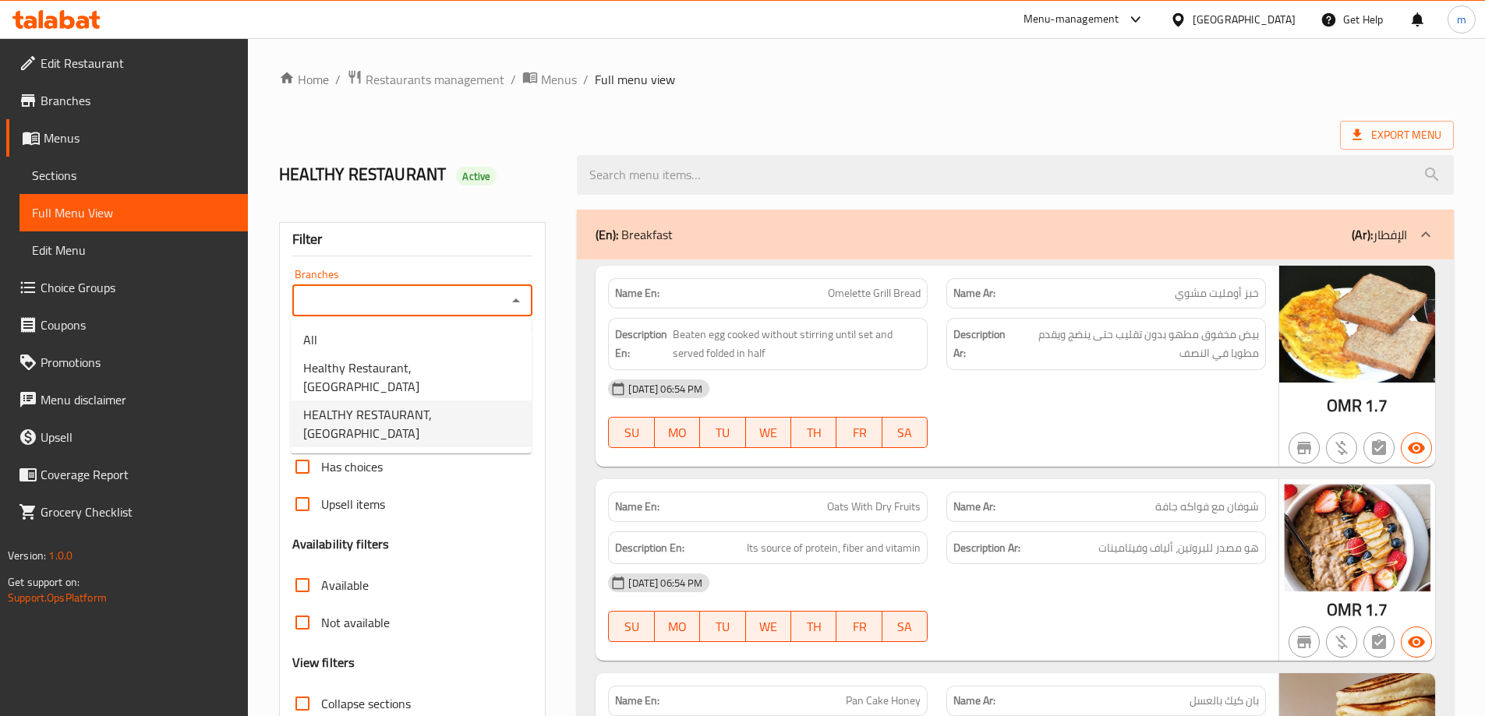
click at [355, 413] on span "HEALTHY RESTAURANT, [GEOGRAPHIC_DATA]" at bounding box center [411, 423] width 216 height 37
type input "HEALTHY RESTAURANT, [GEOGRAPHIC_DATA]"
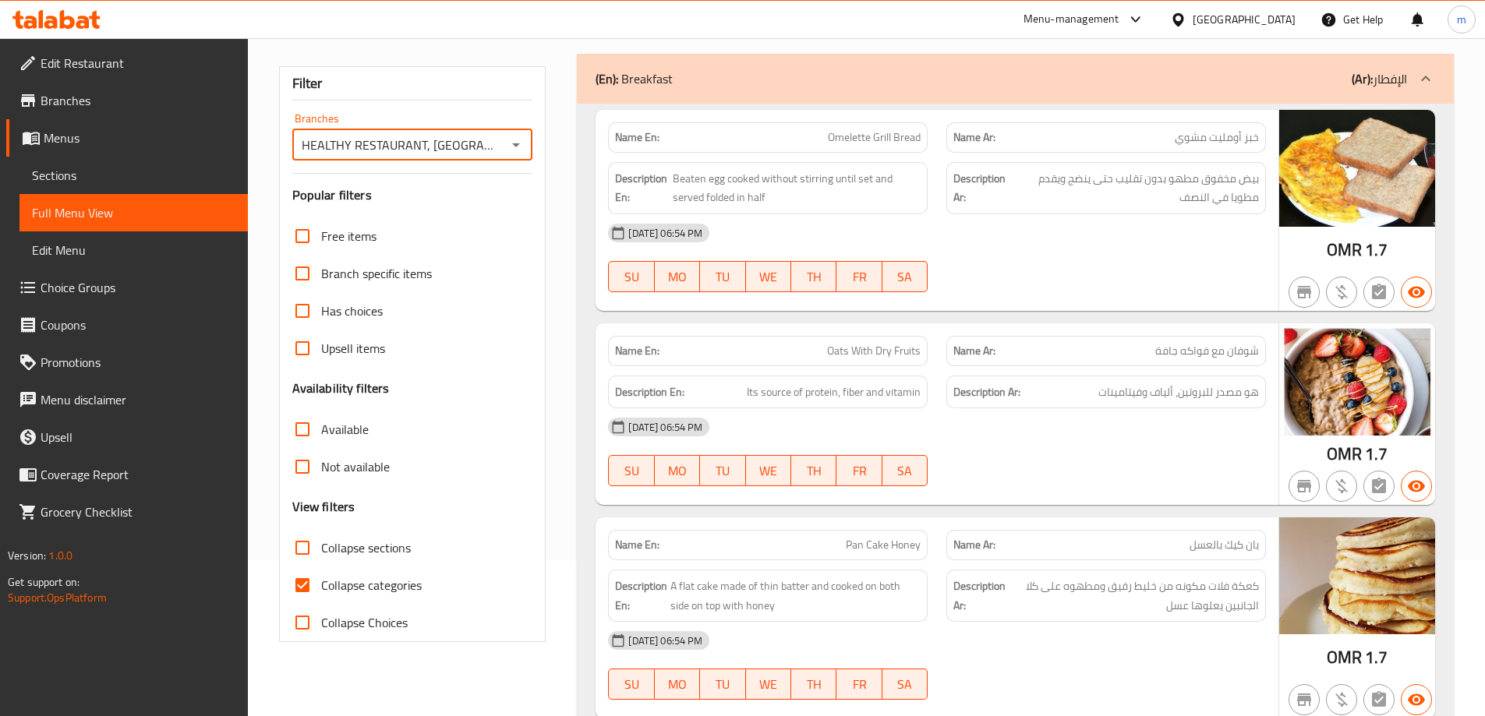
scroll to position [468, 0]
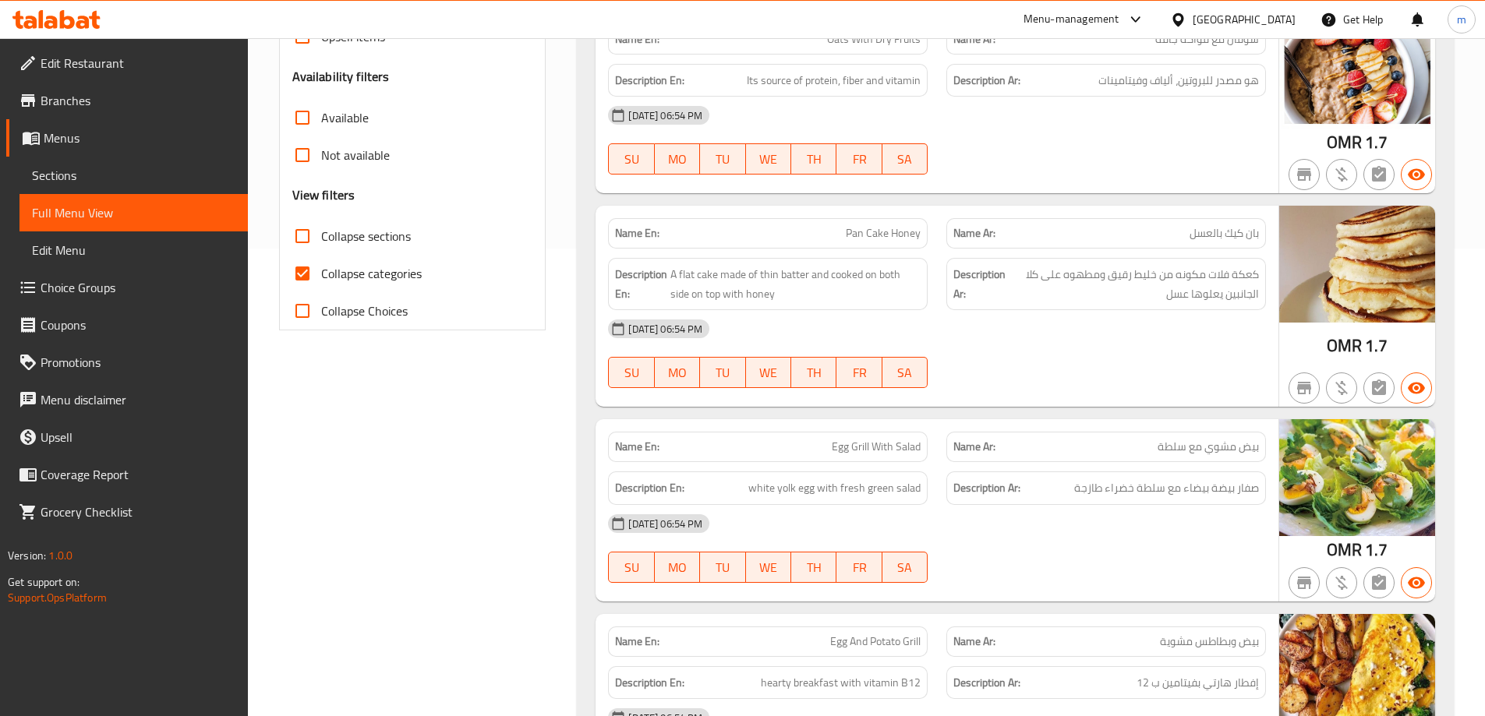
click at [351, 281] on span "Collapse categories" at bounding box center [371, 273] width 101 height 19
click at [321, 281] on input "Collapse categories" at bounding box center [302, 273] width 37 height 37
checkbox input "false"
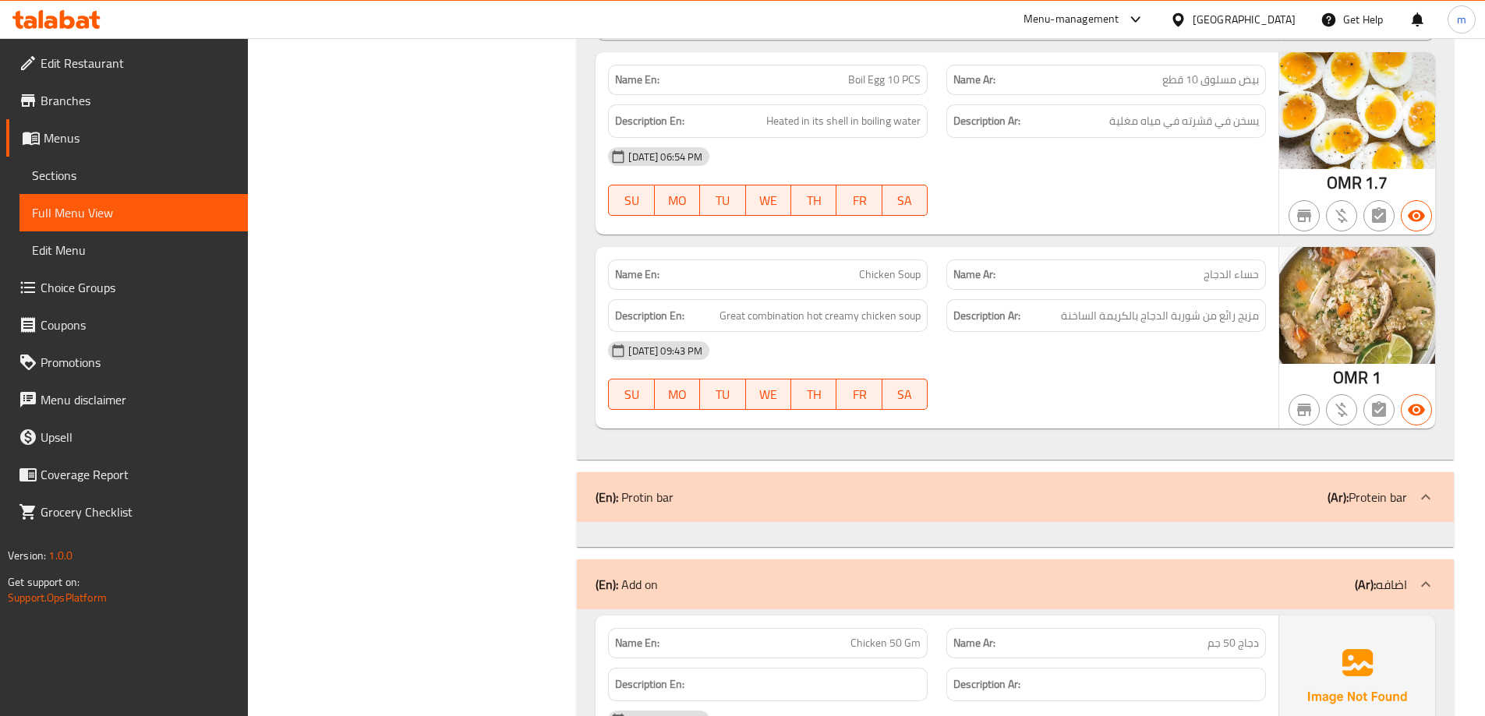
scroll to position [1732, 0]
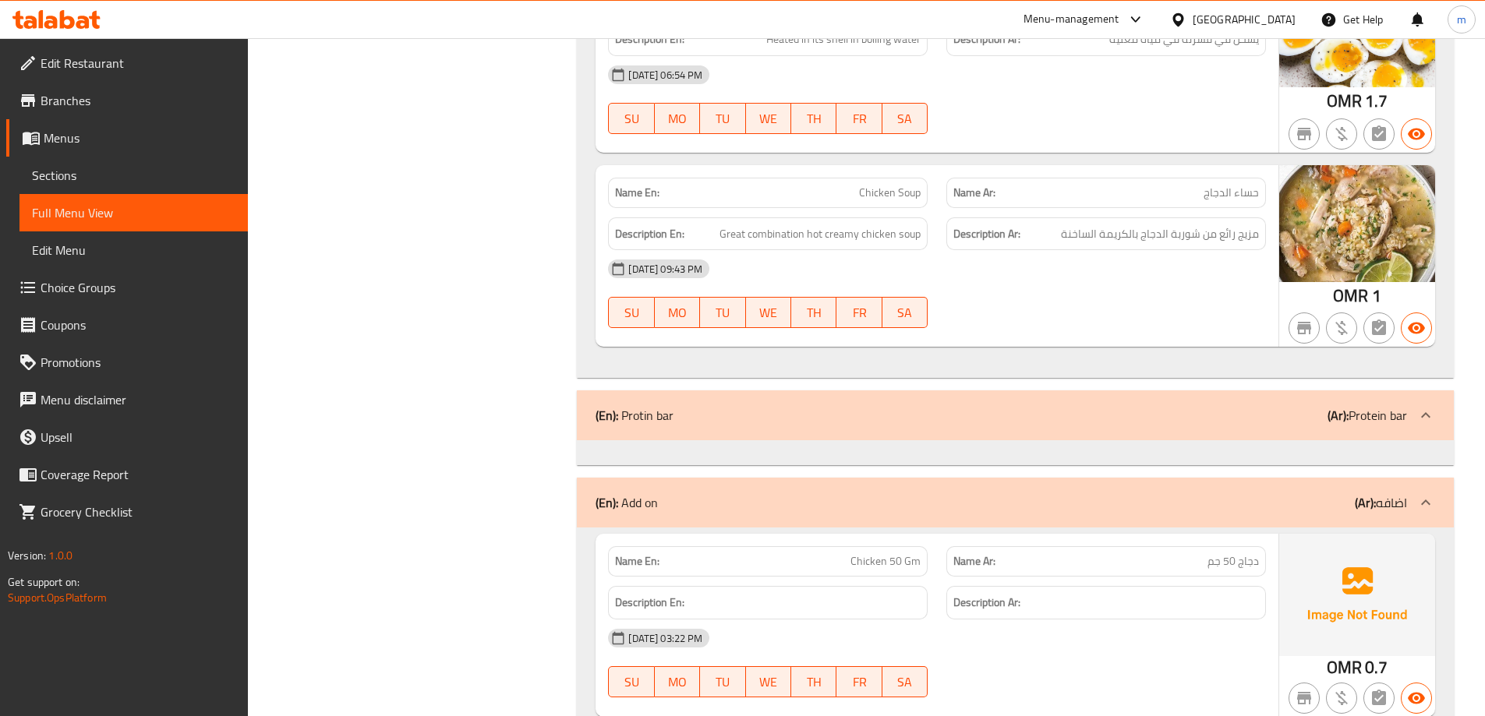
click at [1397, 425] on p "(Ar): Protein bar" at bounding box center [1366, 415] width 79 height 19
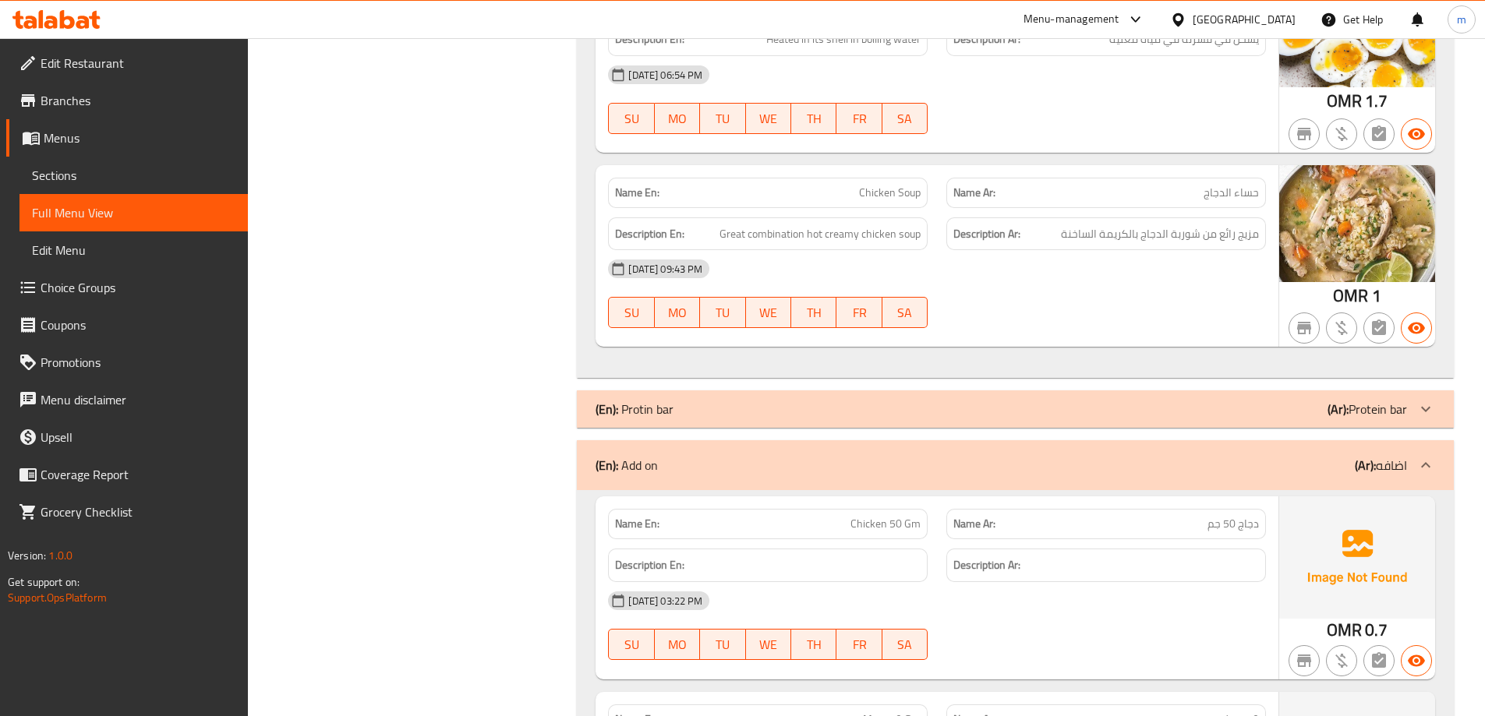
click at [1396, 415] on p "(Ar): Protein bar" at bounding box center [1366, 409] width 79 height 19
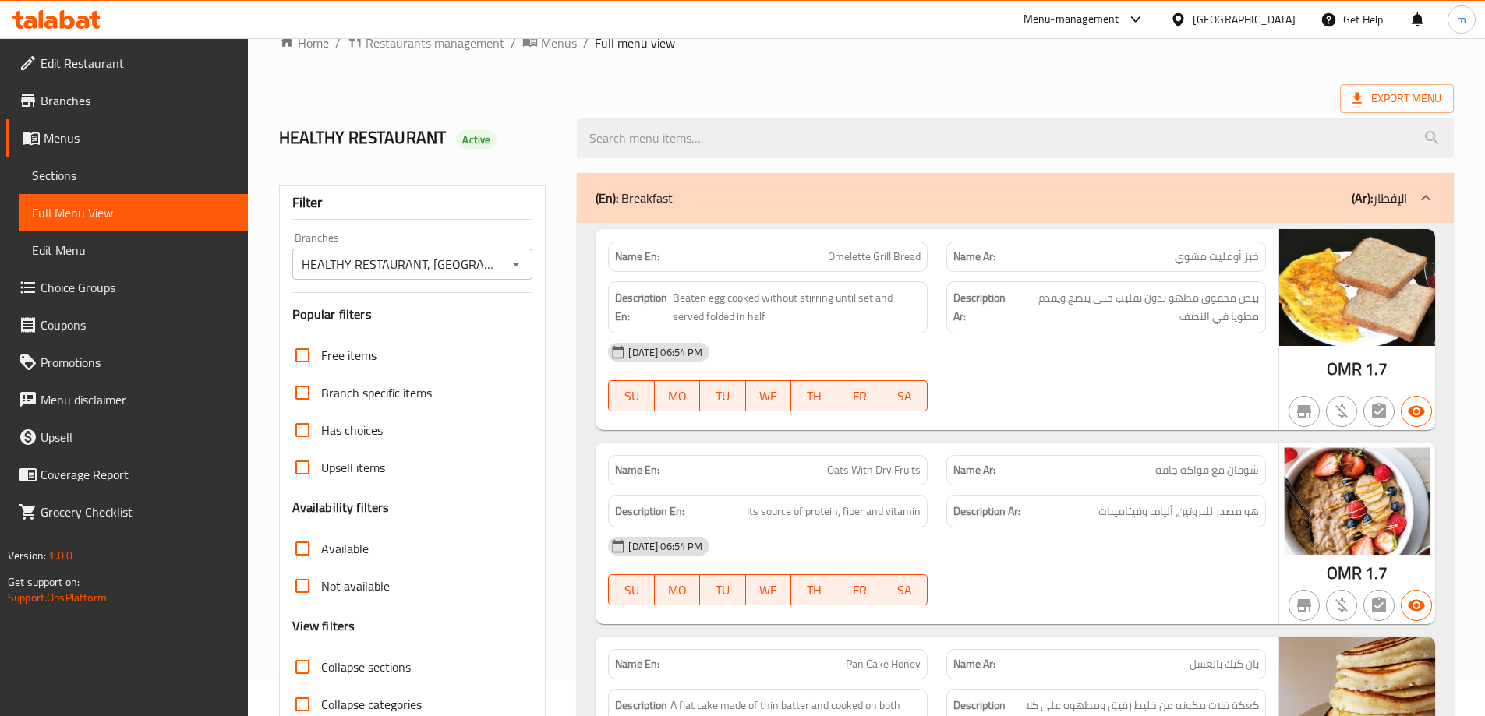
scroll to position [0, 0]
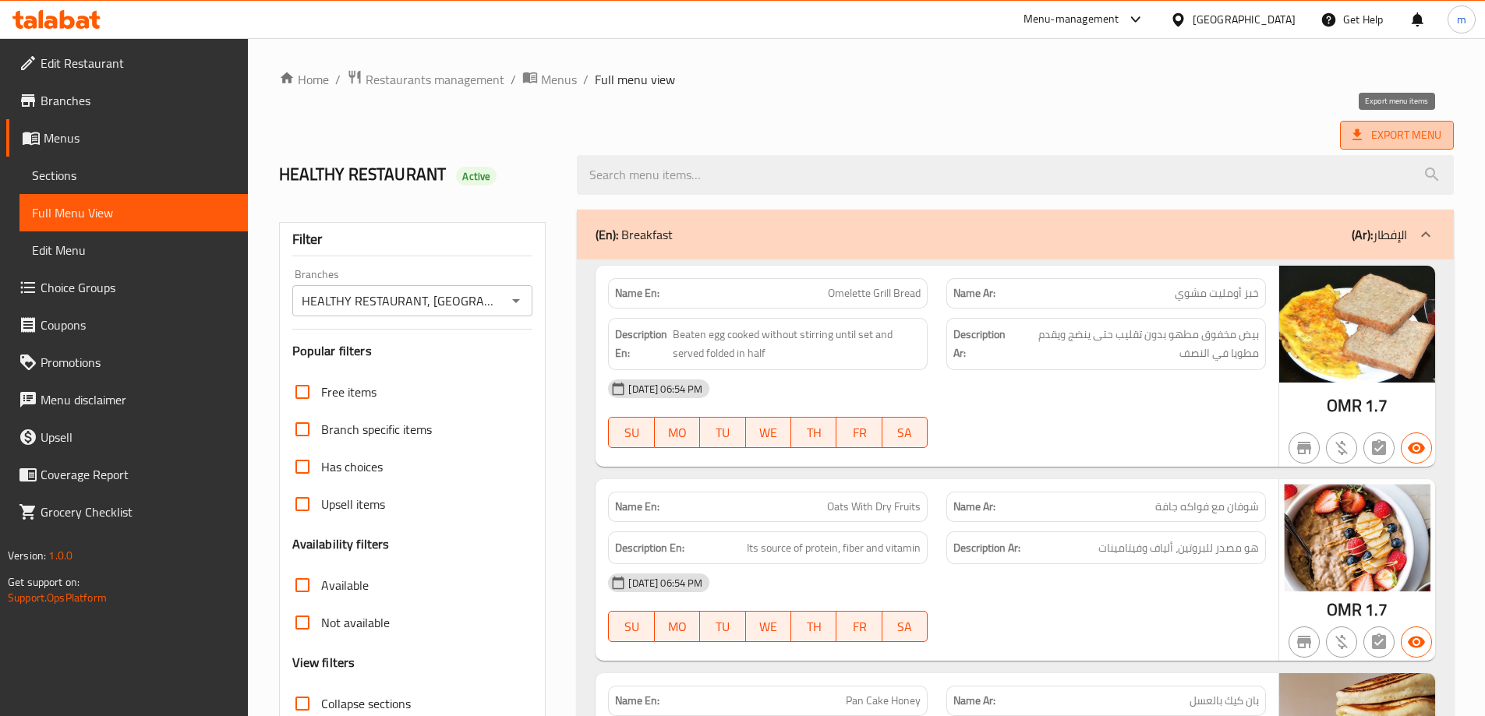
click at [1414, 145] on span "Export Menu" at bounding box center [1397, 135] width 114 height 29
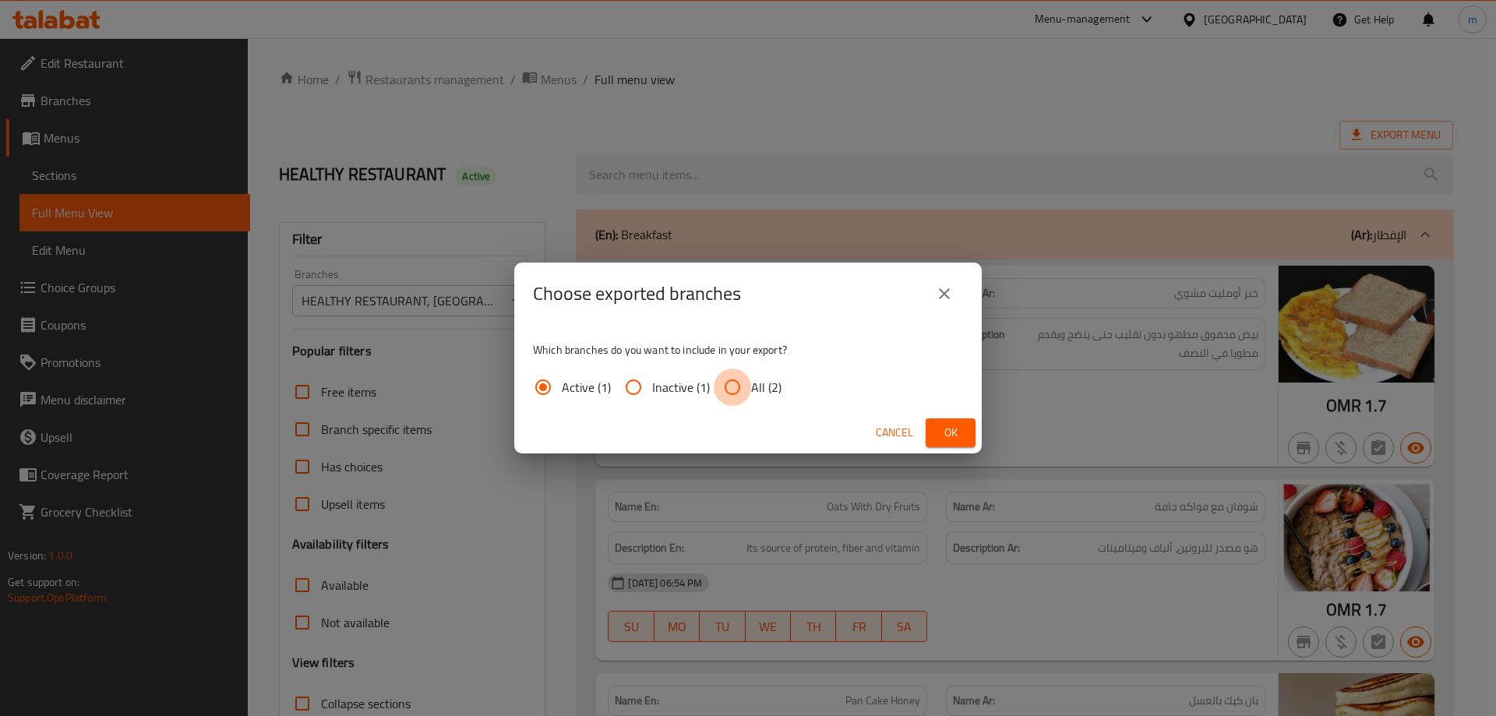
click at [740, 383] on input "All (2)" at bounding box center [732, 387] width 37 height 37
radio input "true"
click at [933, 430] on button "Ok" at bounding box center [951, 432] width 50 height 29
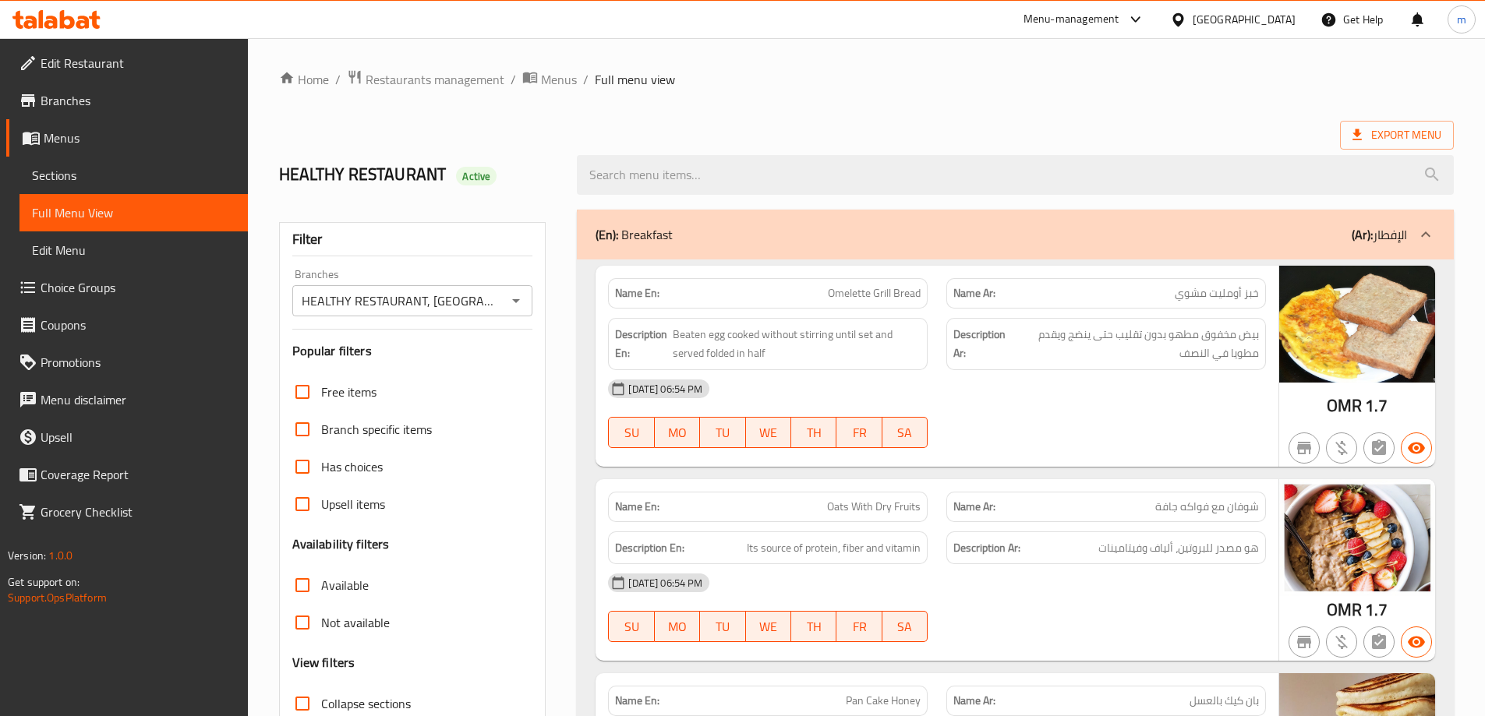
click at [90, 103] on span "Branches" at bounding box center [138, 100] width 195 height 19
